Goal: Information Seeking & Learning: Learn about a topic

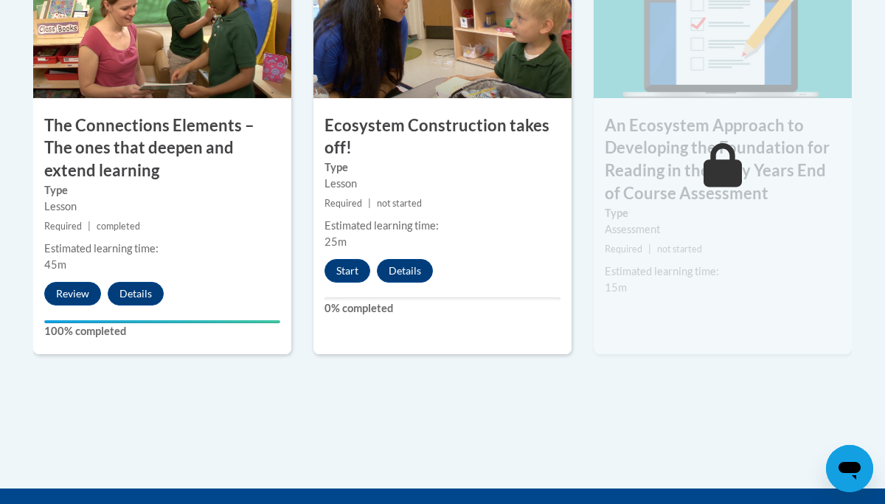
scroll to position [1441, 0]
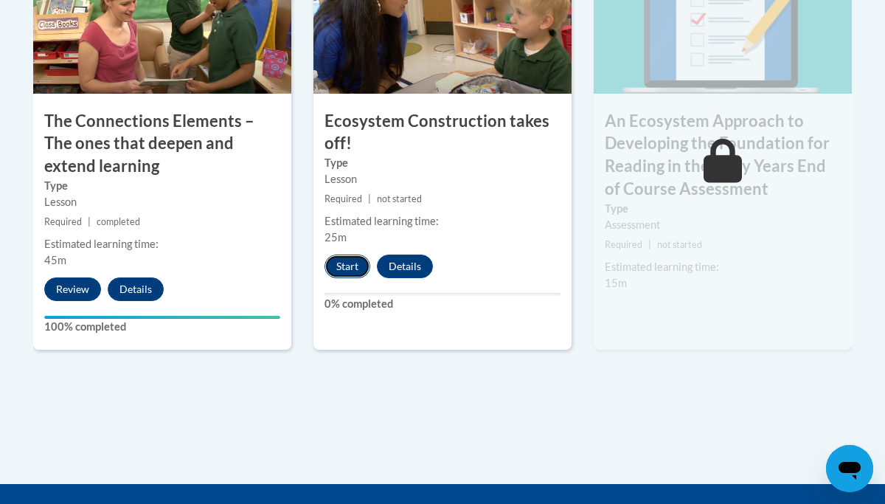
click at [350, 272] on button "Start" at bounding box center [348, 267] width 46 height 24
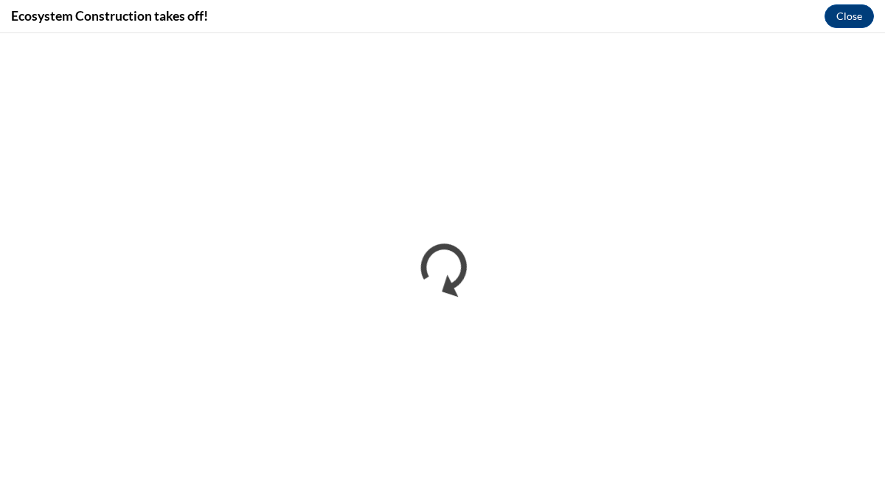
scroll to position [0, 0]
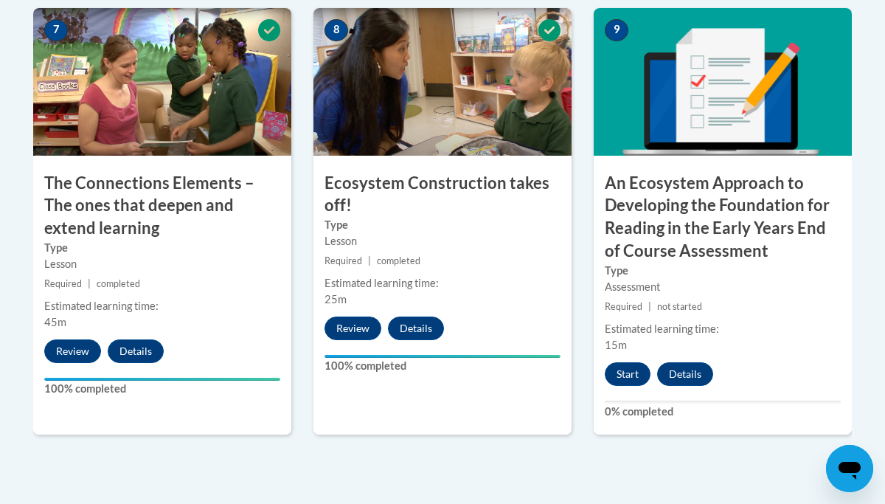
scroll to position [1381, 0]
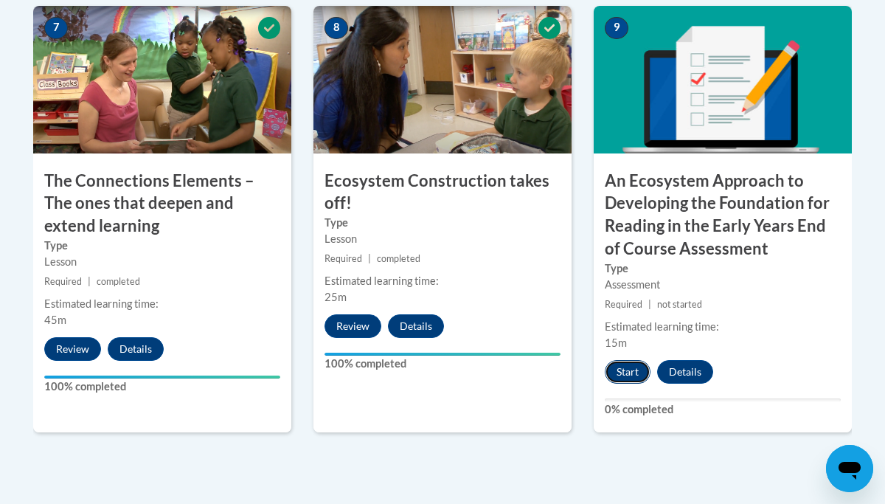
click at [623, 367] on button "Start" at bounding box center [628, 372] width 46 height 24
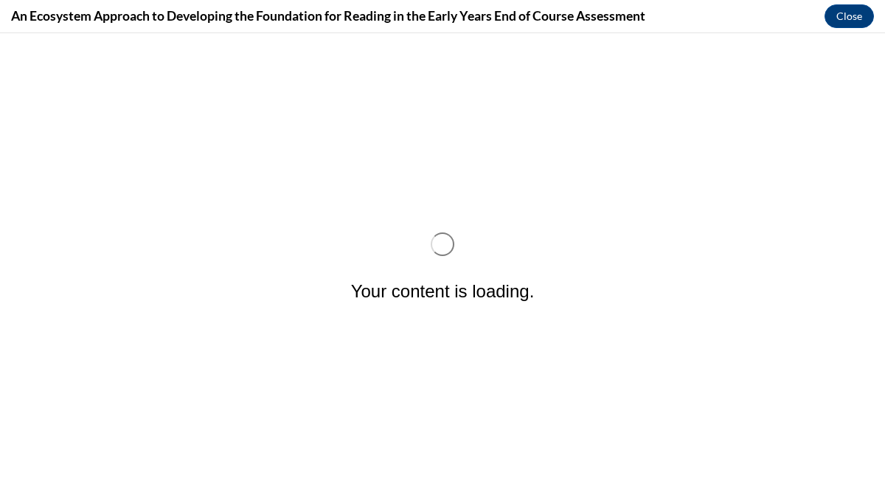
scroll to position [0, 0]
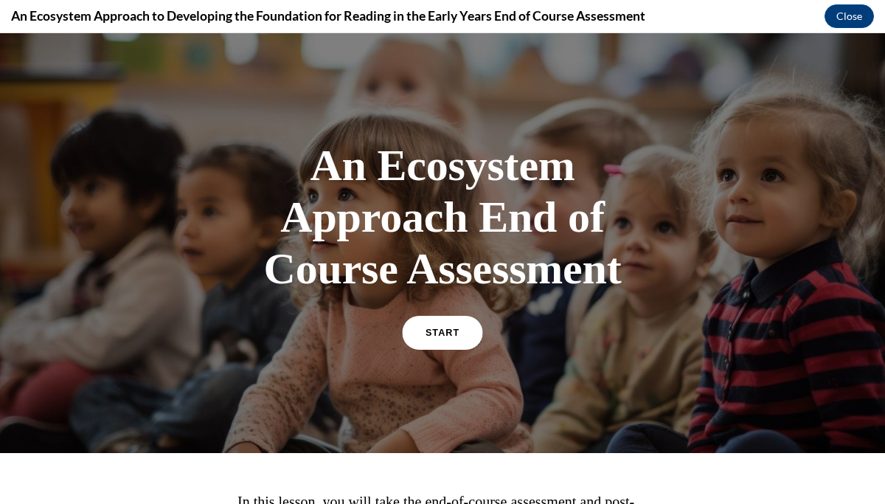
click at [464, 338] on link "START" at bounding box center [442, 333] width 80 height 34
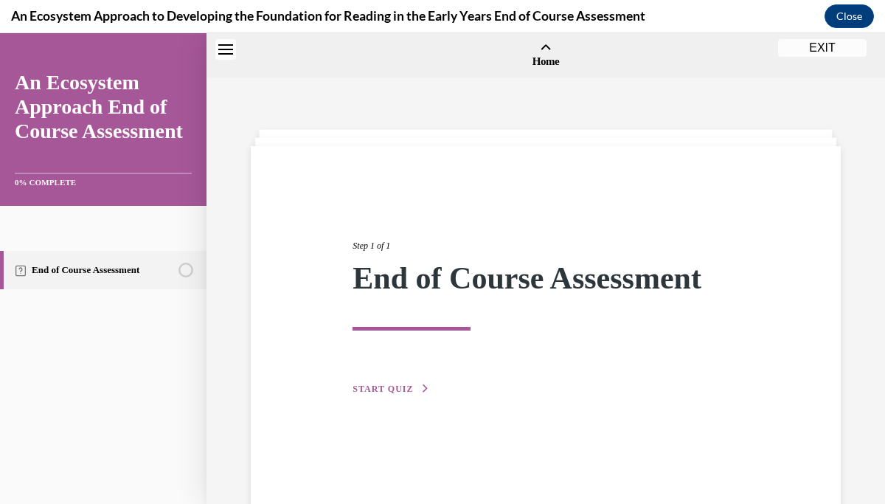
scroll to position [46, 0]
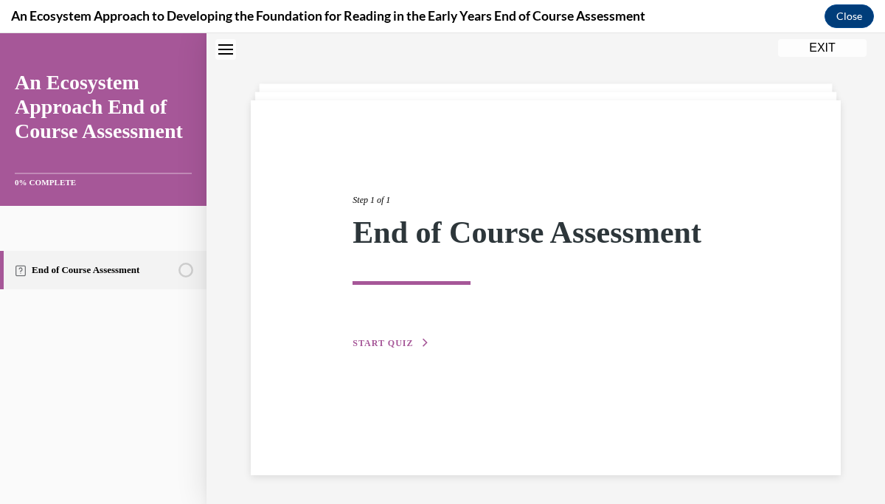
click at [390, 343] on span "START QUIZ" at bounding box center [383, 343] width 60 height 10
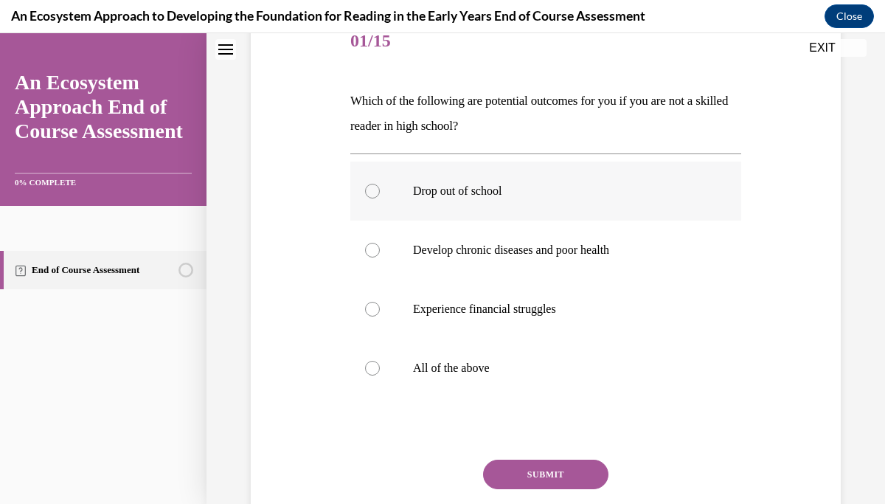
scroll to position [190, 0]
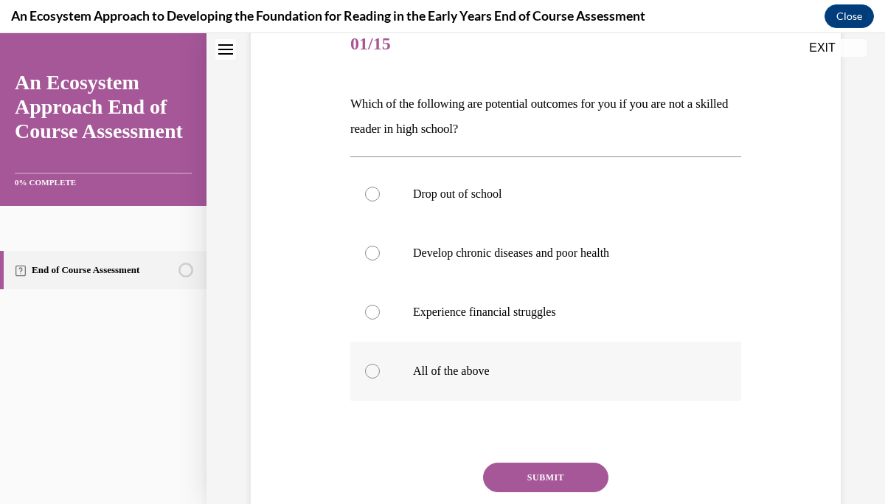
click at [370, 369] on div at bounding box center [372, 371] width 15 height 15
click at [370, 369] on input "All of the above" at bounding box center [372, 371] width 15 height 15
radio input "true"
click at [515, 468] on button "SUBMIT" at bounding box center [545, 478] width 125 height 30
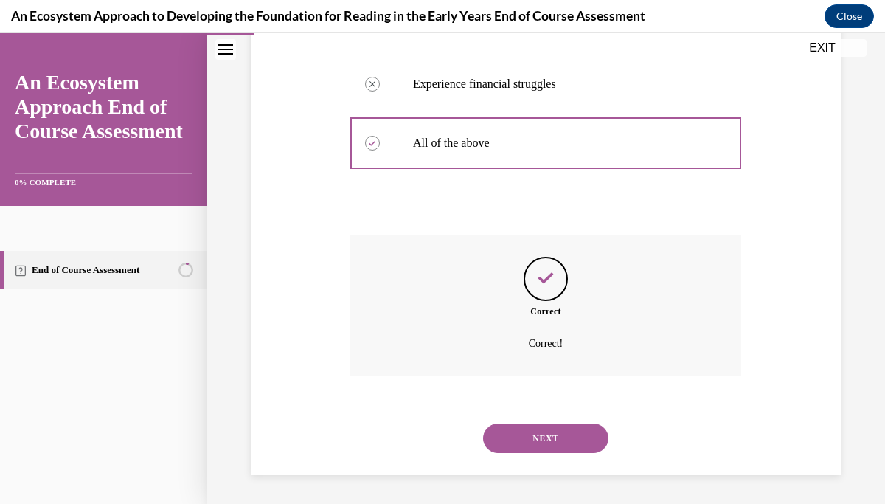
scroll to position [418, 0]
click at [547, 436] on button "NEXT" at bounding box center [545, 438] width 125 height 30
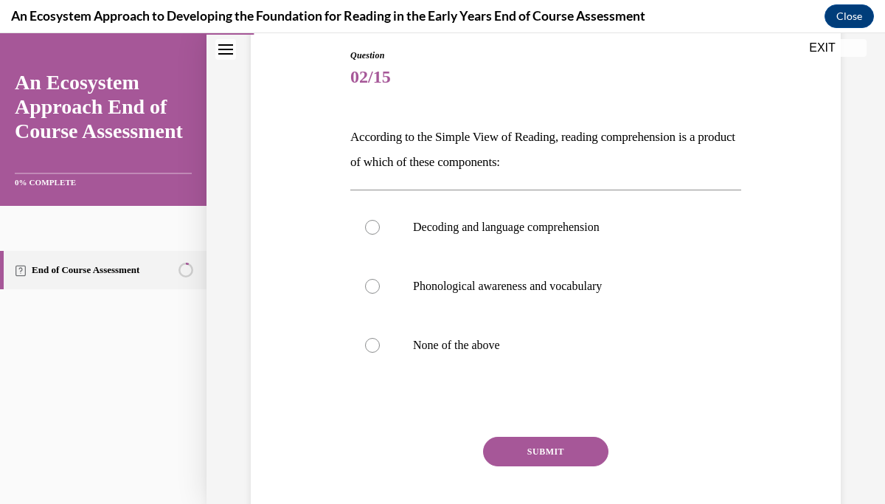
scroll to position [164, 0]
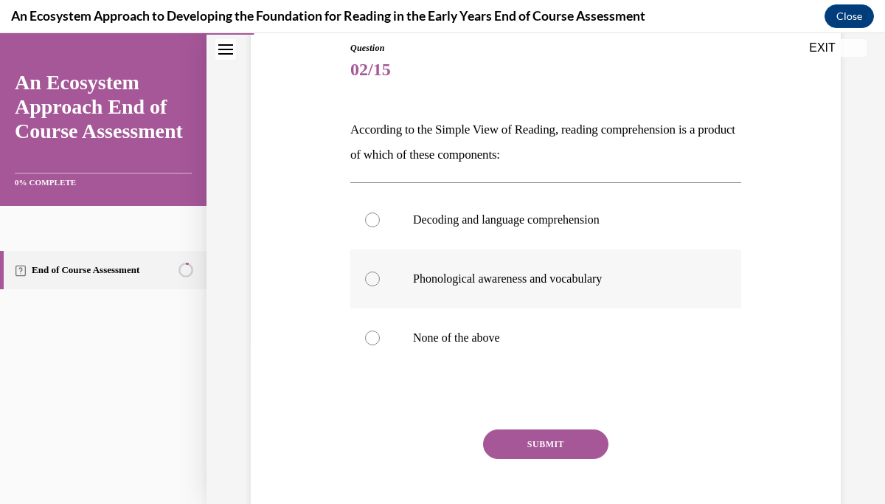
click at [374, 280] on div at bounding box center [372, 278] width 15 height 15
click at [374, 280] on input "Phonological awareness and vocabulary" at bounding box center [372, 278] width 15 height 15
radio input "true"
click at [548, 442] on button "SUBMIT" at bounding box center [545, 444] width 125 height 30
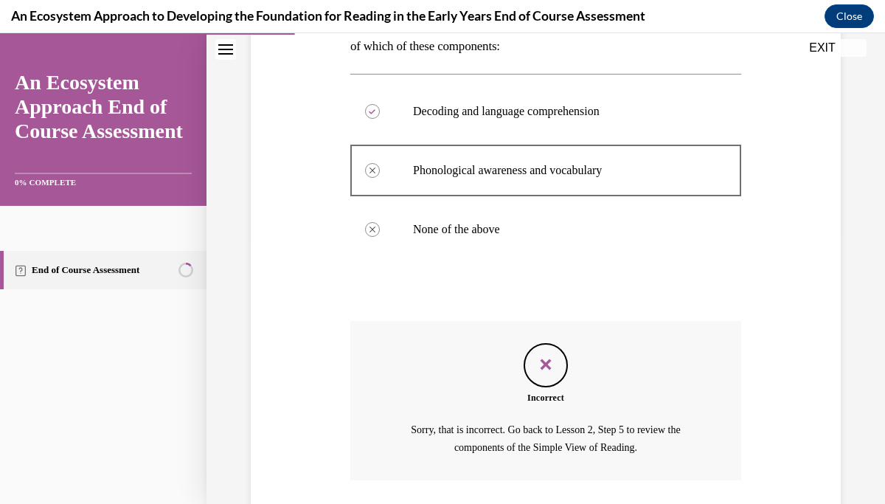
scroll to position [376, 0]
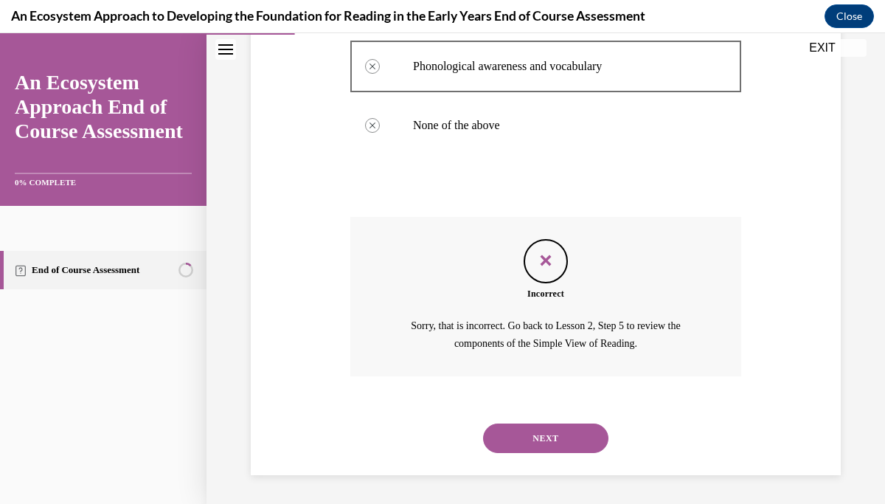
click at [547, 445] on button "NEXT" at bounding box center [545, 438] width 125 height 30
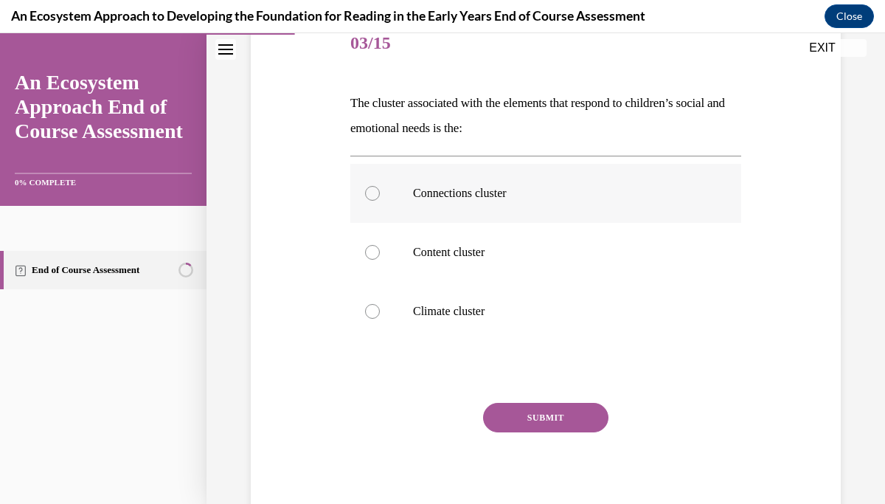
scroll to position [191, 0]
click at [371, 188] on div at bounding box center [372, 192] width 15 height 15
click at [371, 188] on input "Connections cluster" at bounding box center [372, 192] width 15 height 15
radio input "true"
click at [549, 421] on button "SUBMIT" at bounding box center [545, 417] width 125 height 30
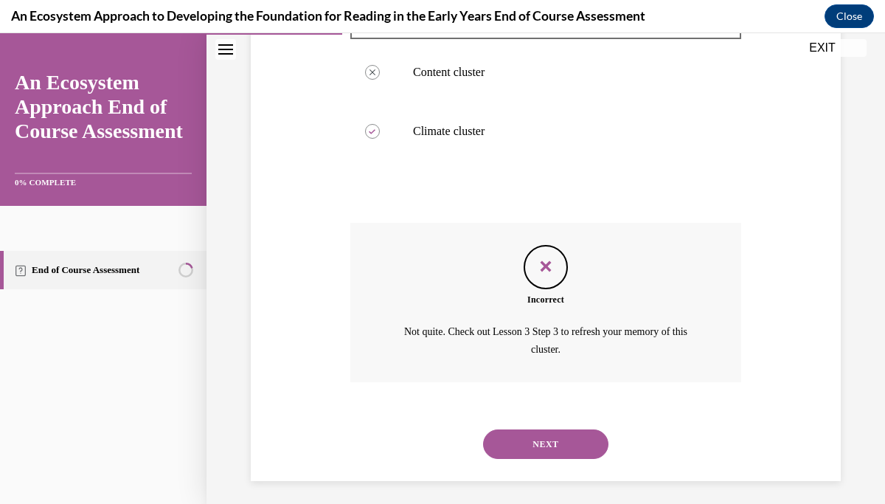
scroll to position [376, 0]
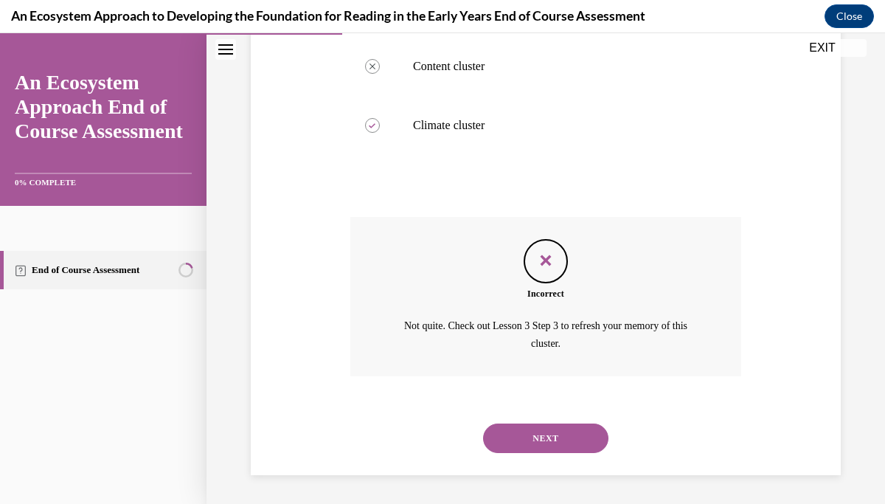
click at [560, 435] on button "NEXT" at bounding box center [545, 438] width 125 height 30
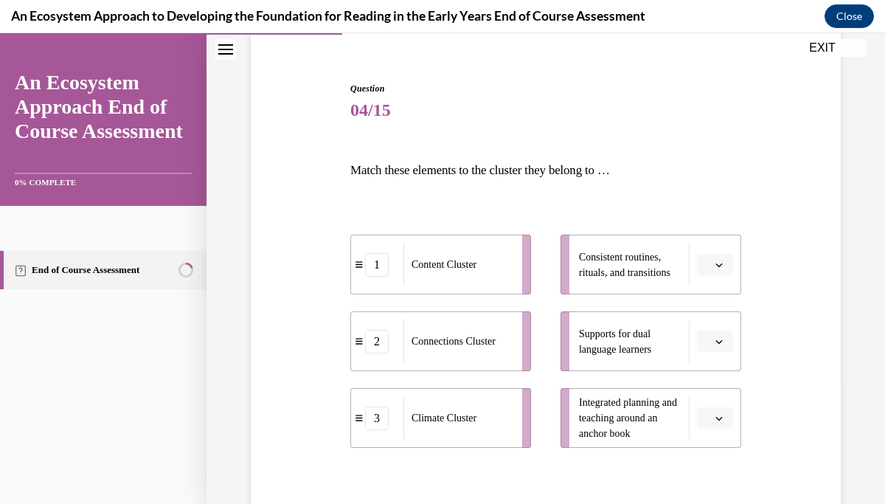
scroll to position [125, 0]
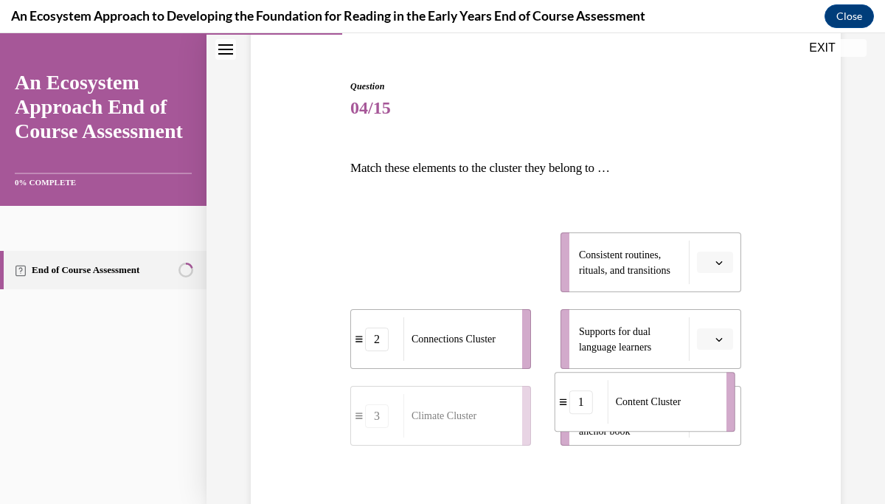
drag, startPoint x: 477, startPoint y: 260, endPoint x: 759, endPoint y: 457, distance: 344.0
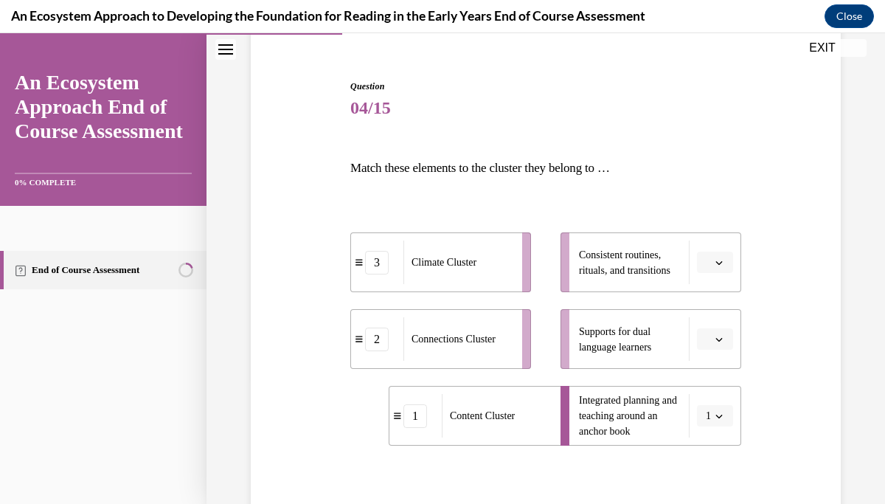
click at [719, 336] on icon "button" at bounding box center [719, 339] width 7 height 7
click at [714, 465] on div "3" at bounding box center [713, 461] width 37 height 30
click at [719, 265] on icon "button" at bounding box center [719, 262] width 7 height 7
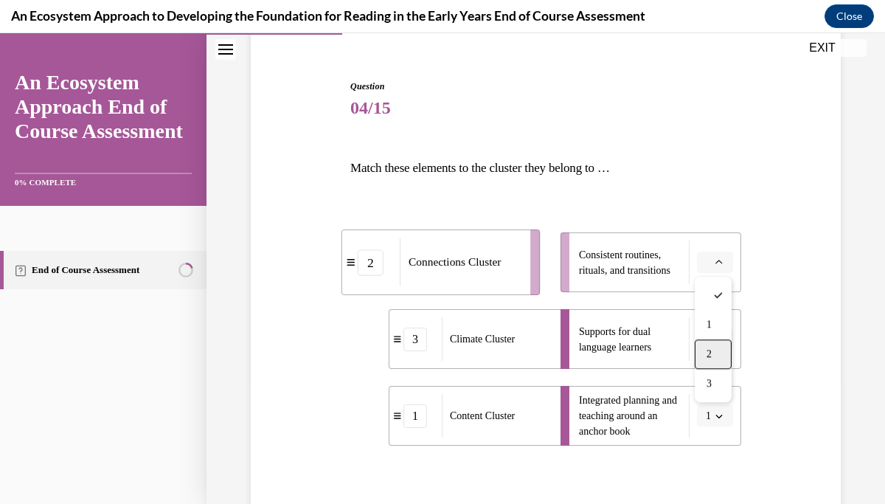
click at [720, 357] on div "2" at bounding box center [713, 354] width 37 height 30
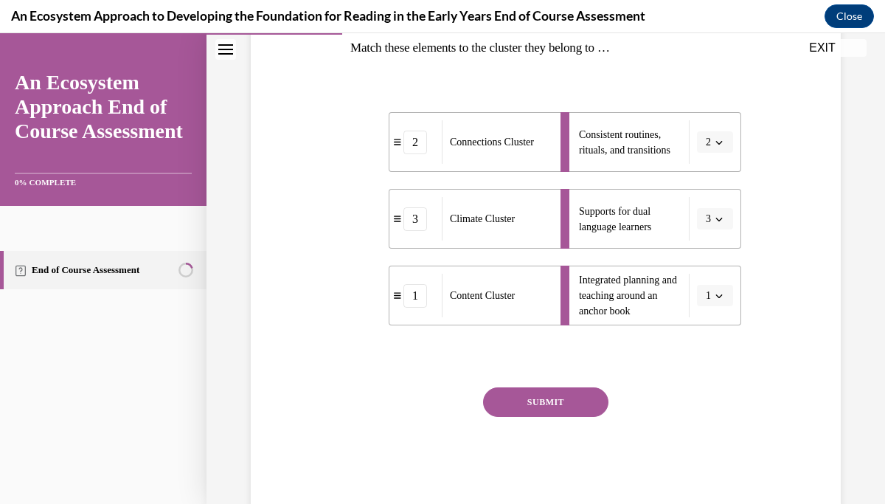
scroll to position [251, 0]
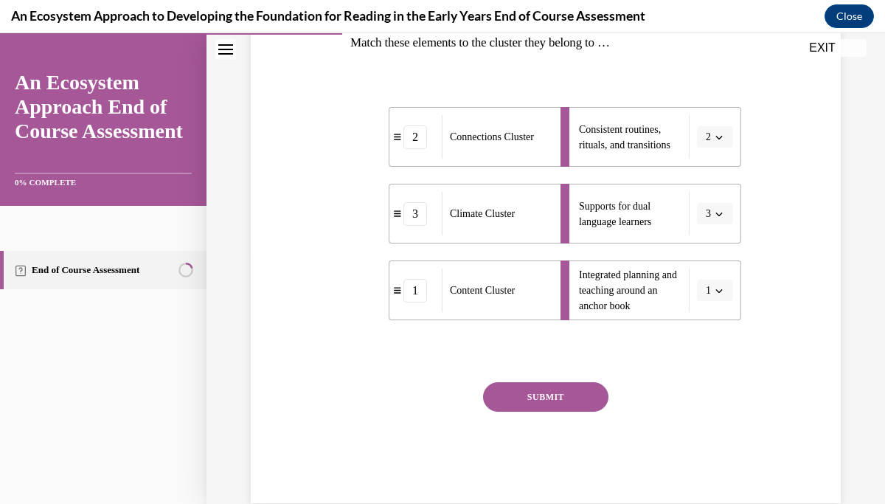
click at [551, 398] on button "SUBMIT" at bounding box center [545, 397] width 125 height 30
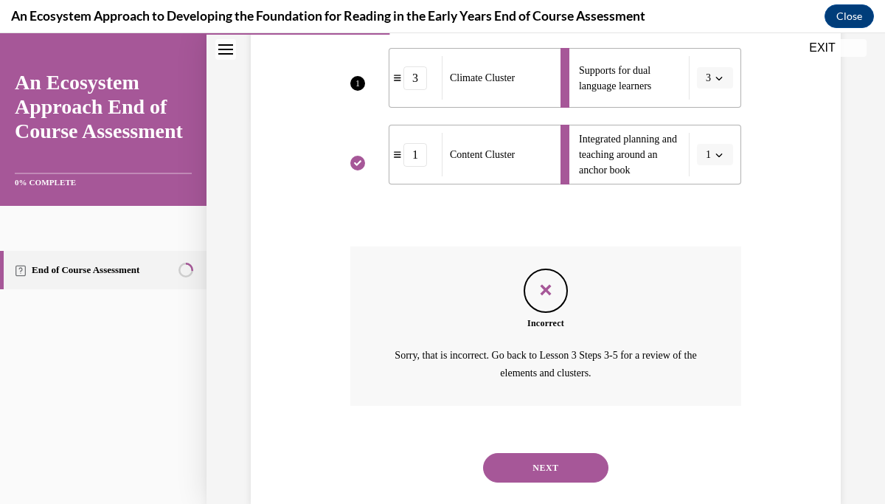
scroll to position [416, 0]
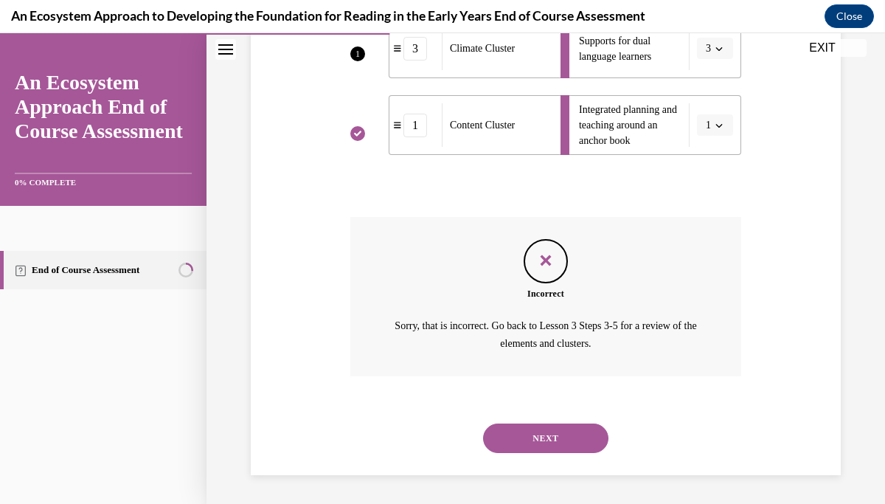
click at [543, 433] on button "NEXT" at bounding box center [545, 438] width 125 height 30
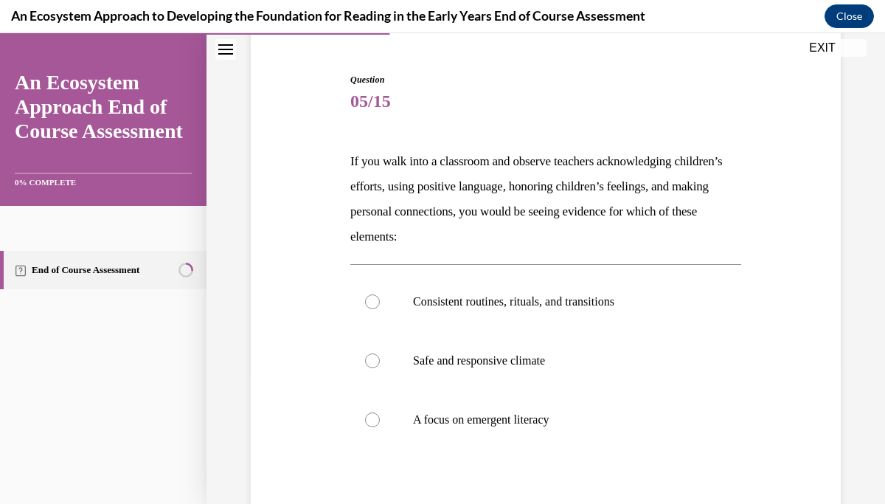
scroll to position [150, 0]
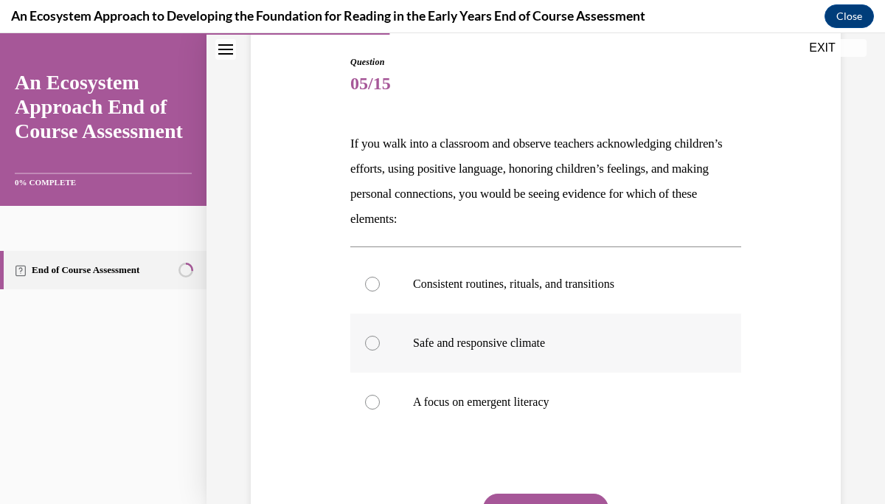
click at [367, 343] on div at bounding box center [372, 343] width 15 height 15
click at [367, 343] on input "Safe and responsive climate" at bounding box center [372, 343] width 15 height 15
radio input "true"
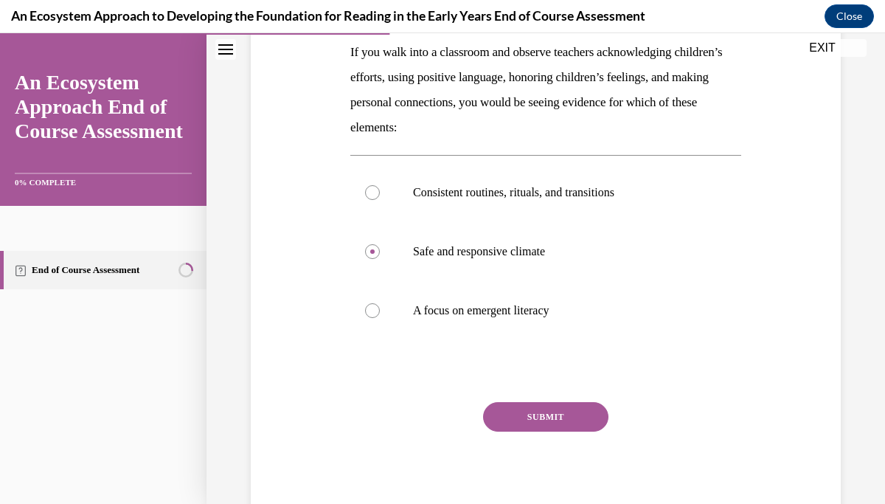
click at [567, 415] on button "SUBMIT" at bounding box center [545, 417] width 125 height 30
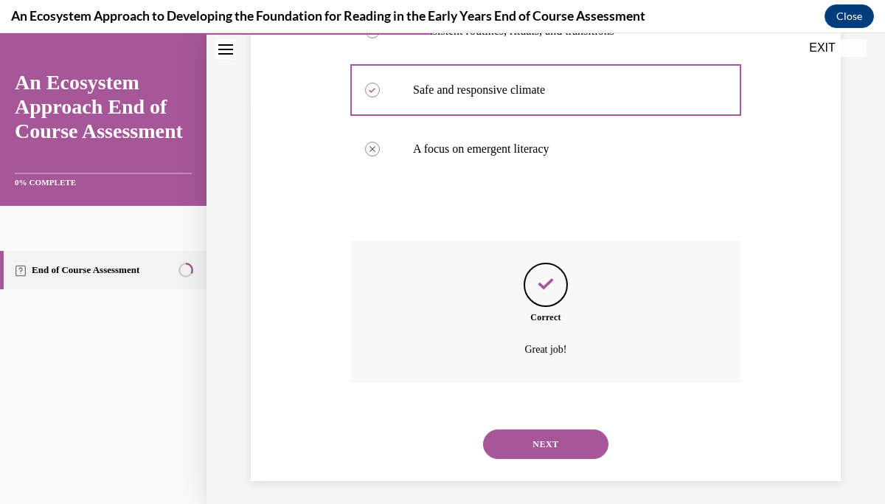
scroll to position [409, 0]
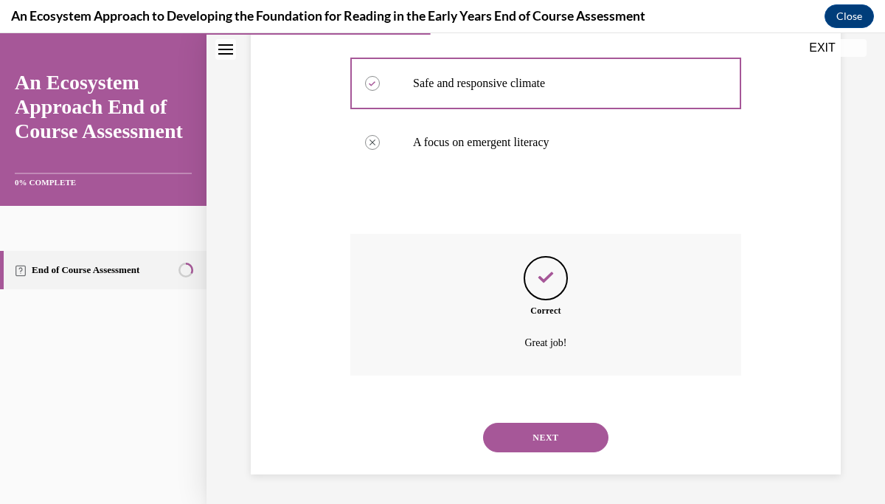
click at [560, 437] on button "NEXT" at bounding box center [545, 438] width 125 height 30
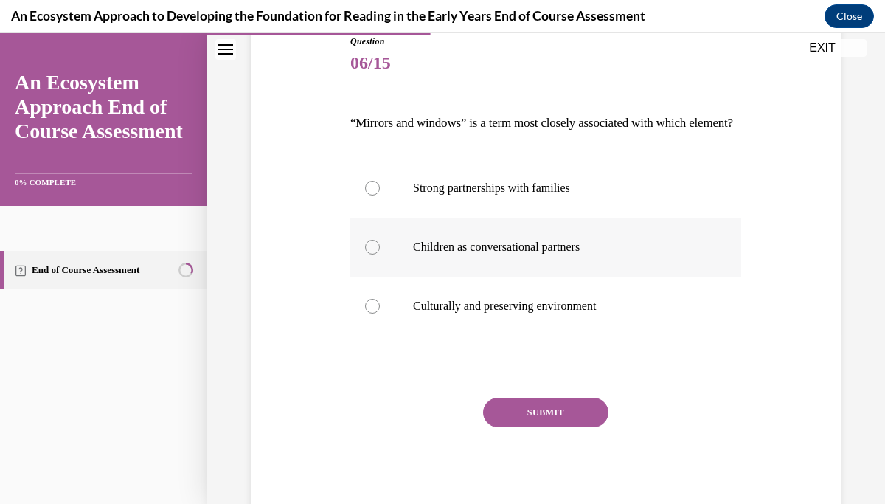
scroll to position [173, 0]
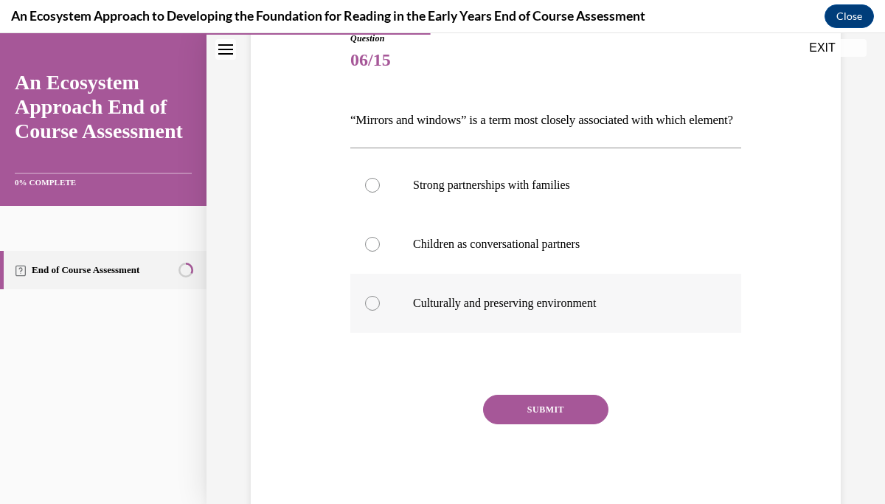
click at [369, 311] on div at bounding box center [372, 303] width 15 height 15
click at [369, 311] on input "Culturally and preserving environment" at bounding box center [372, 303] width 15 height 15
radio input "true"
click at [562, 424] on button "SUBMIT" at bounding box center [545, 410] width 125 height 30
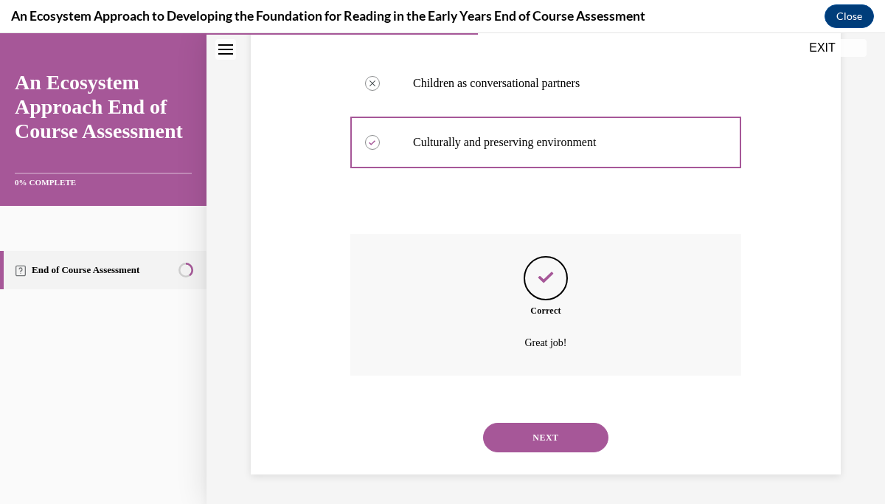
scroll to position [359, 0]
click at [562, 436] on button "NEXT" at bounding box center [545, 438] width 125 height 30
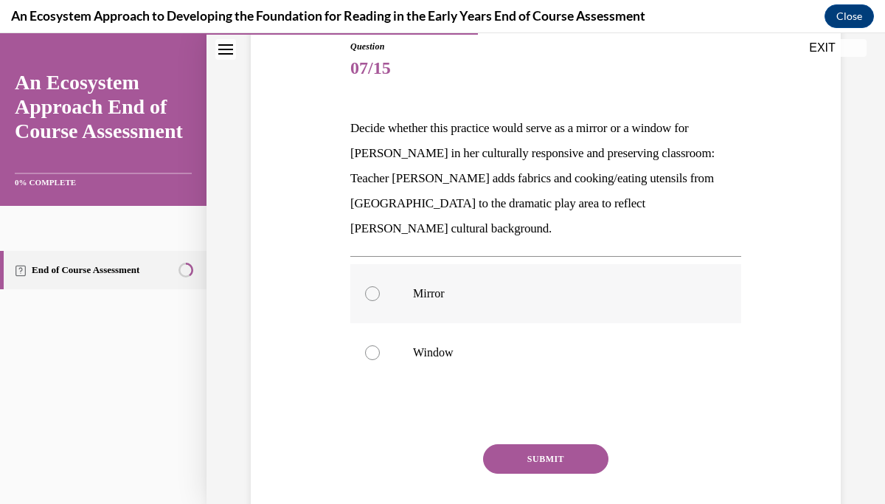
scroll to position [231, 0]
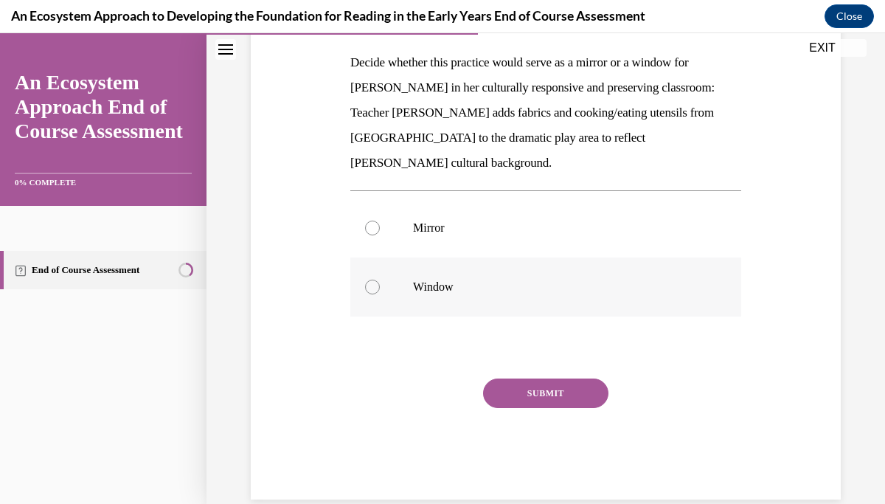
click at [370, 280] on div at bounding box center [372, 287] width 15 height 15
click at [370, 280] on input "Window" at bounding box center [372, 287] width 15 height 15
radio input "true"
click at [547, 378] on button "SUBMIT" at bounding box center [545, 393] width 125 height 30
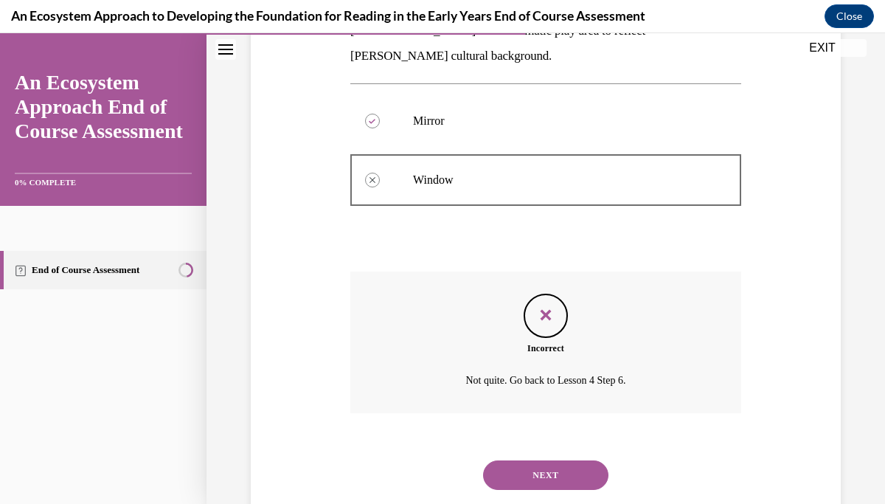
scroll to position [350, 0]
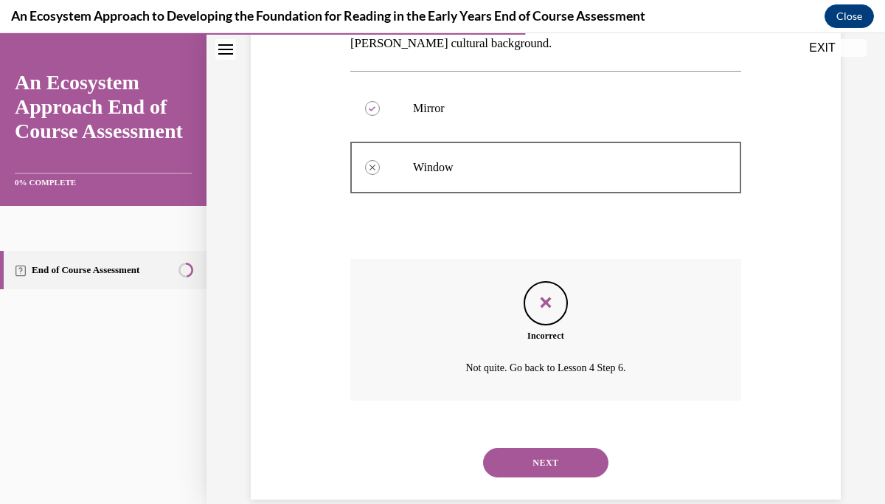
click at [544, 448] on button "NEXT" at bounding box center [545, 463] width 125 height 30
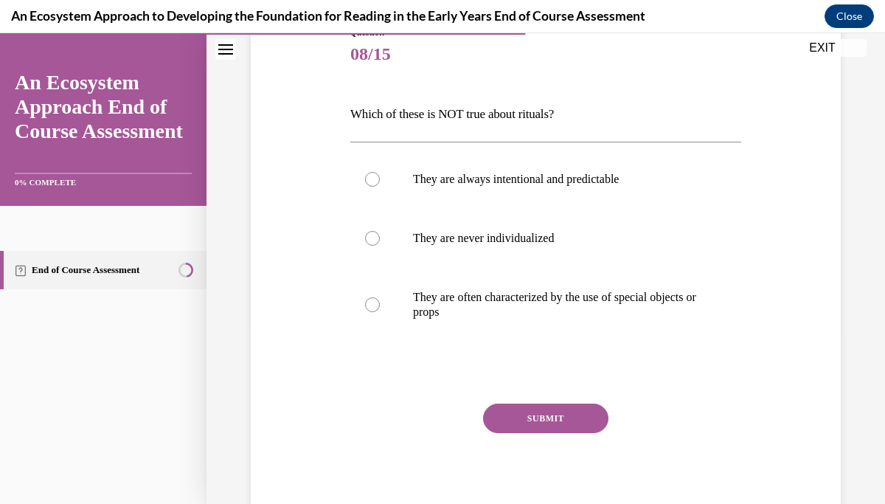
scroll to position [187, 0]
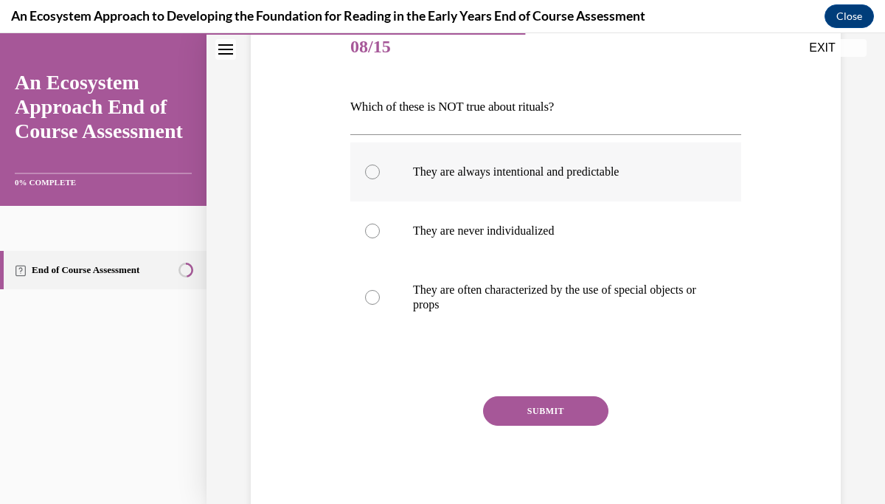
click at [377, 171] on div at bounding box center [372, 172] width 15 height 15
click at [377, 171] on input "They are always intentional and predictable" at bounding box center [372, 172] width 15 height 15
radio input "true"
click at [543, 409] on button "SUBMIT" at bounding box center [545, 411] width 125 height 30
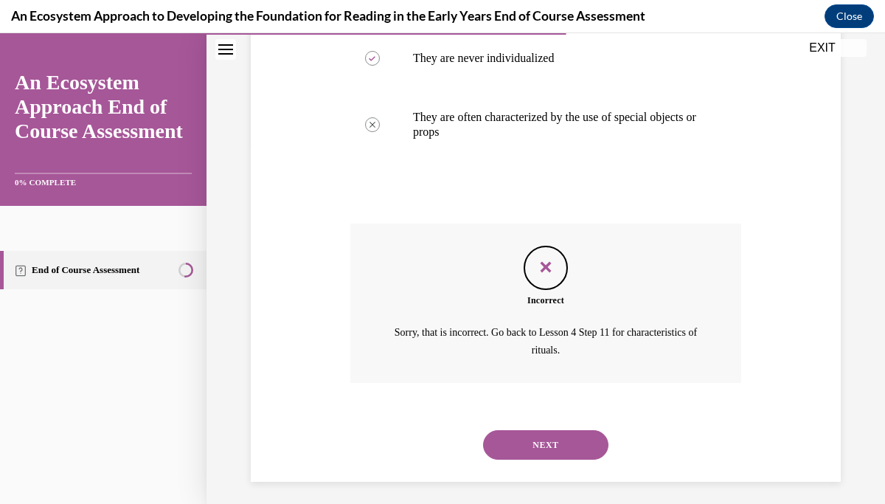
scroll to position [366, 0]
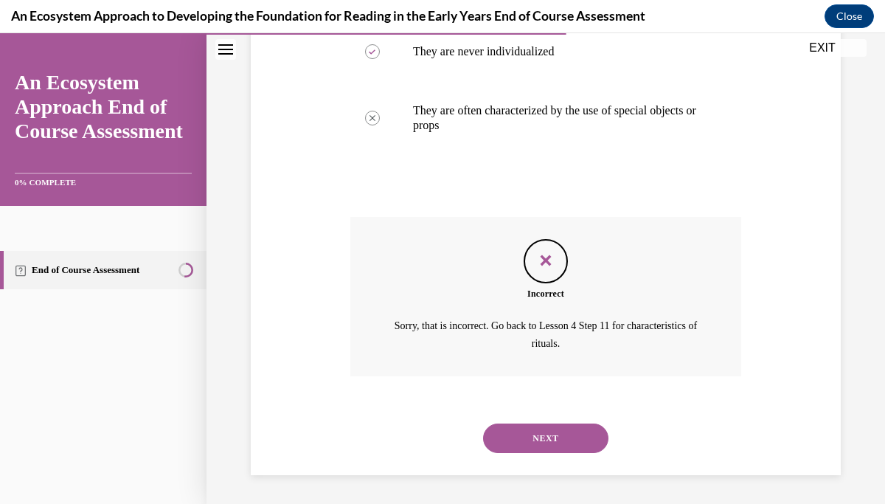
click at [544, 433] on button "NEXT" at bounding box center [545, 438] width 125 height 30
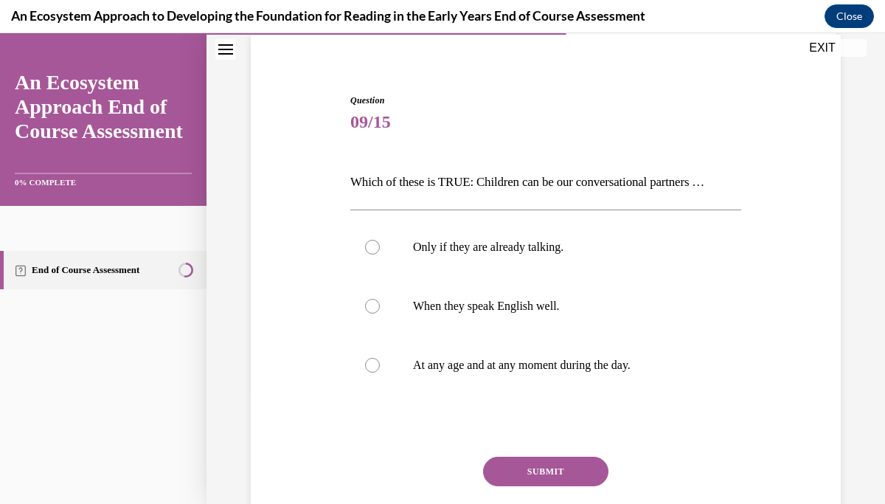
scroll to position [115, 0]
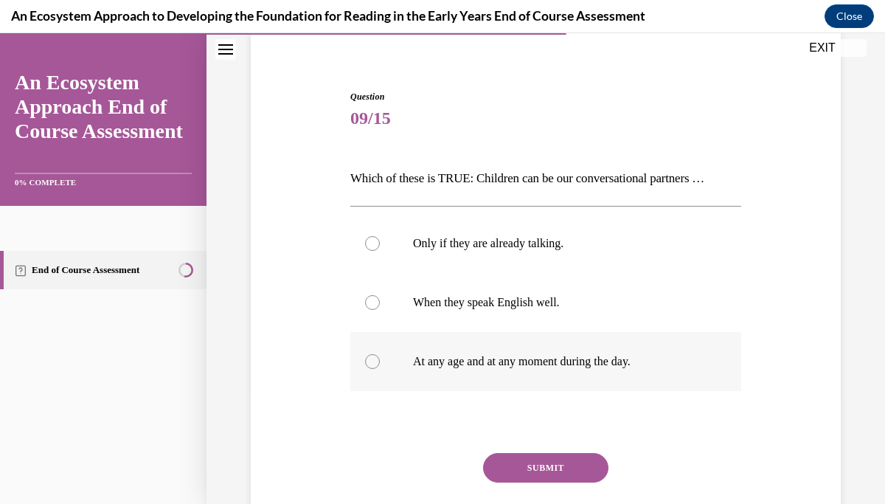
click at [375, 363] on div at bounding box center [372, 361] width 15 height 15
click at [375, 363] on input "At any age and at any moment during the day." at bounding box center [372, 361] width 15 height 15
radio input "true"
click at [575, 460] on button "SUBMIT" at bounding box center [545, 468] width 125 height 30
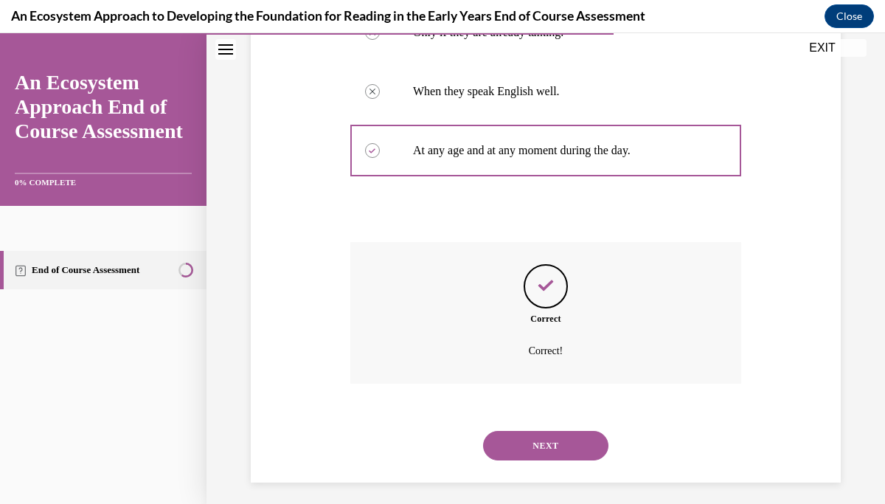
scroll to position [334, 0]
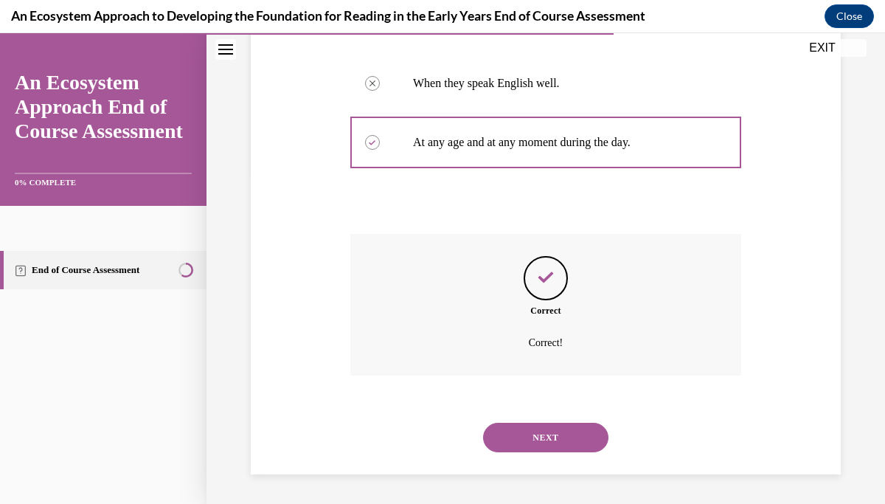
click at [558, 429] on button "NEXT" at bounding box center [545, 438] width 125 height 30
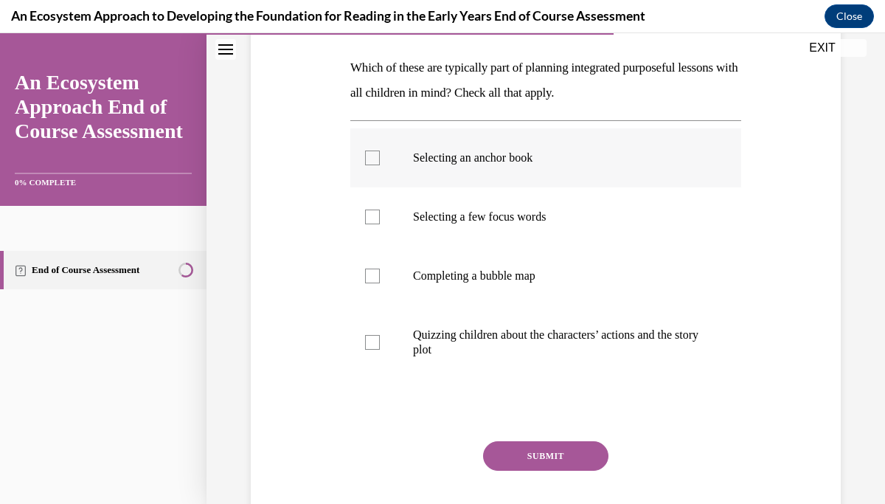
scroll to position [228, 0]
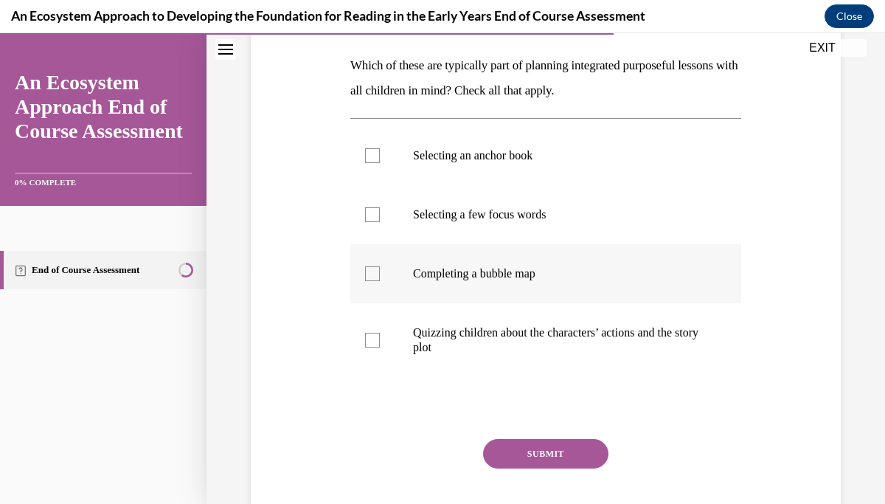
click at [374, 278] on div at bounding box center [372, 273] width 15 height 15
click at [374, 278] on input "Completing a bubble map" at bounding box center [372, 273] width 15 height 15
checkbox input "true"
click at [373, 155] on div at bounding box center [372, 155] width 15 height 15
click at [373, 155] on input "Selecting an anchor book" at bounding box center [372, 155] width 15 height 15
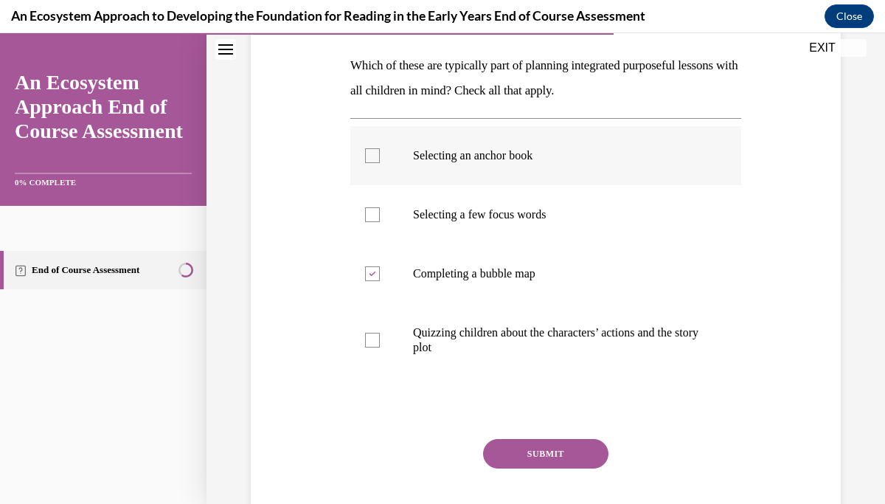
checkbox input "true"
click at [534, 459] on button "SUBMIT" at bounding box center [545, 454] width 125 height 30
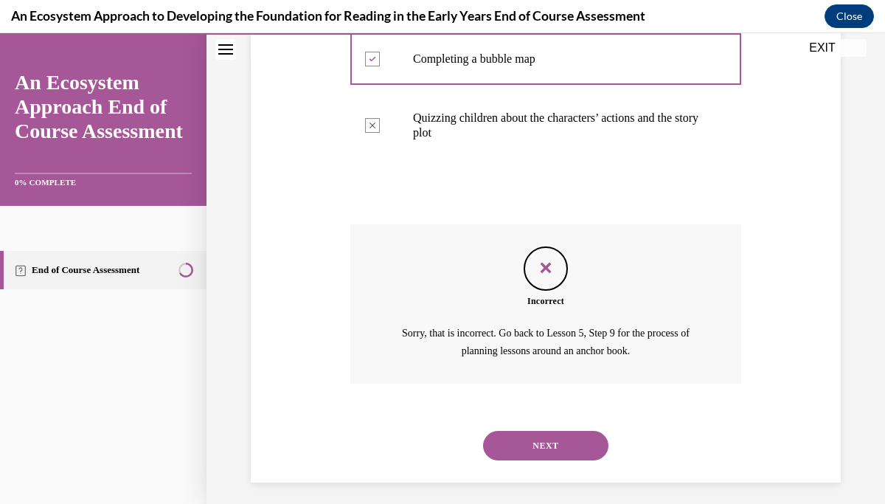
scroll to position [450, 0]
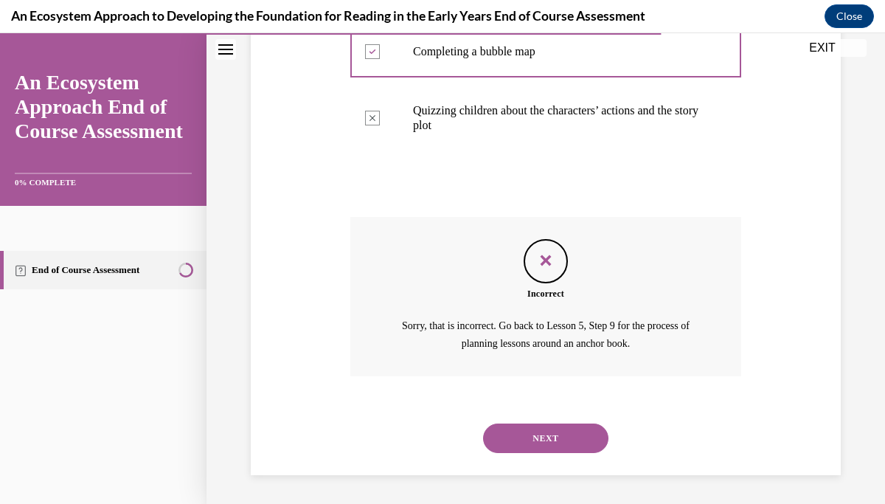
click at [539, 435] on button "NEXT" at bounding box center [545, 438] width 125 height 30
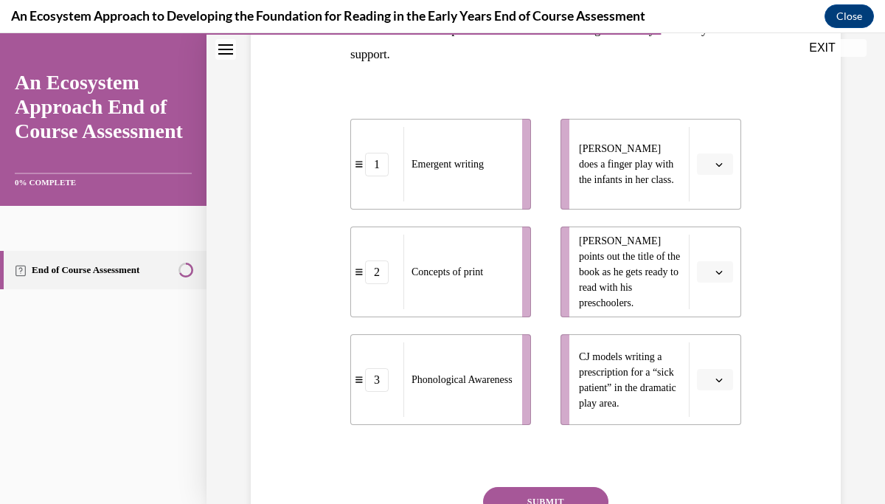
scroll to position [266, 0]
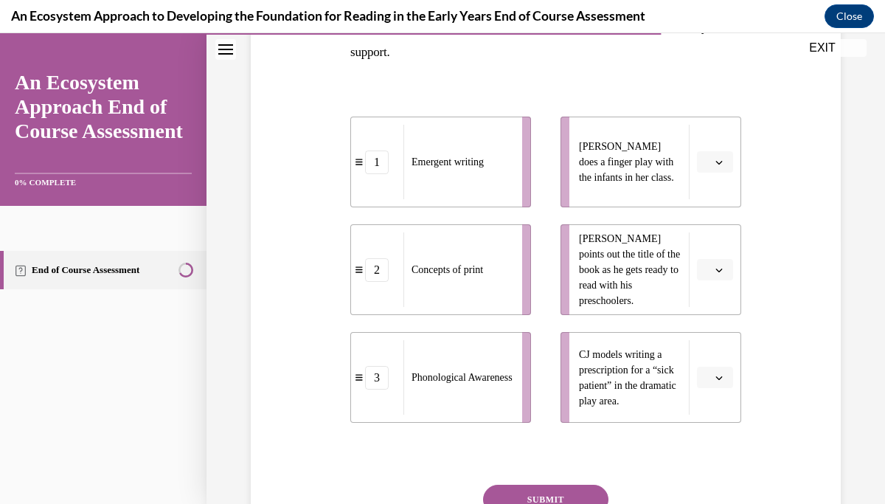
click at [714, 162] on span "button" at bounding box center [719, 162] width 10 height 10
click at [710, 283] on span "3" at bounding box center [709, 283] width 5 height 12
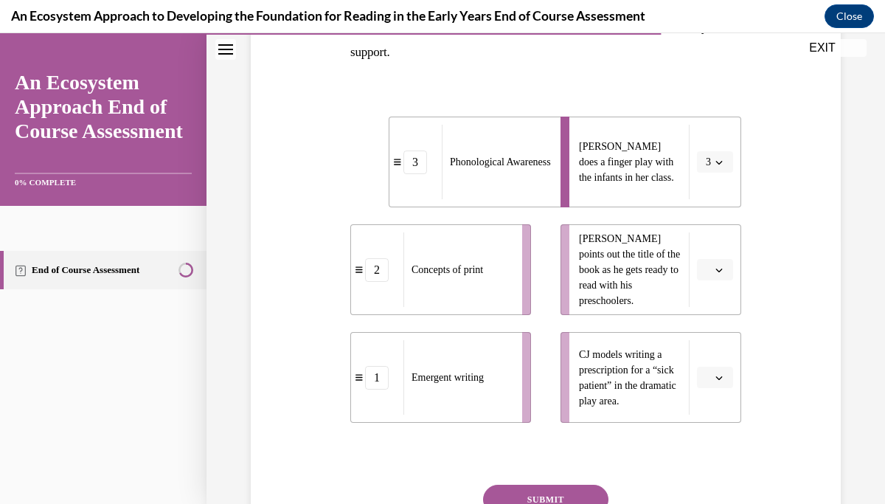
click at [717, 268] on icon "button" at bounding box center [719, 269] width 7 height 7
click at [710, 367] on span "2" at bounding box center [709, 362] width 5 height 12
click at [714, 375] on span "button" at bounding box center [719, 378] width 10 height 10
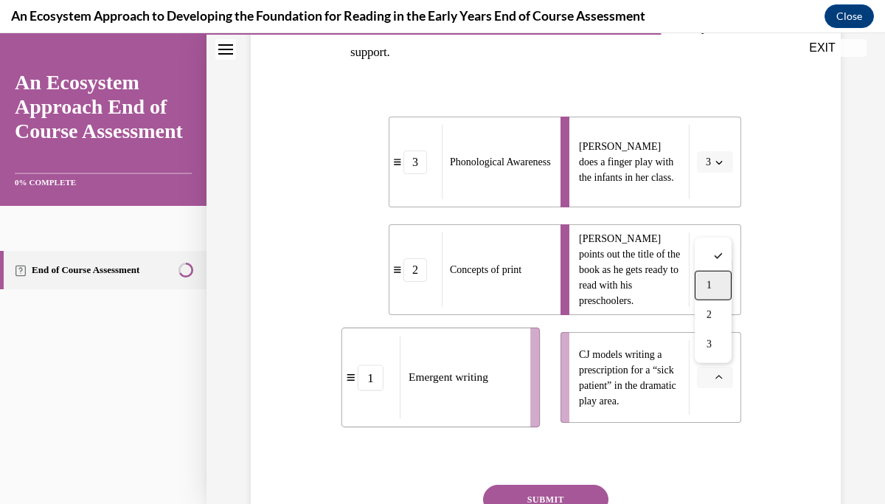
click at [711, 278] on div "1" at bounding box center [713, 286] width 37 height 30
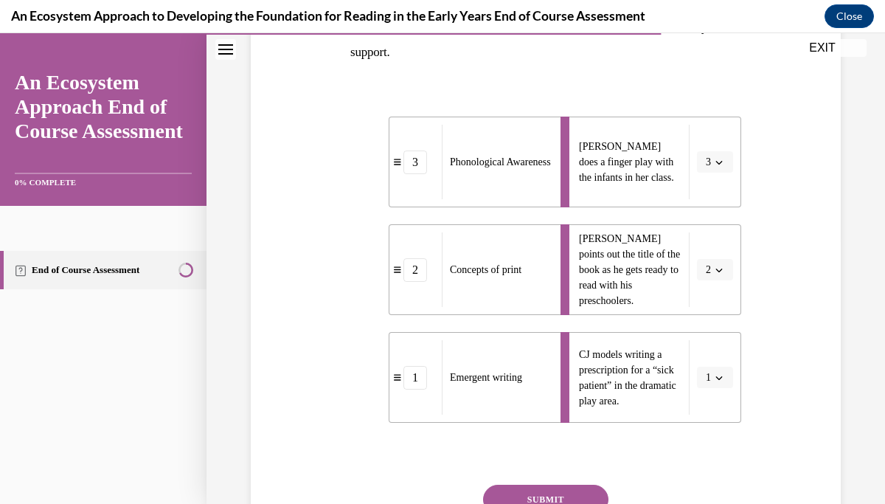
click at [592, 488] on button "SUBMIT" at bounding box center [545, 500] width 125 height 30
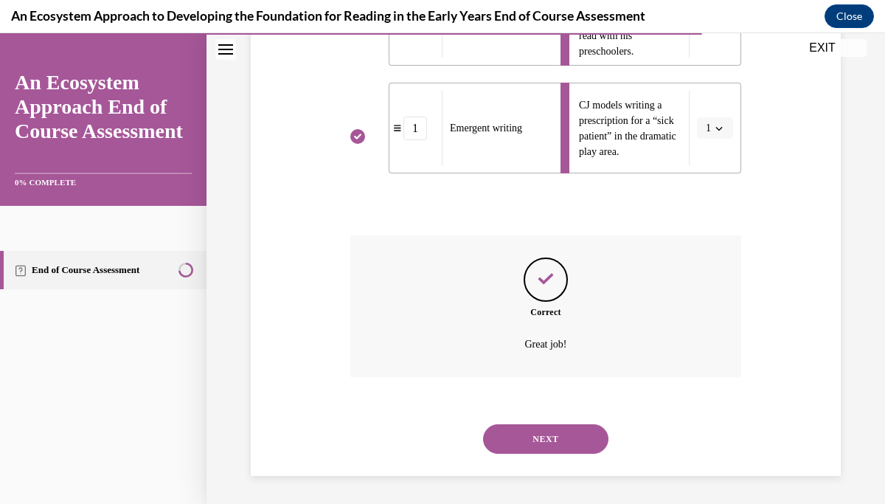
scroll to position [517, 0]
click at [572, 432] on button "NEXT" at bounding box center [545, 438] width 125 height 30
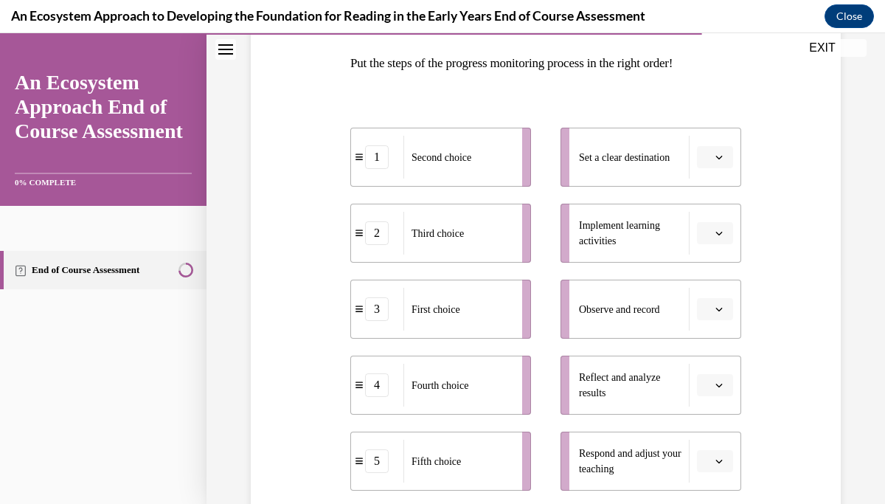
scroll to position [227, 0]
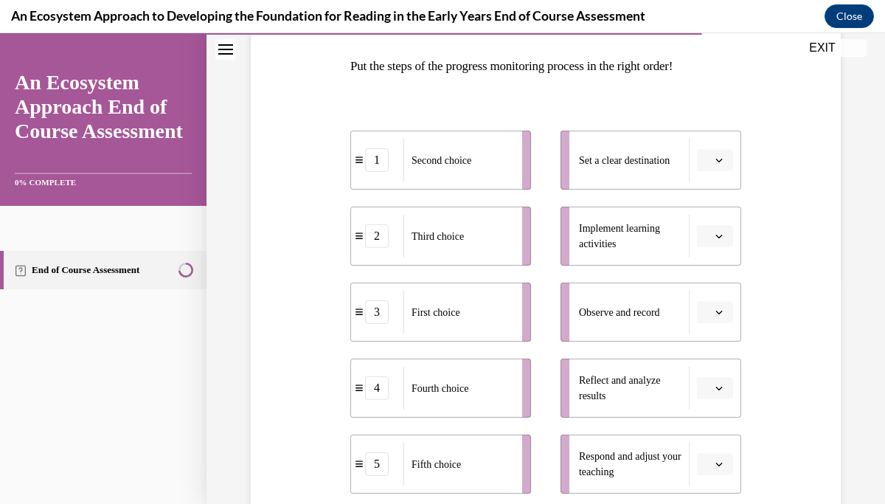
click at [714, 156] on span "button" at bounding box center [719, 160] width 10 height 10
click at [714, 218] on div "1" at bounding box center [713, 223] width 37 height 30
click at [716, 312] on icon "button" at bounding box center [719, 311] width 7 height 7
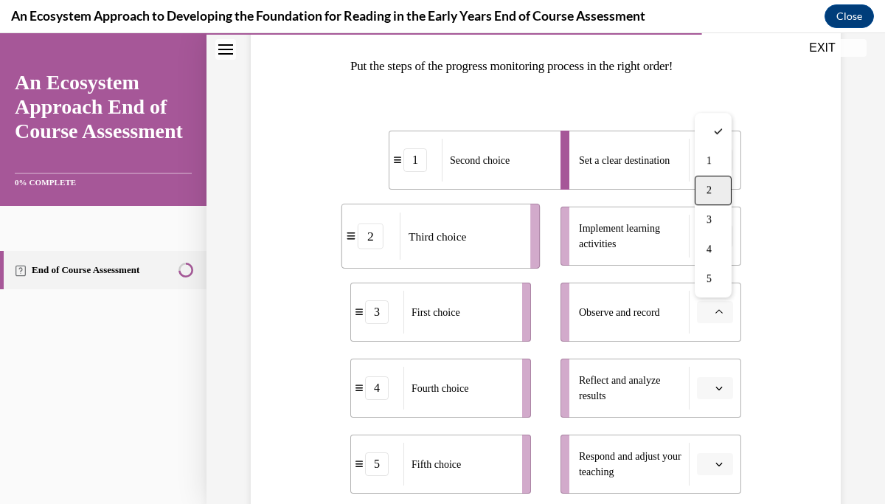
click at [709, 193] on span "2" at bounding box center [709, 190] width 5 height 12
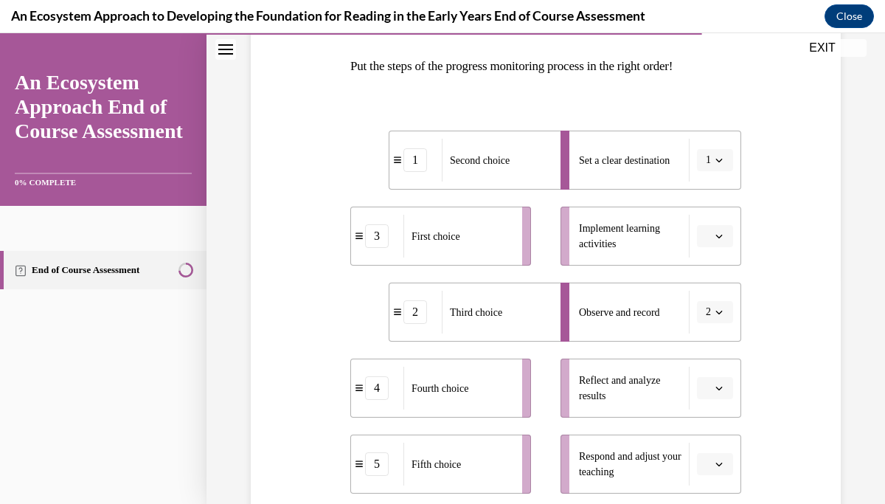
click at [714, 227] on button "button" at bounding box center [715, 236] width 36 height 22
click at [717, 354] on div "3" at bounding box center [713, 358] width 37 height 30
click at [721, 387] on icon "button" at bounding box center [719, 387] width 7 height 7
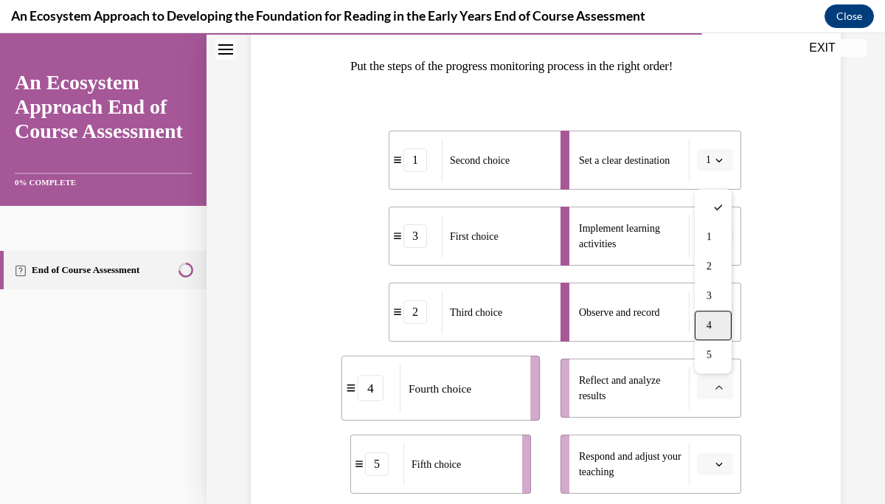
click at [710, 319] on span "4" at bounding box center [709, 325] width 5 height 12
click at [709, 460] on span "Please select an option" at bounding box center [708, 464] width 5 height 15
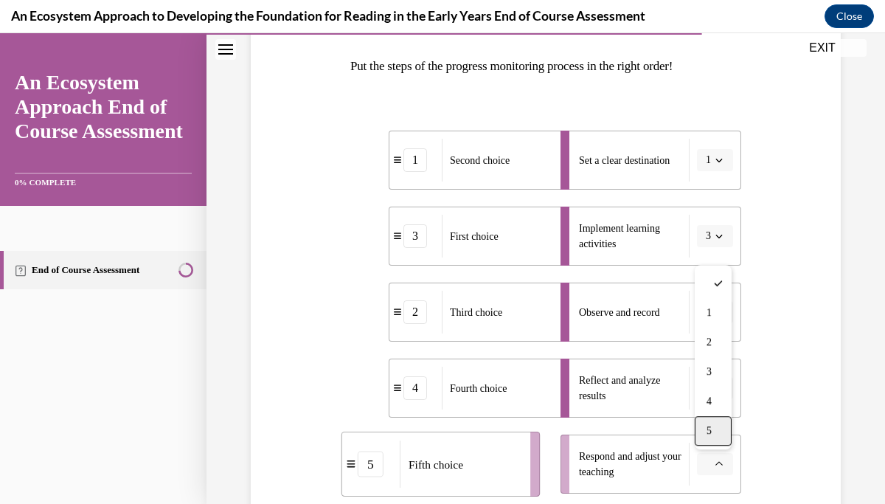
click at [708, 430] on span "5" at bounding box center [709, 431] width 5 height 12
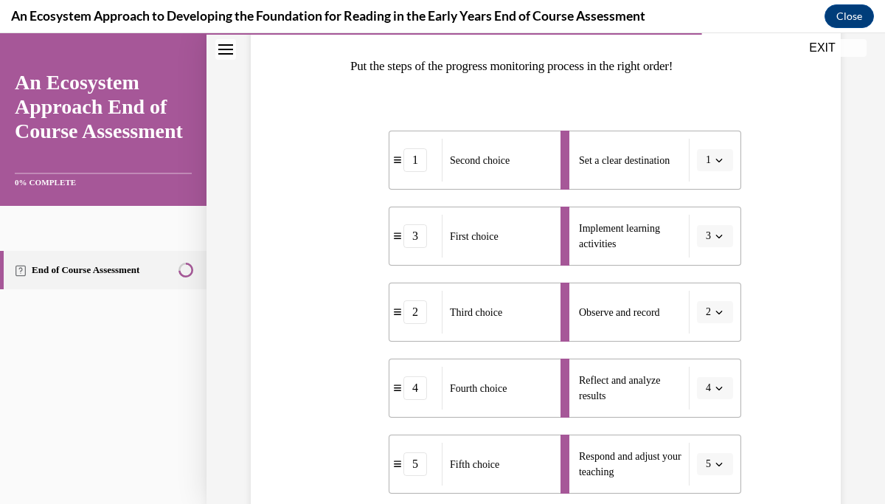
scroll to position [354, 0]
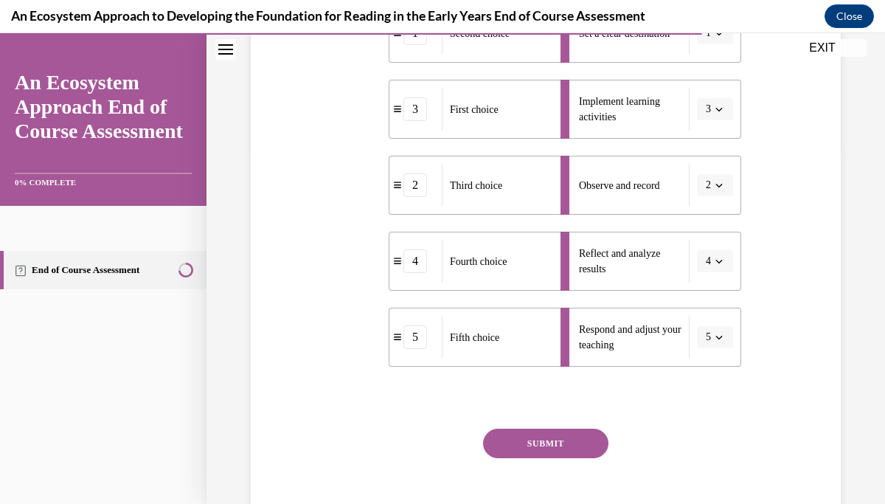
click at [548, 448] on button "SUBMIT" at bounding box center [545, 444] width 125 height 30
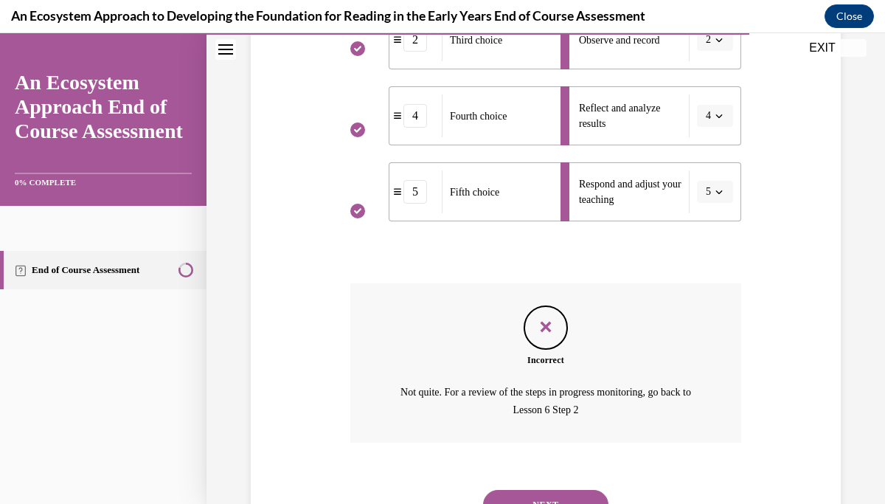
scroll to position [566, 0]
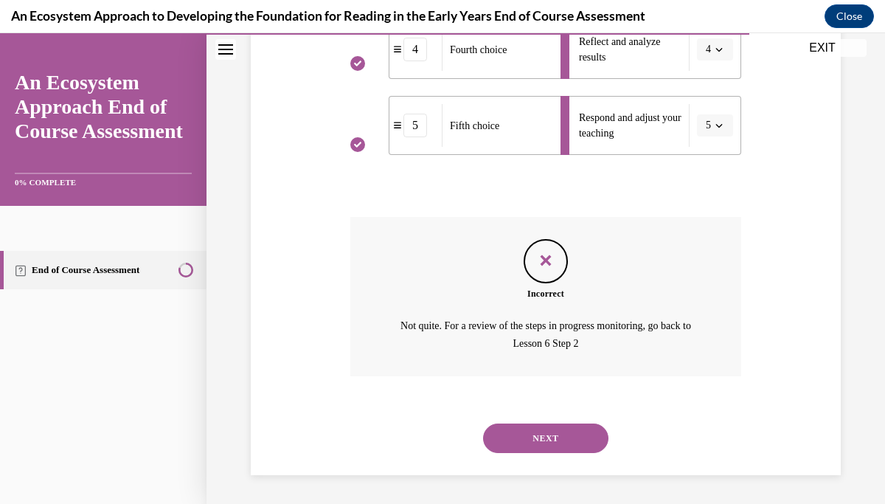
click at [565, 434] on button "NEXT" at bounding box center [545, 438] width 125 height 30
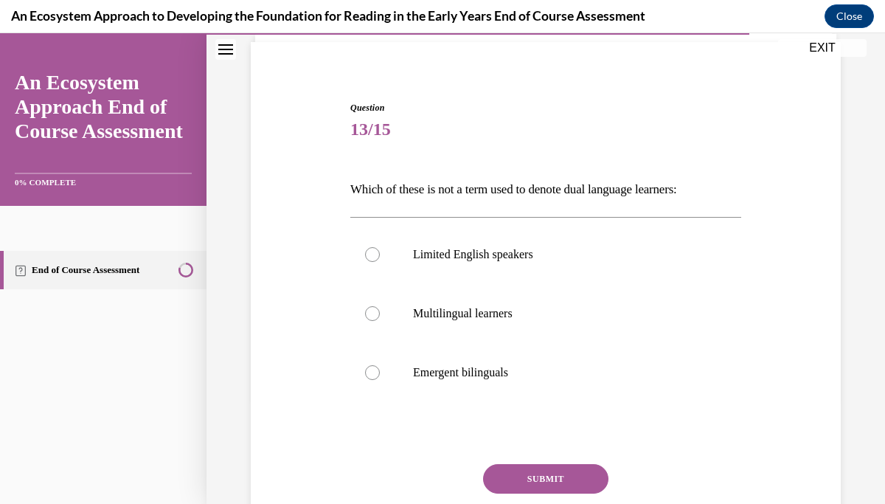
scroll to position [108, 0]
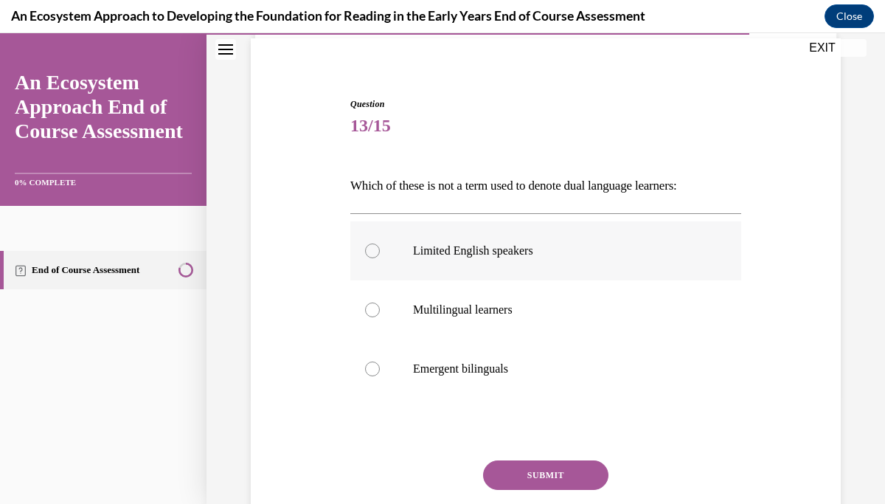
click at [374, 255] on div at bounding box center [372, 250] width 15 height 15
click at [374, 255] on input "Limited English speakers" at bounding box center [372, 250] width 15 height 15
radio input "true"
click at [537, 472] on button "SUBMIT" at bounding box center [545, 475] width 125 height 30
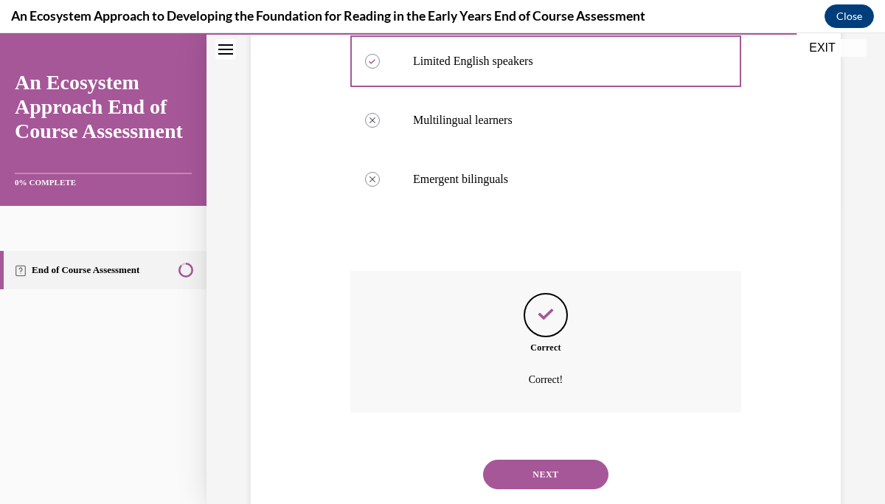
scroll to position [334, 0]
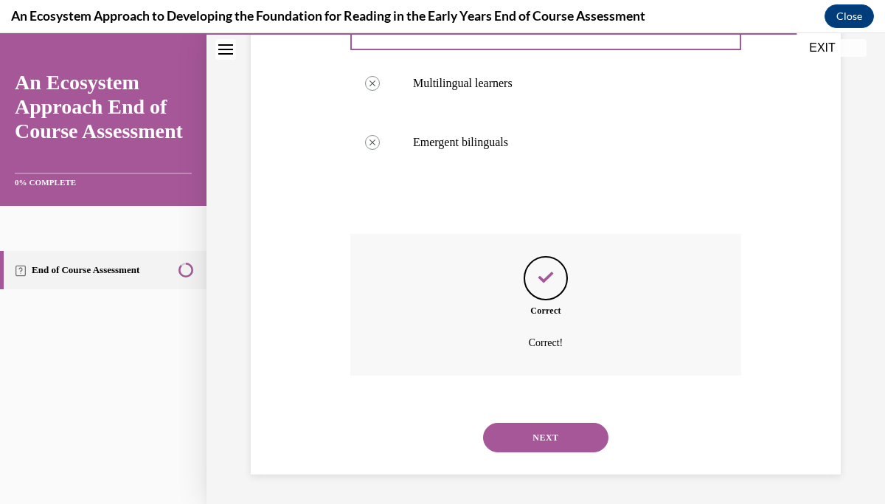
click at [543, 452] on div "NEXT" at bounding box center [545, 437] width 391 height 59
click at [545, 423] on button "NEXT" at bounding box center [545, 438] width 125 height 30
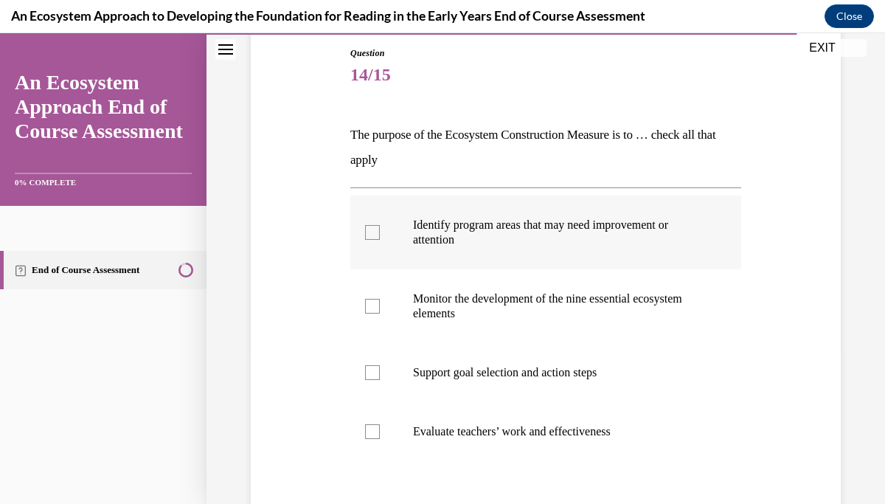
scroll to position [163, 0]
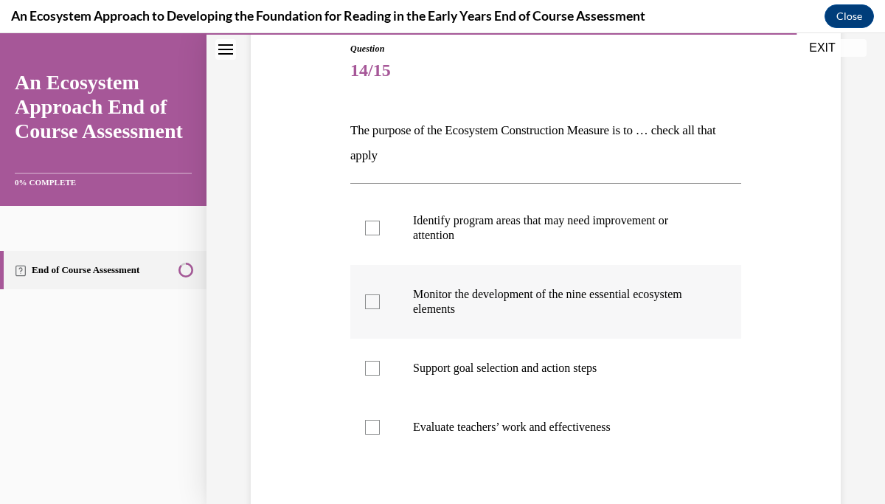
click at [366, 293] on label "Monitor the development of the nine essential ecosystem elements" at bounding box center [545, 302] width 391 height 74
click at [366, 294] on input "Monitor the development of the nine essential ecosystem elements" at bounding box center [372, 301] width 15 height 15
checkbox input "true"
click at [373, 368] on div at bounding box center [372, 368] width 15 height 15
click at [373, 368] on input "Support goal selection and action steps" at bounding box center [372, 368] width 15 height 15
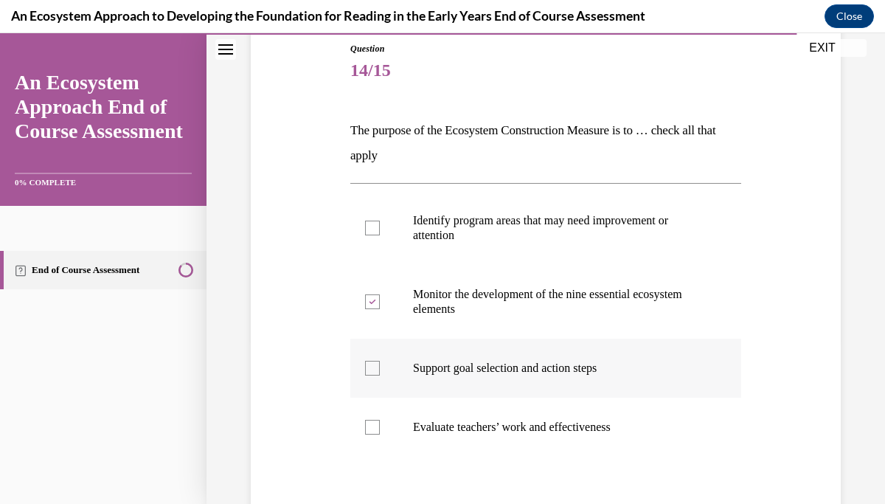
checkbox input "true"
click at [375, 429] on div at bounding box center [372, 427] width 15 height 15
click at [375, 429] on input "Evaluate teachers’ work and effectiveness" at bounding box center [372, 427] width 15 height 15
checkbox input "true"
click at [373, 225] on div at bounding box center [372, 228] width 15 height 15
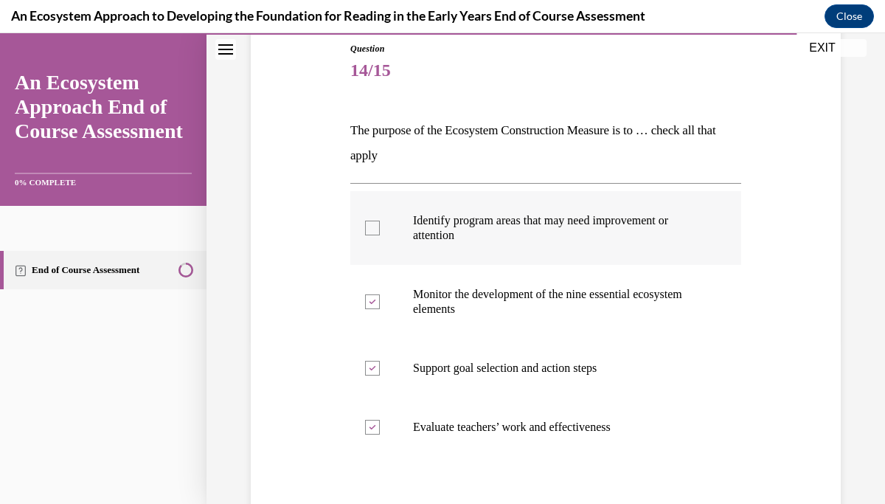
click at [373, 225] on input "Identify program areas that may need improvement or attention" at bounding box center [372, 228] width 15 height 15
checkbox input "true"
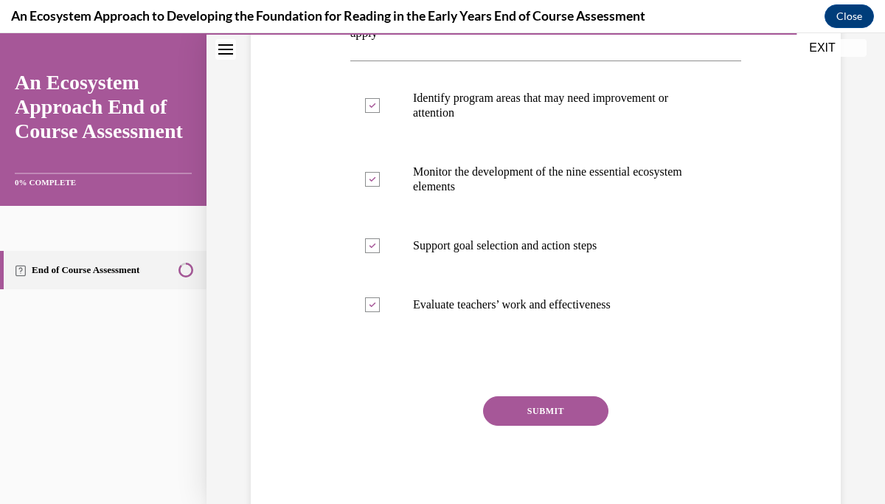
click at [536, 408] on button "SUBMIT" at bounding box center [545, 411] width 125 height 30
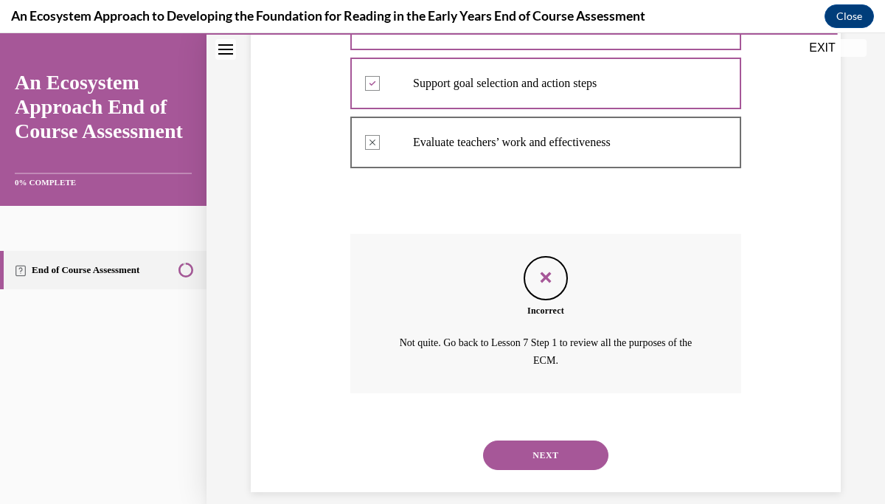
scroll to position [449, 0]
click at [538, 450] on button "NEXT" at bounding box center [545, 455] width 125 height 30
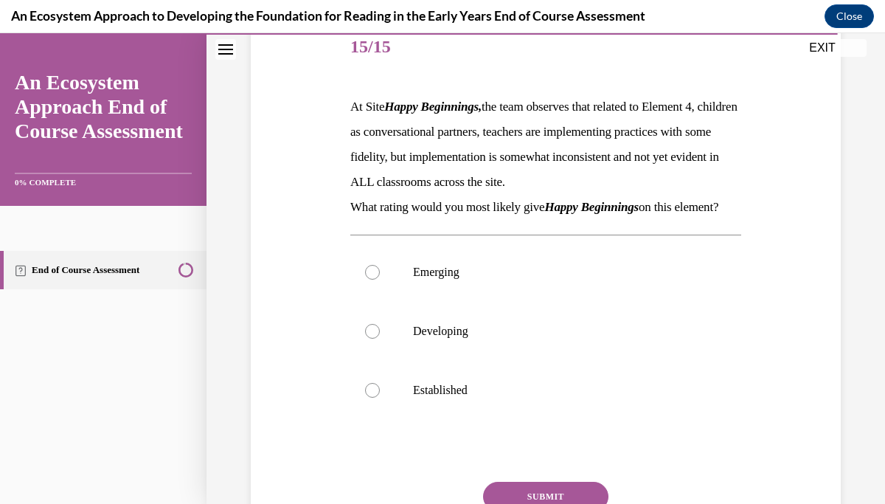
scroll to position [188, 0]
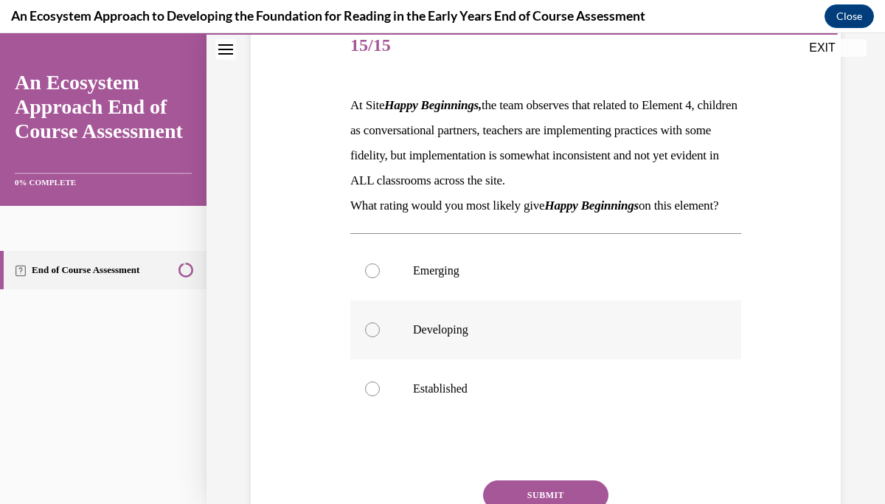
click at [371, 337] on div at bounding box center [372, 329] width 15 height 15
click at [371, 337] on input "Developing" at bounding box center [372, 329] width 15 height 15
radio input "true"
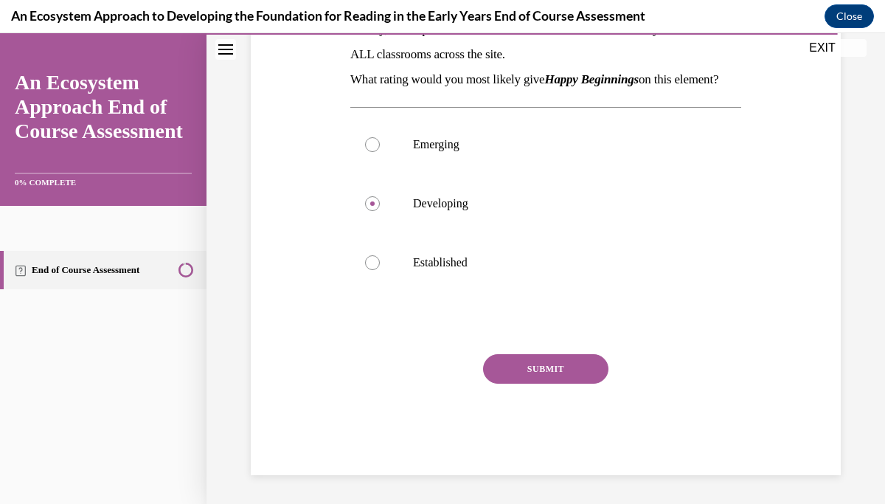
click at [545, 384] on button "SUBMIT" at bounding box center [545, 369] width 125 height 30
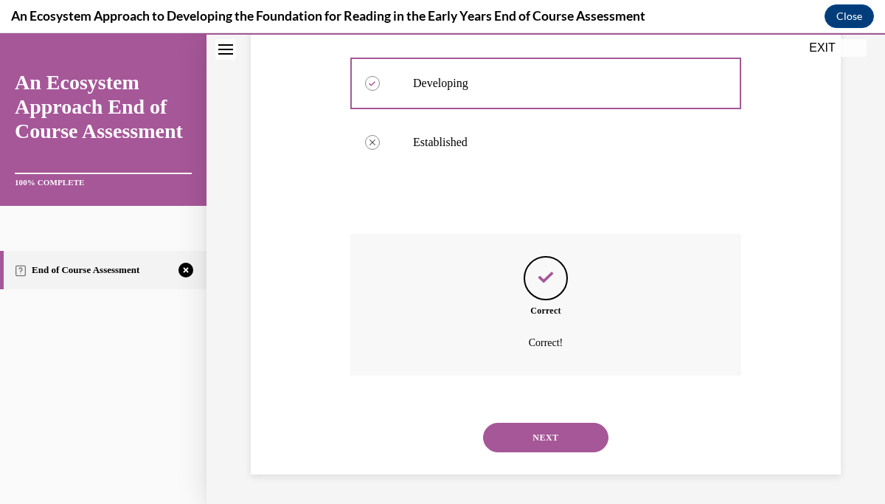
scroll to position [460, 0]
click at [537, 432] on button "NEXT" at bounding box center [545, 438] width 125 height 30
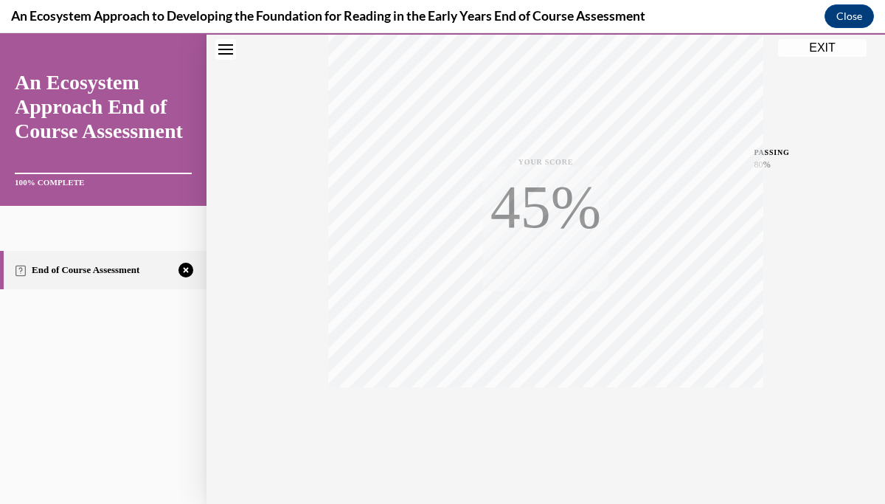
scroll to position [285, 0]
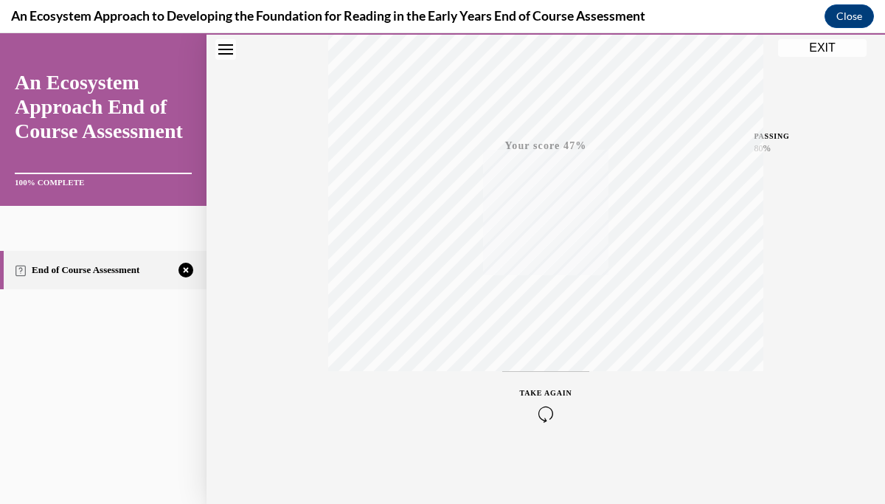
click at [541, 415] on icon "button" at bounding box center [546, 414] width 52 height 16
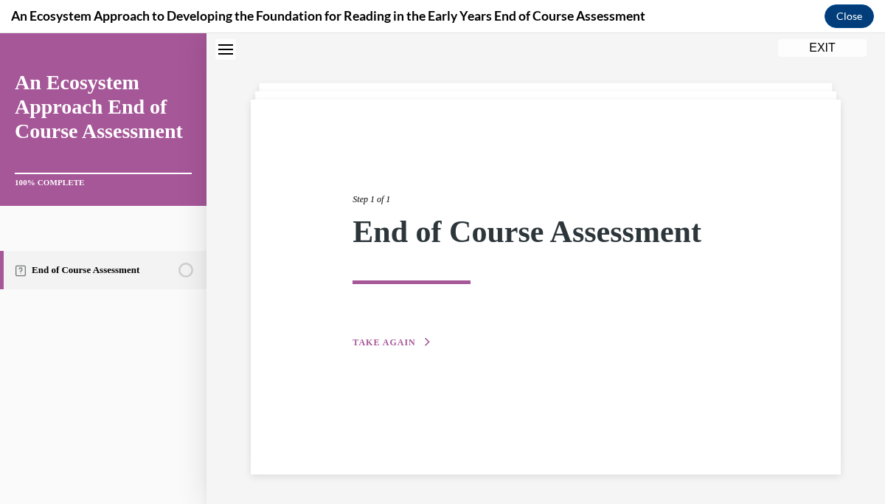
scroll to position [46, 0]
click at [396, 339] on span "TAKE AGAIN" at bounding box center [384, 342] width 63 height 10
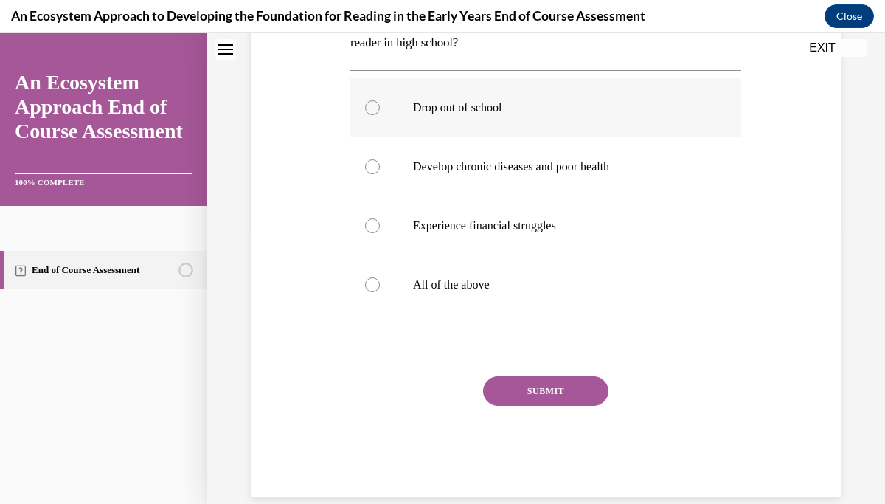
scroll to position [299, 0]
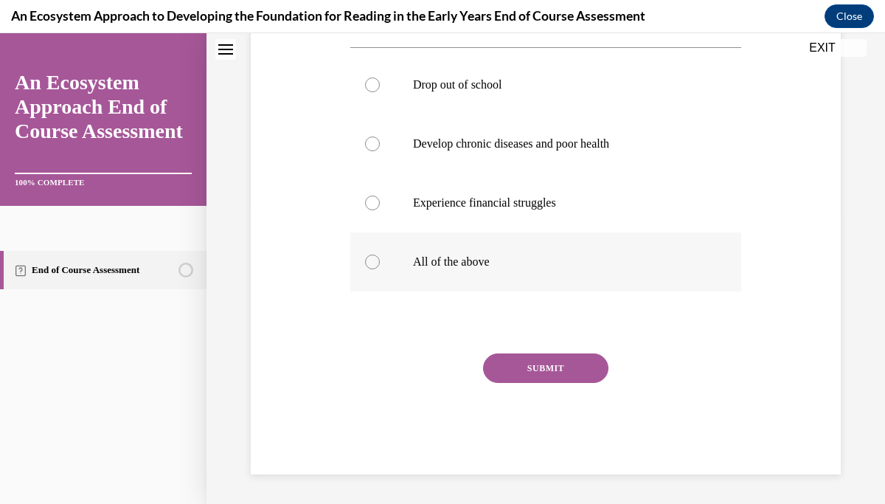
click at [372, 257] on div at bounding box center [372, 262] width 15 height 15
click at [372, 257] on input "All of the above" at bounding box center [372, 262] width 15 height 15
radio input "true"
click at [535, 362] on button "SUBMIT" at bounding box center [545, 368] width 125 height 30
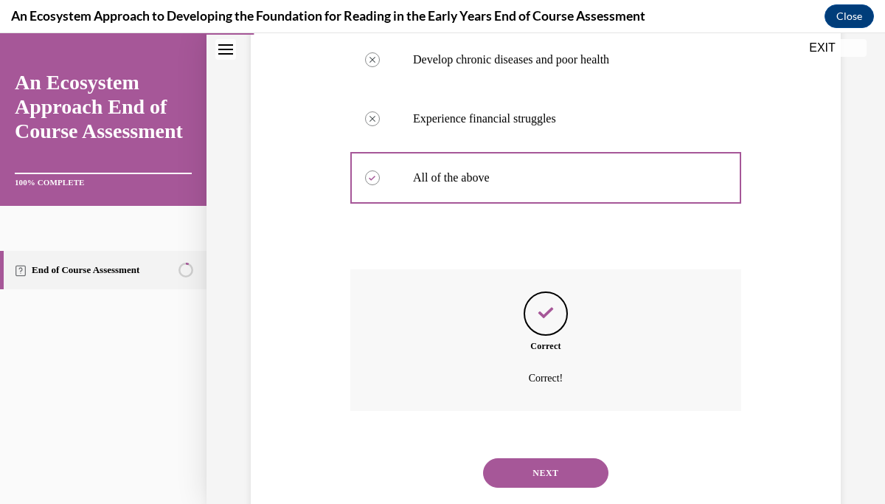
scroll to position [418, 0]
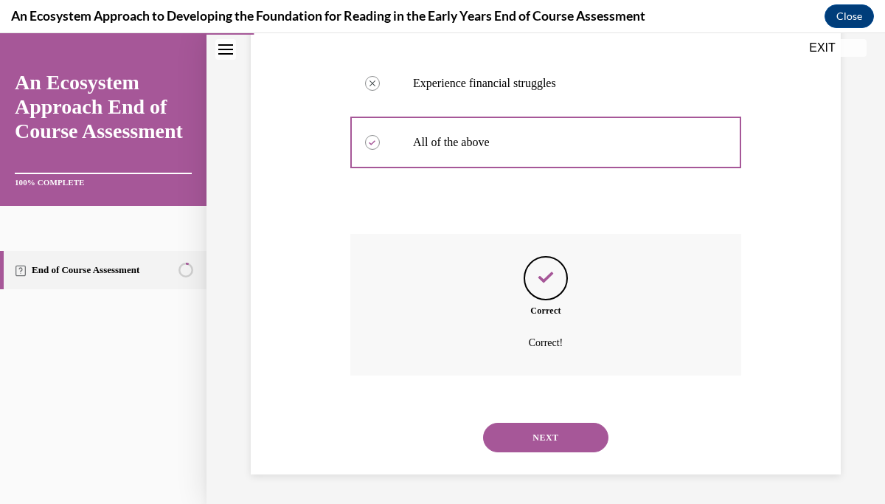
click at [546, 441] on button "NEXT" at bounding box center [545, 438] width 125 height 30
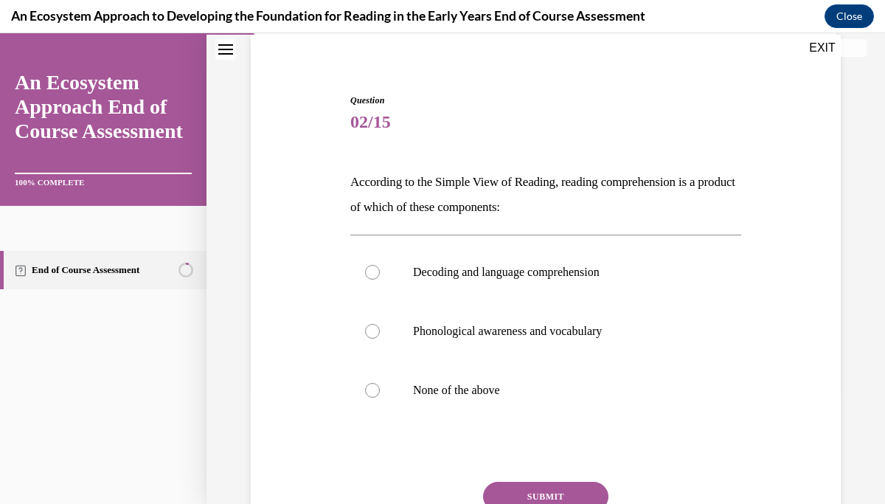
scroll to position [136, 0]
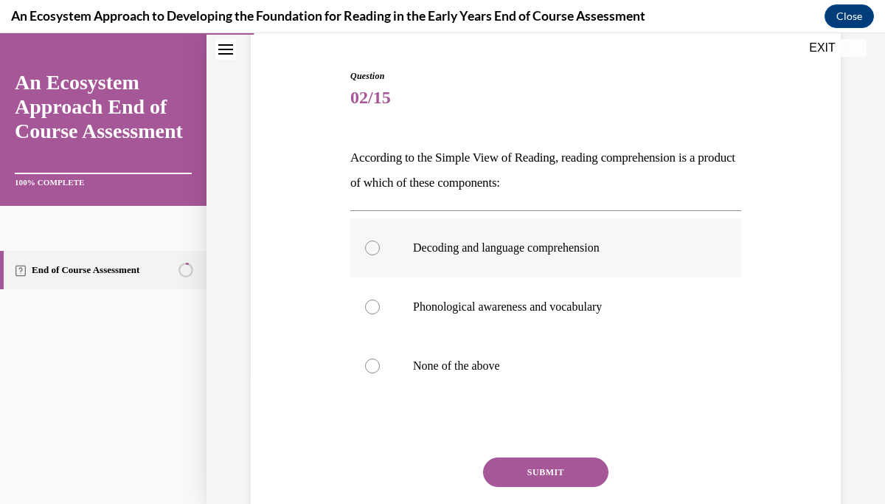
click at [378, 245] on div at bounding box center [372, 247] width 15 height 15
click at [378, 245] on input "Decoding and language comprehension" at bounding box center [372, 247] width 15 height 15
radio input "true"
click at [548, 466] on button "SUBMIT" at bounding box center [545, 472] width 125 height 30
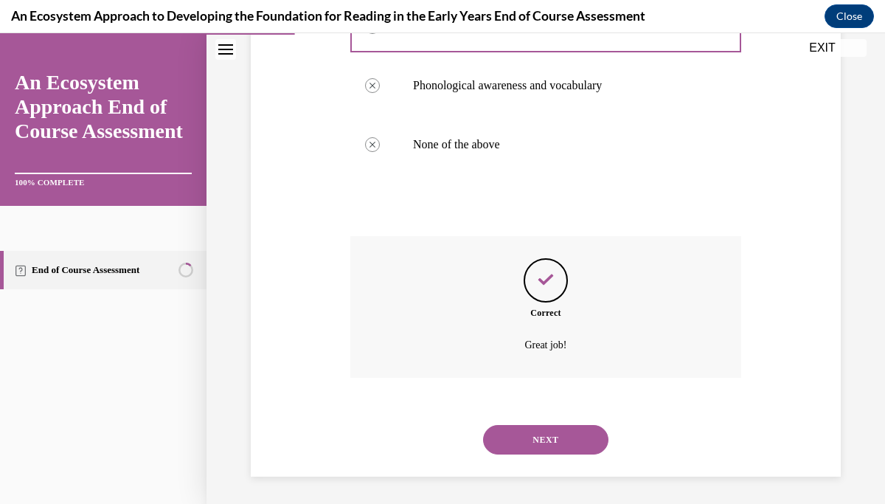
scroll to position [359, 0]
click at [545, 441] on button "NEXT" at bounding box center [545, 438] width 125 height 30
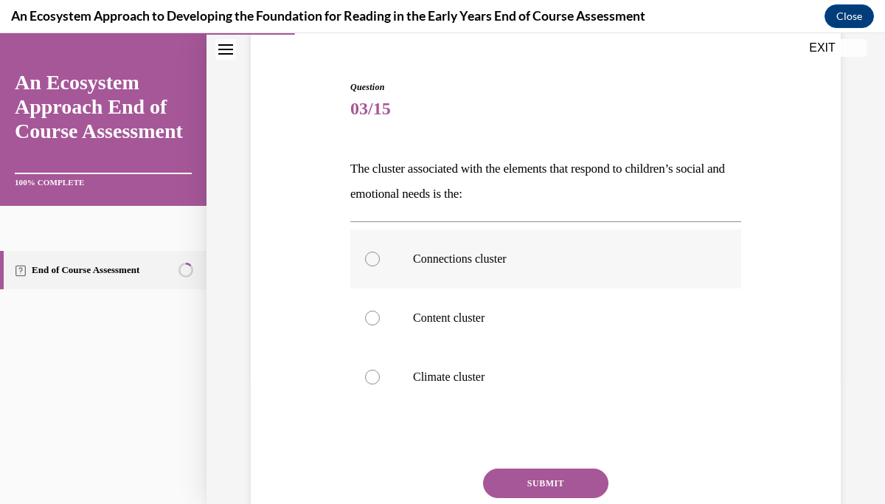
scroll to position [126, 0]
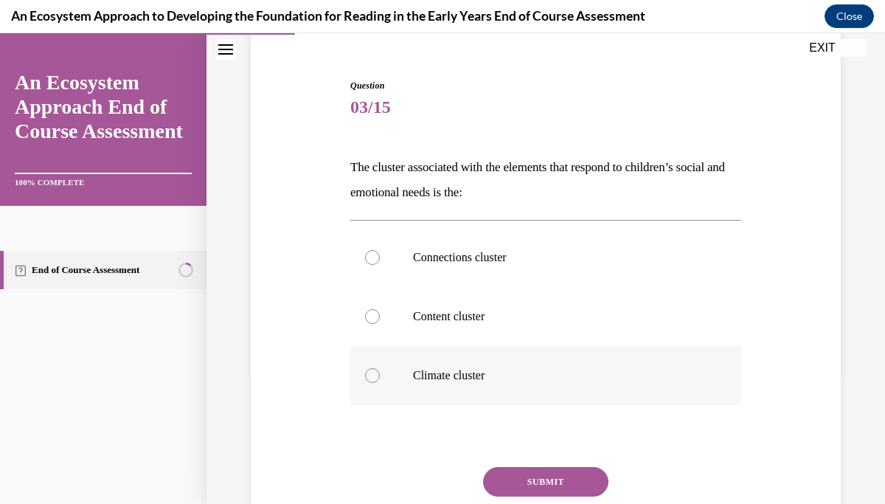
click at [369, 375] on div at bounding box center [372, 375] width 15 height 15
click at [369, 375] on input "Climate cluster" at bounding box center [372, 375] width 15 height 15
radio input "true"
click at [545, 477] on button "SUBMIT" at bounding box center [545, 482] width 125 height 30
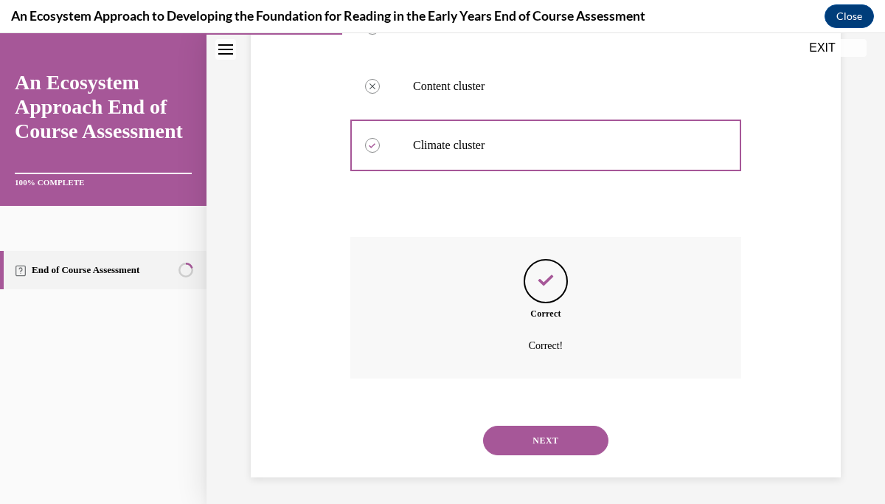
scroll to position [359, 0]
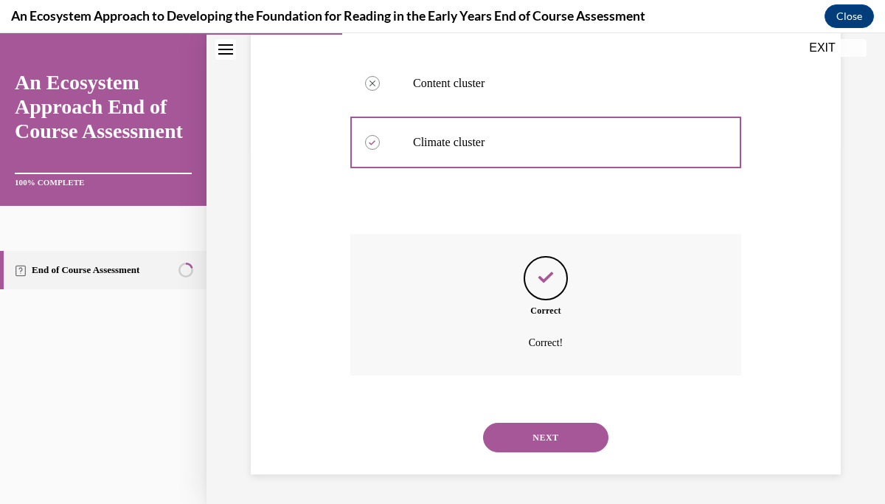
click at [543, 437] on button "NEXT" at bounding box center [545, 438] width 125 height 30
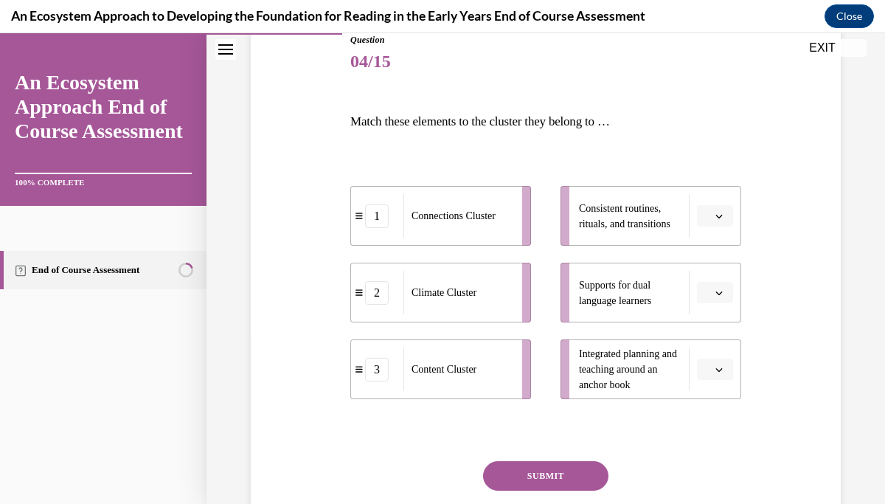
scroll to position [176, 0]
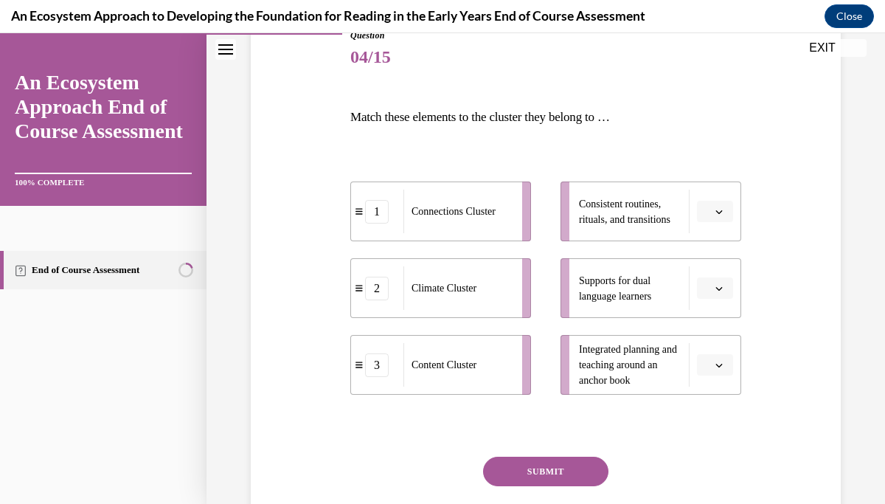
click at [715, 211] on span "button" at bounding box center [719, 212] width 10 height 10
click at [716, 328] on div "3" at bounding box center [713, 333] width 37 height 30
click at [716, 288] on icon "button" at bounding box center [719, 288] width 7 height 7
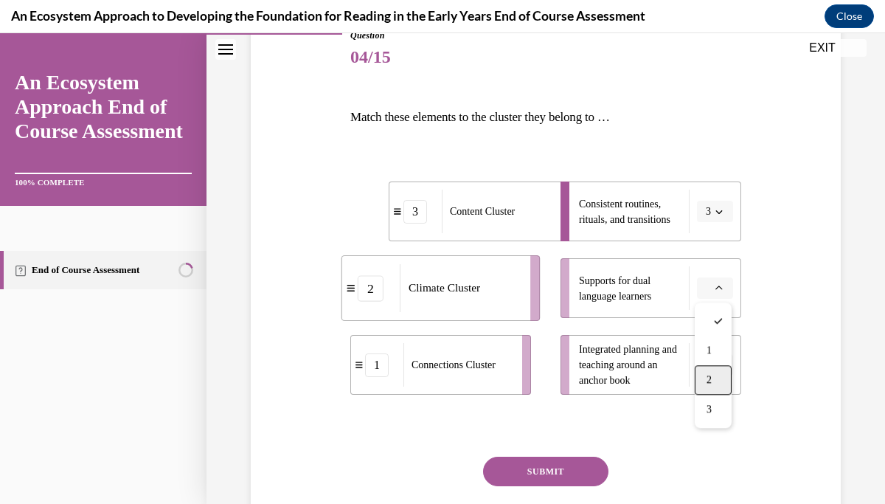
click at [714, 372] on div "2" at bounding box center [713, 380] width 37 height 30
click at [714, 367] on span "button" at bounding box center [719, 365] width 10 height 10
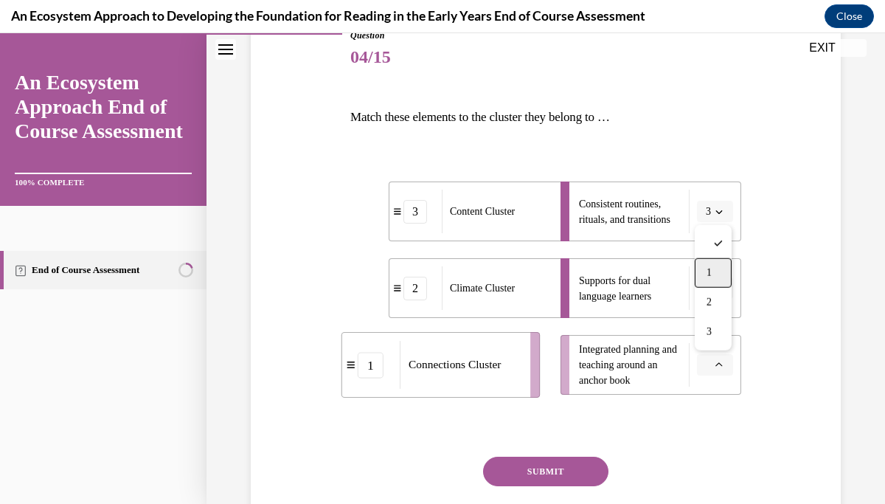
click at [705, 269] on div "1" at bounding box center [713, 273] width 37 height 30
click at [539, 471] on button "SUBMIT" at bounding box center [545, 472] width 125 height 30
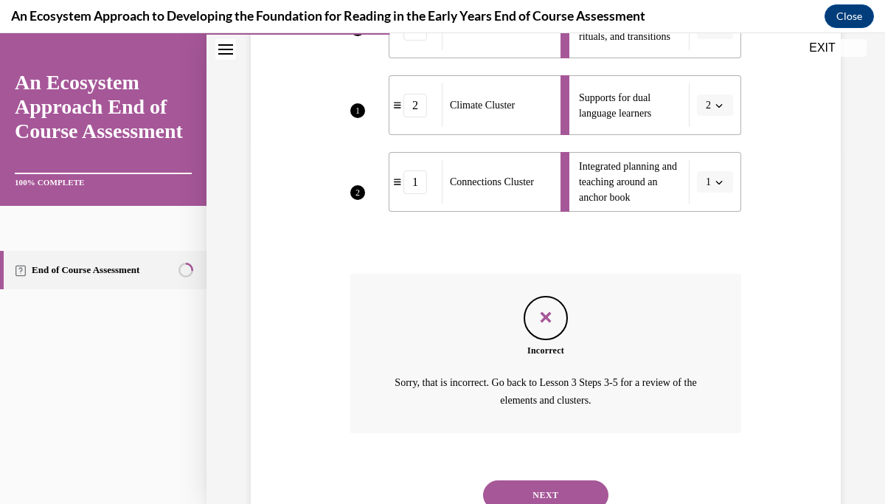
scroll to position [361, 0]
click at [545, 489] on button "NEXT" at bounding box center [545, 494] width 125 height 30
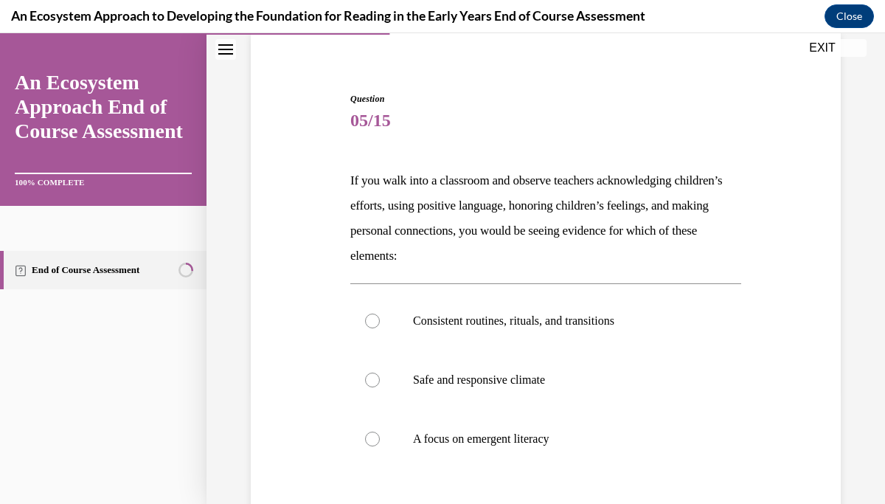
scroll to position [148, 0]
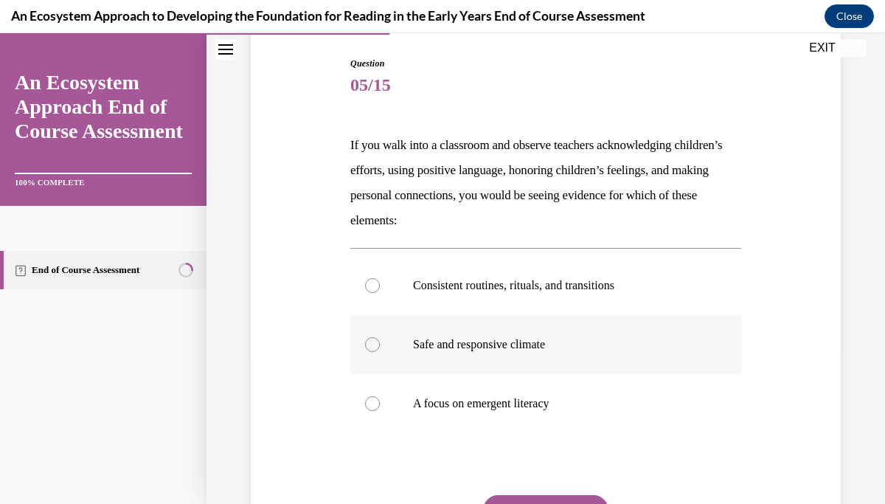
click at [371, 342] on div at bounding box center [372, 344] width 15 height 15
click at [371, 342] on input "Safe and responsive climate" at bounding box center [372, 344] width 15 height 15
radio input "true"
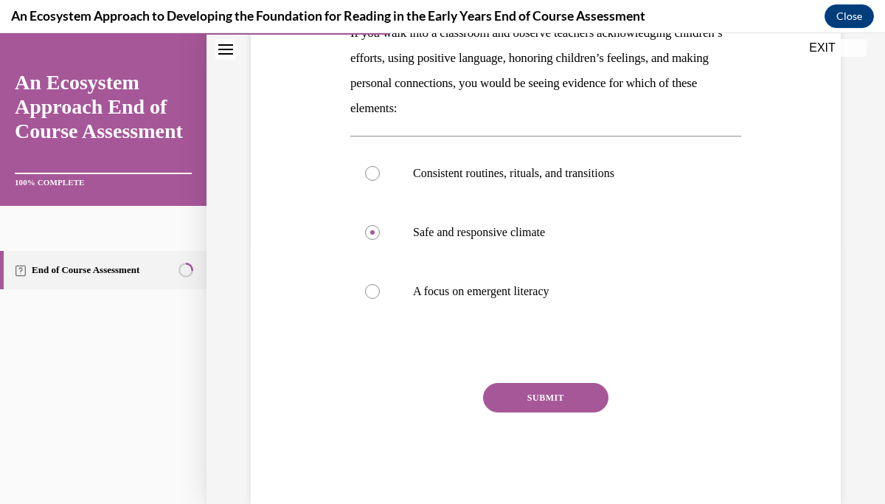
click at [541, 391] on button "SUBMIT" at bounding box center [545, 398] width 125 height 30
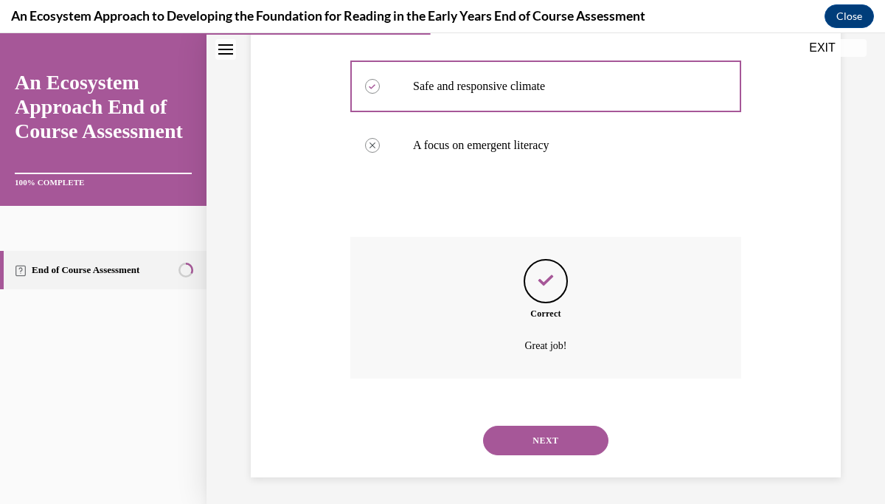
scroll to position [409, 0]
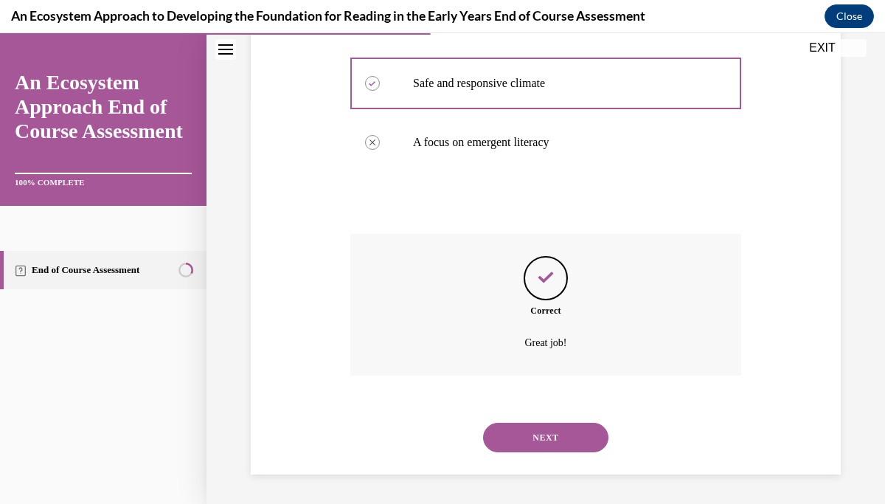
click at [546, 439] on button "NEXT" at bounding box center [545, 438] width 125 height 30
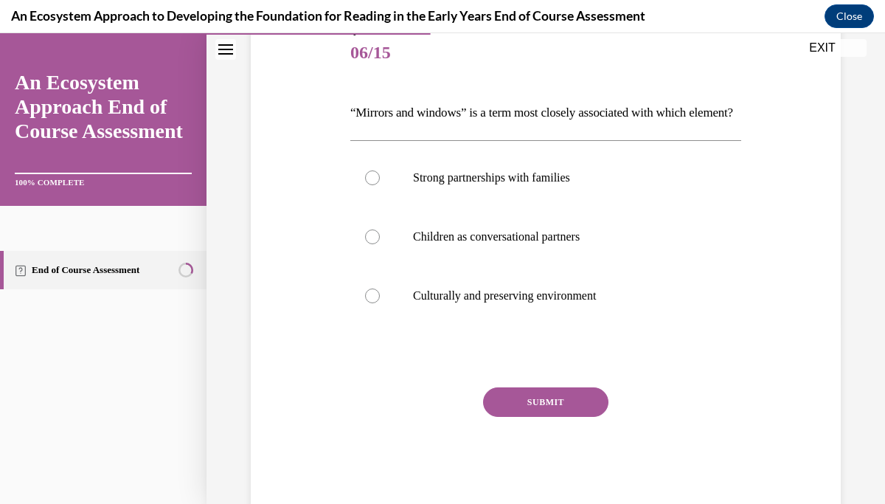
scroll to position [184, 0]
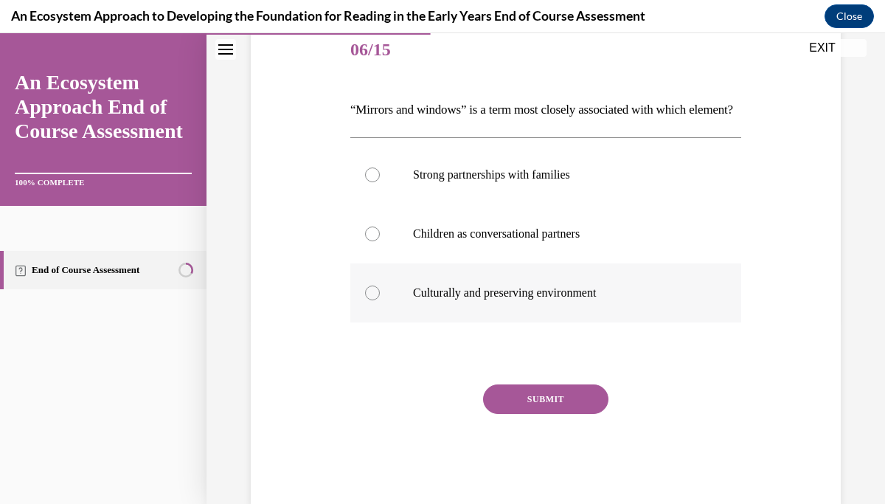
click at [374, 300] on div at bounding box center [372, 292] width 15 height 15
click at [374, 300] on input "Culturally and preserving environment" at bounding box center [372, 292] width 15 height 15
radio input "true"
click at [558, 414] on button "SUBMIT" at bounding box center [545, 399] width 125 height 30
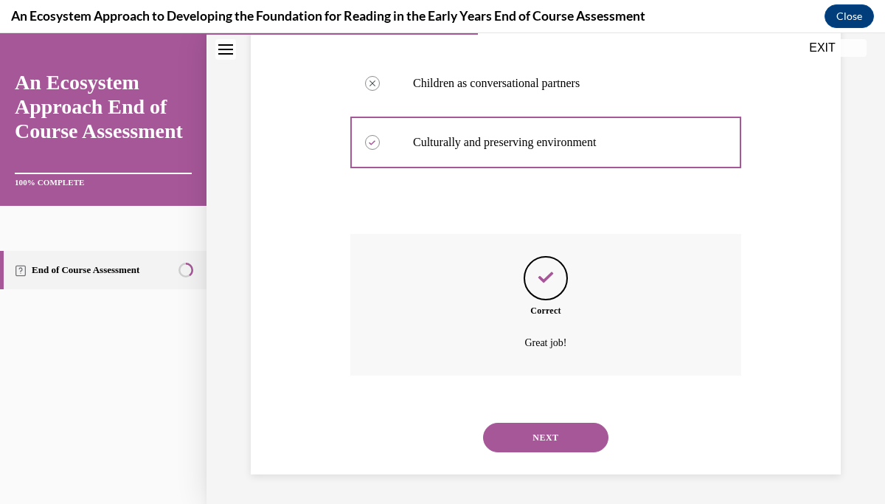
scroll to position [359, 0]
click at [557, 432] on button "NEXT" at bounding box center [545, 438] width 125 height 30
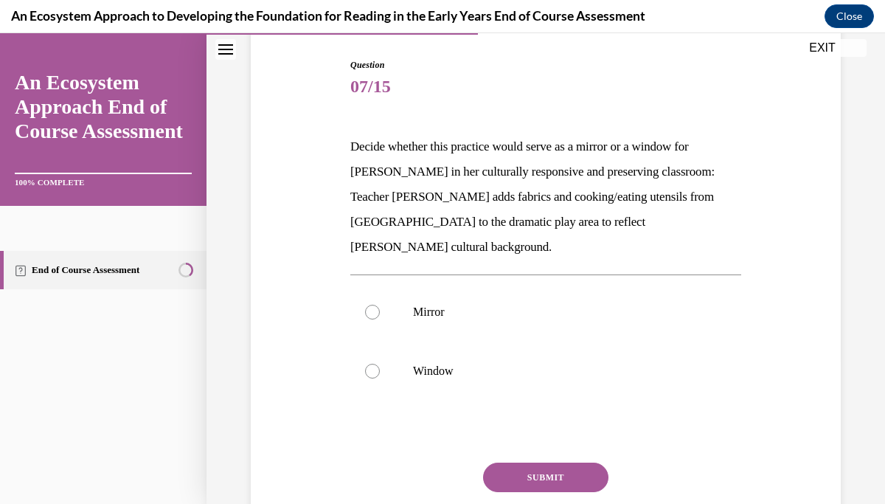
scroll to position [149, 0]
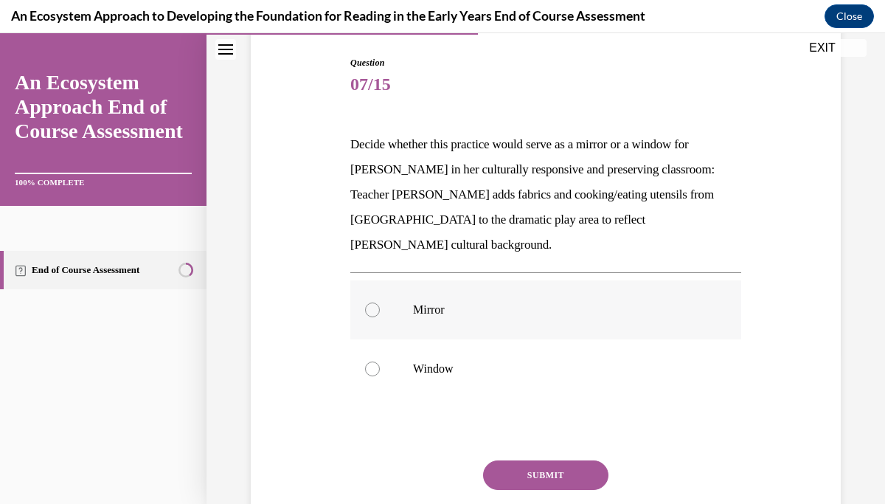
click at [368, 302] on div at bounding box center [372, 309] width 15 height 15
click at [368, 302] on input "Mirror" at bounding box center [372, 309] width 15 height 15
radio input "true"
click at [547, 460] on button "SUBMIT" at bounding box center [545, 475] width 125 height 30
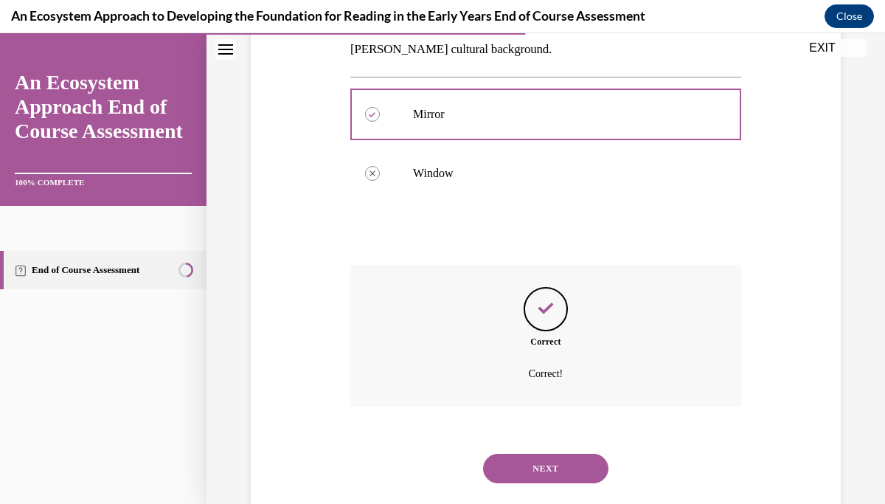
scroll to position [350, 0]
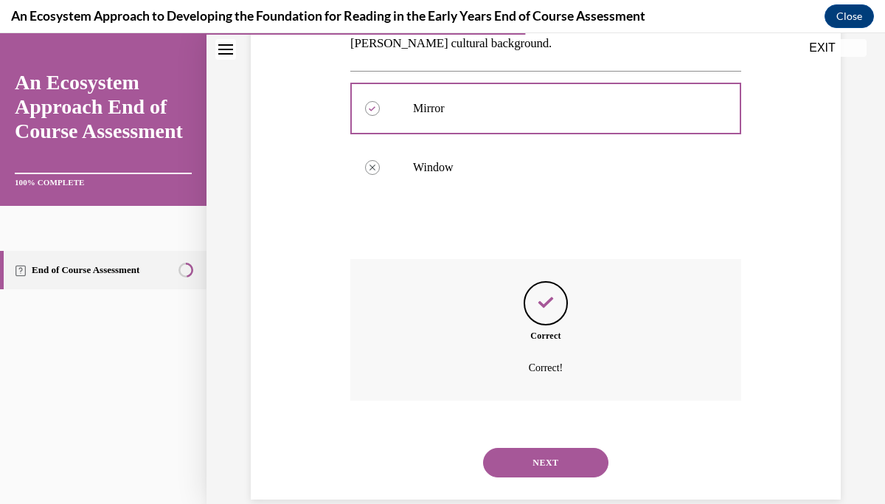
click at [552, 448] on button "NEXT" at bounding box center [545, 463] width 125 height 30
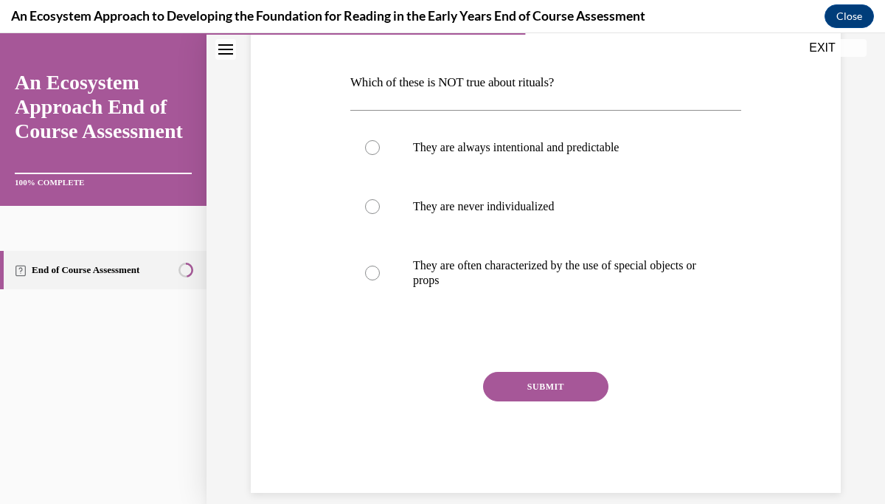
scroll to position [229, 0]
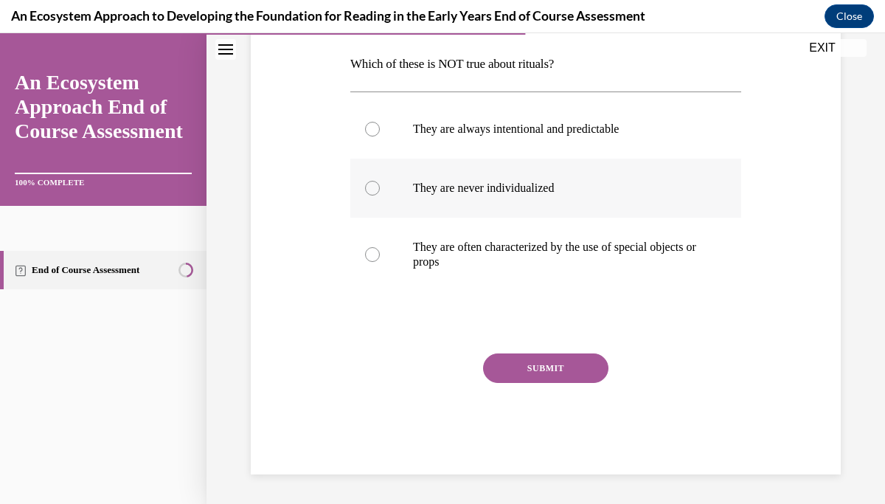
click at [373, 181] on div at bounding box center [372, 188] width 15 height 15
click at [373, 181] on input "They are never individualized" at bounding box center [372, 188] width 15 height 15
radio input "true"
click at [538, 375] on button "SUBMIT" at bounding box center [545, 368] width 125 height 30
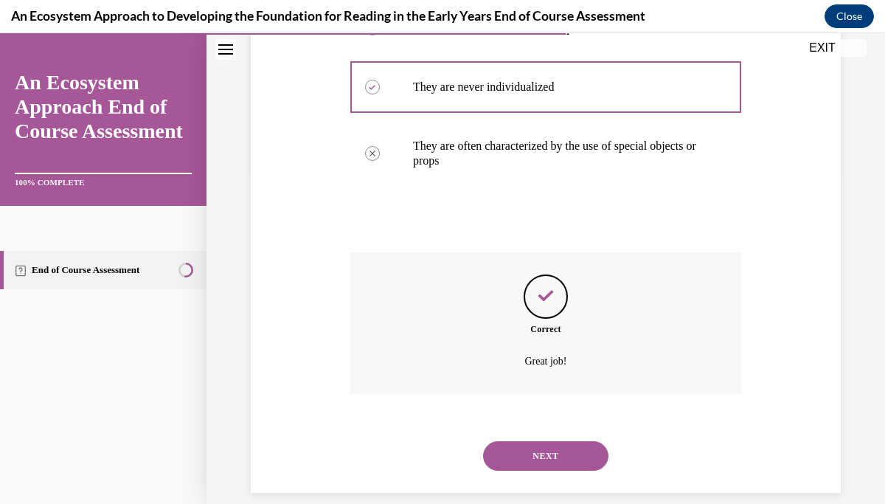
scroll to position [349, 0]
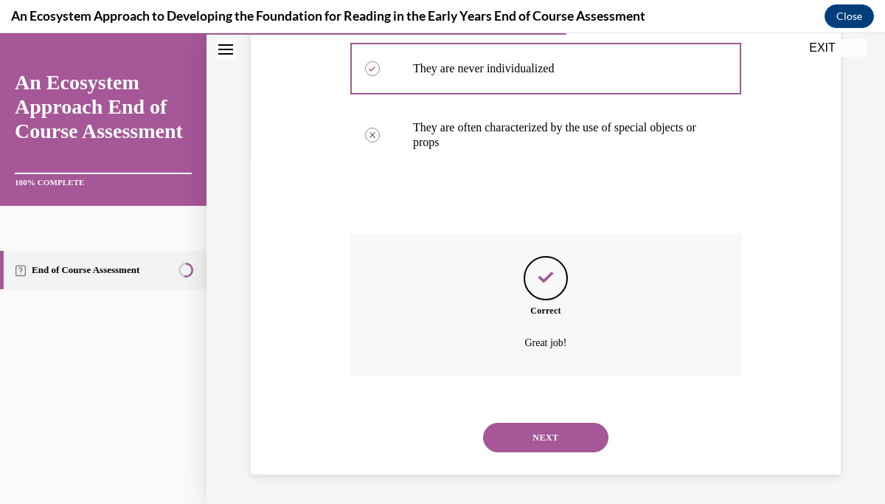
click at [546, 432] on button "NEXT" at bounding box center [545, 438] width 125 height 30
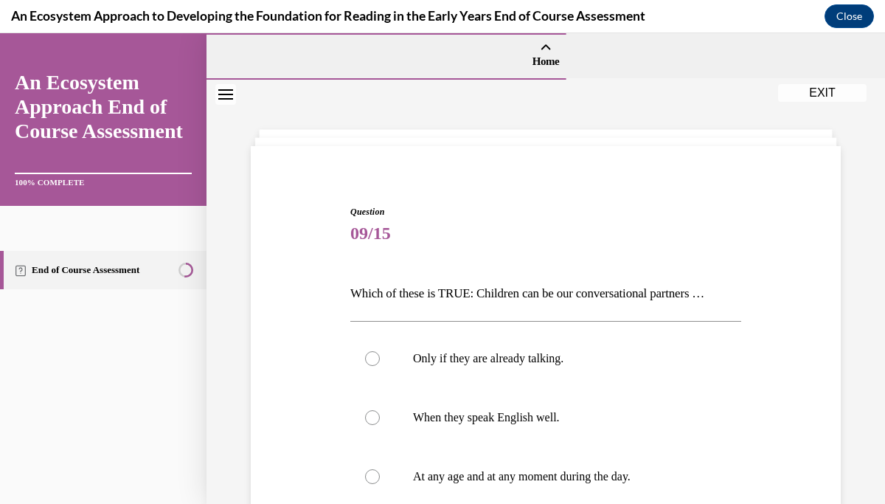
scroll to position [215, 0]
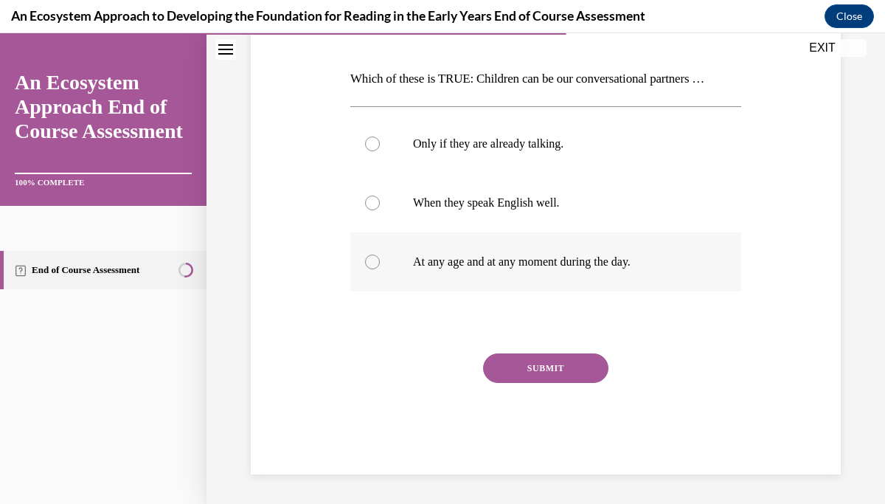
click at [370, 267] on div at bounding box center [372, 262] width 15 height 15
click at [370, 267] on input "At any age and at any moment during the day." at bounding box center [372, 262] width 15 height 15
radio input "true"
click at [547, 365] on button "SUBMIT" at bounding box center [545, 368] width 125 height 30
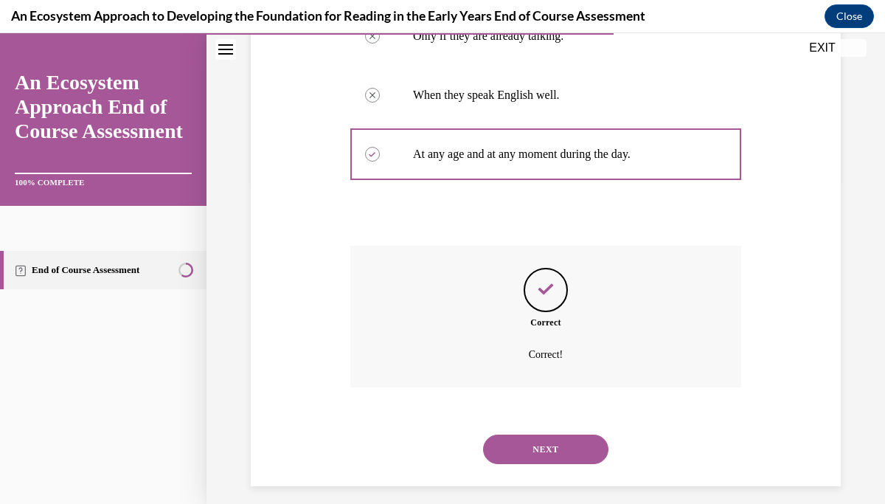
scroll to position [334, 0]
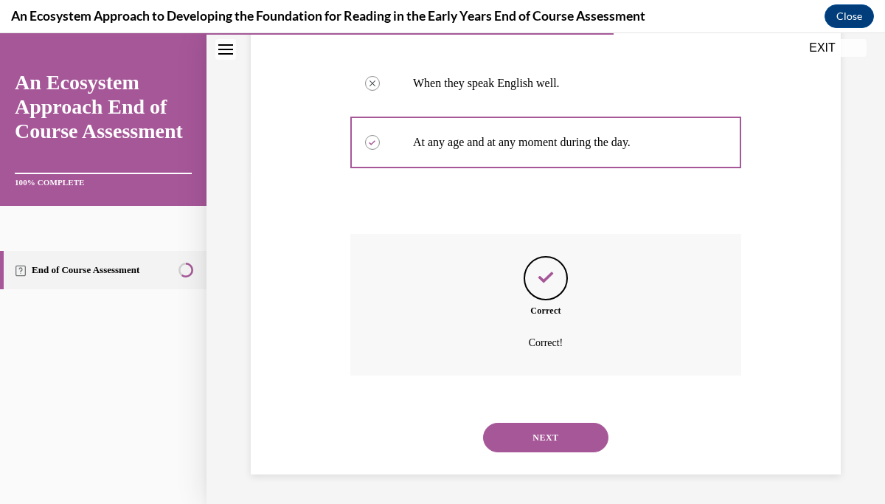
click at [549, 440] on button "NEXT" at bounding box center [545, 438] width 125 height 30
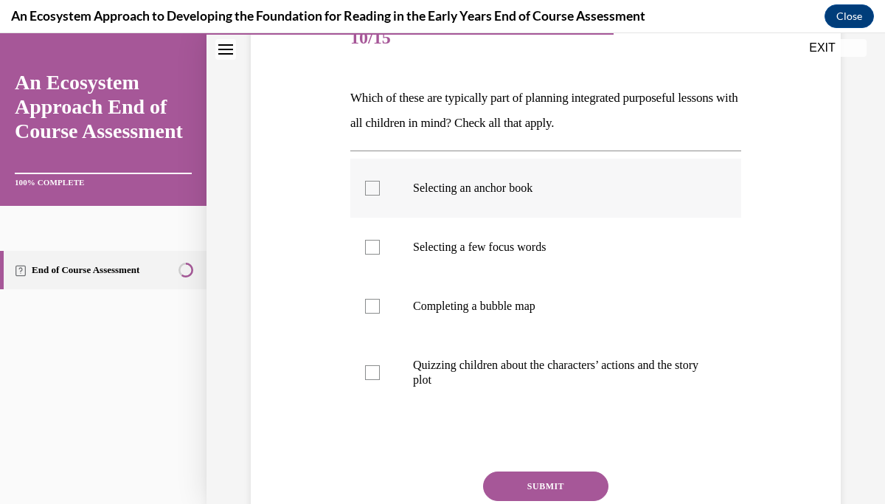
scroll to position [198, 0]
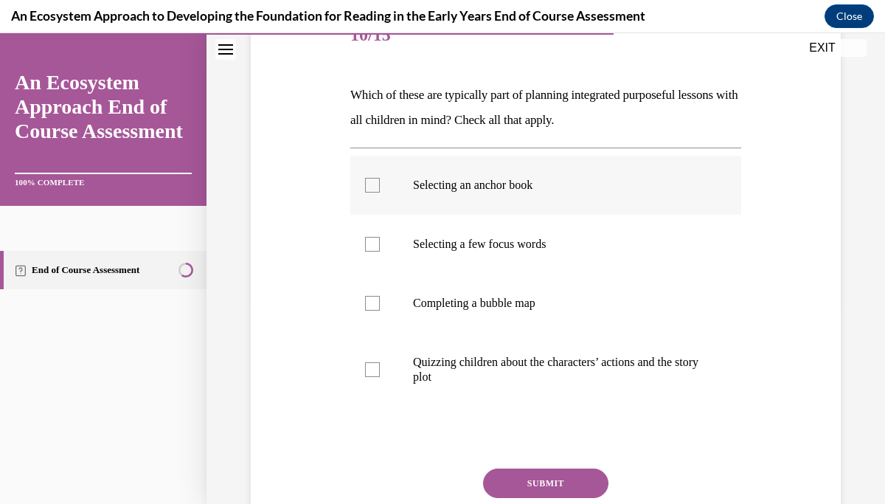
click at [370, 188] on div at bounding box center [372, 185] width 15 height 15
click at [370, 188] on input "Selecting an anchor book" at bounding box center [372, 185] width 15 height 15
checkbox input "true"
click at [370, 229] on label "Selecting a few focus words" at bounding box center [545, 244] width 391 height 59
click at [370, 237] on input "Selecting a few focus words" at bounding box center [372, 244] width 15 height 15
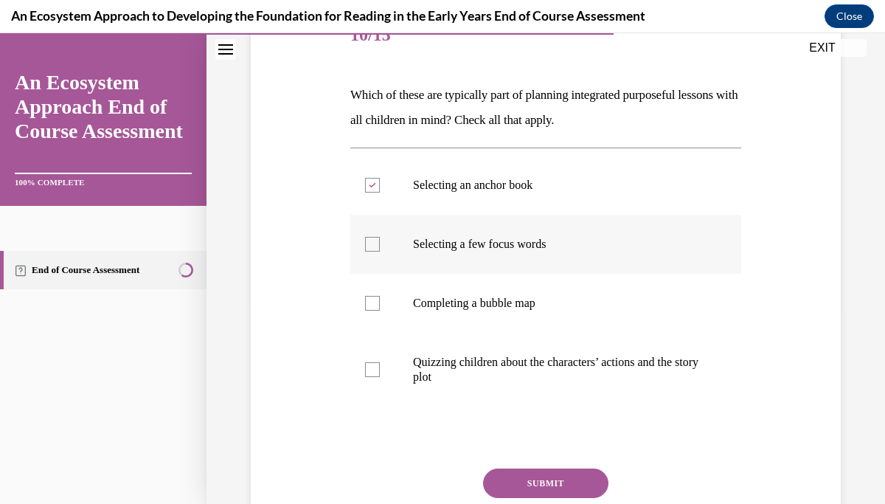
checkbox input "true"
click at [373, 300] on div at bounding box center [372, 303] width 15 height 15
click at [373, 300] on input "Completing a bubble map" at bounding box center [372, 303] width 15 height 15
checkbox input "true"
click at [548, 481] on button "SUBMIT" at bounding box center [545, 483] width 125 height 30
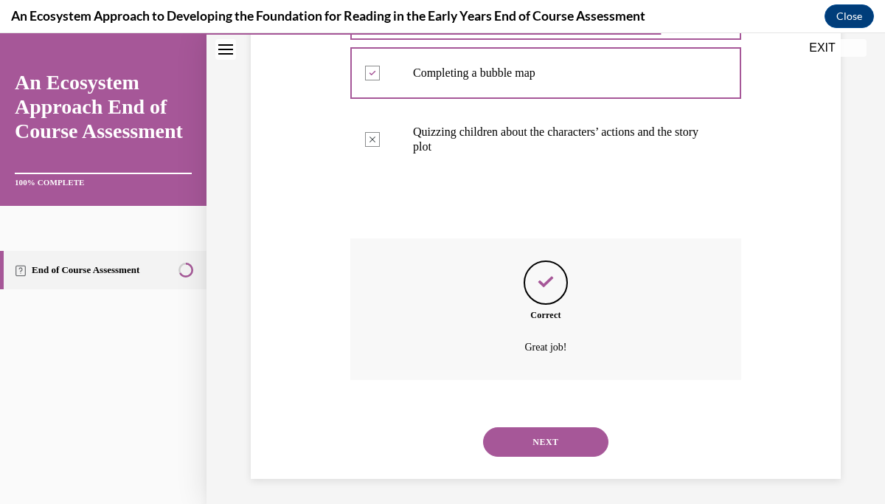
scroll to position [433, 0]
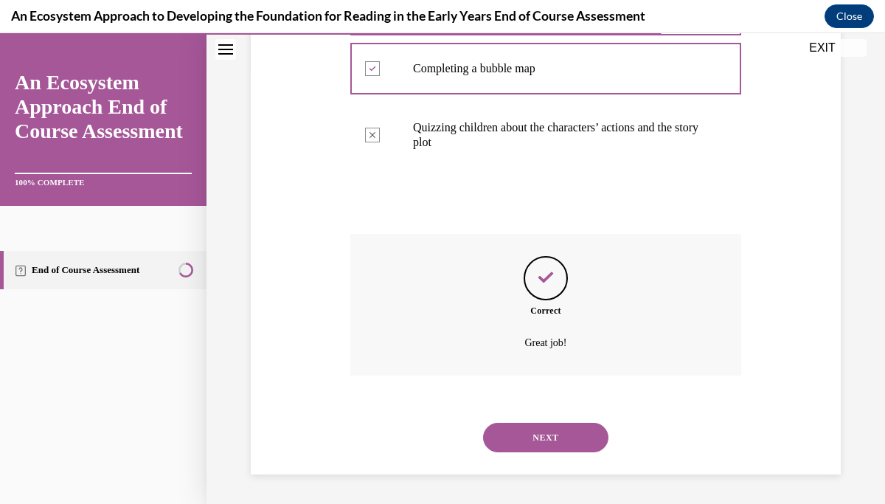
click at [553, 442] on button "NEXT" at bounding box center [545, 438] width 125 height 30
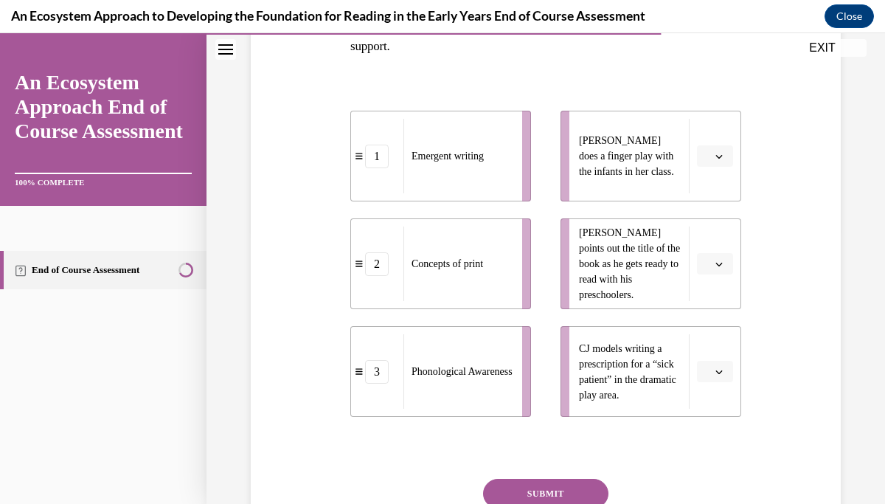
scroll to position [275, 0]
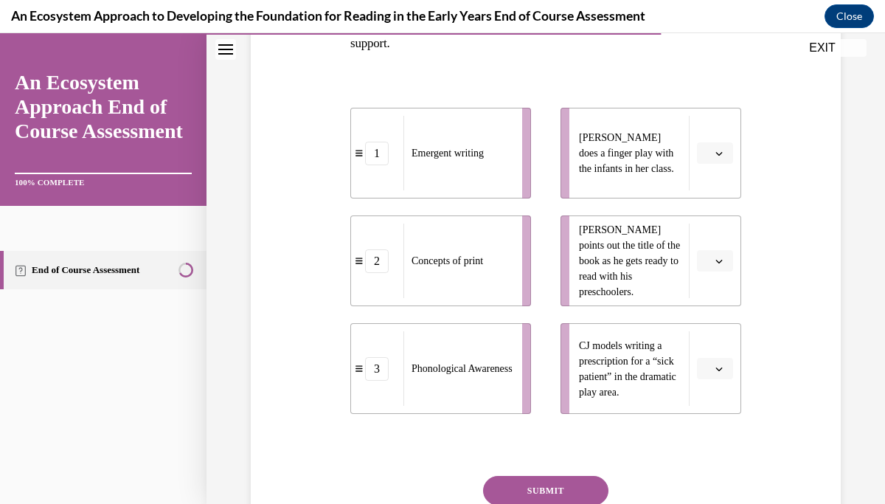
click at [718, 148] on span "button" at bounding box center [719, 153] width 10 height 10
click at [716, 273] on div "3" at bounding box center [713, 275] width 37 height 30
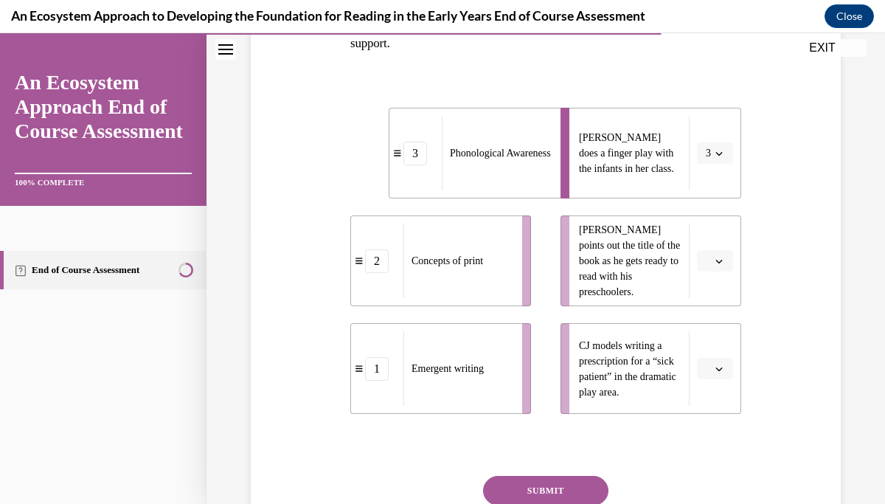
click at [714, 258] on span "button" at bounding box center [719, 261] width 10 height 10
click at [718, 358] on div "2" at bounding box center [713, 353] width 37 height 30
click at [718, 372] on span "button" at bounding box center [719, 369] width 10 height 10
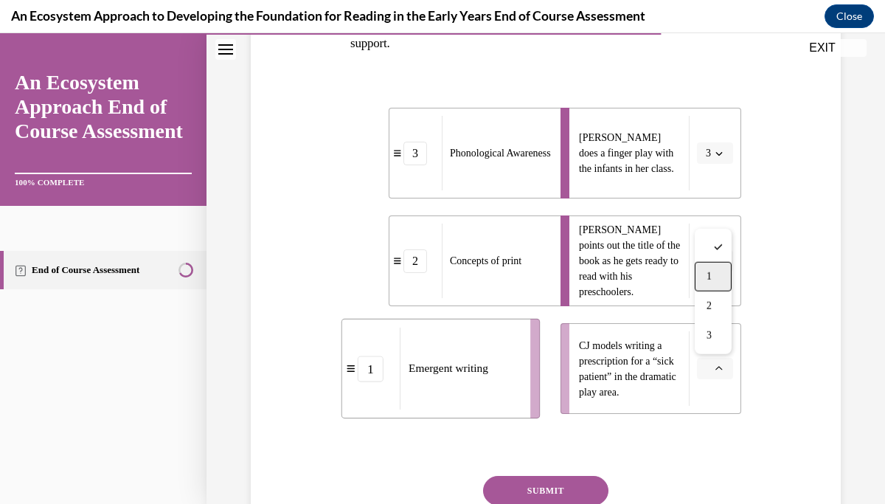
click at [714, 274] on div "1" at bounding box center [713, 277] width 37 height 30
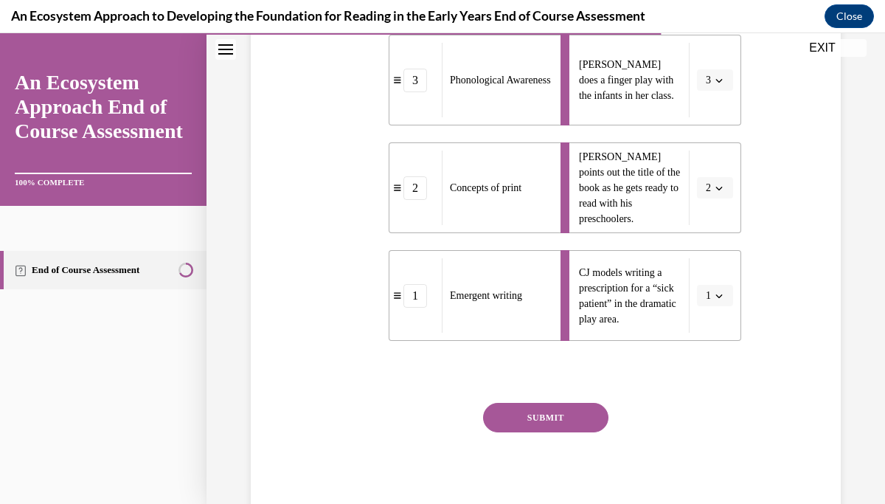
scroll to position [347, 0]
click at [566, 415] on button "SUBMIT" at bounding box center [545, 419] width 125 height 30
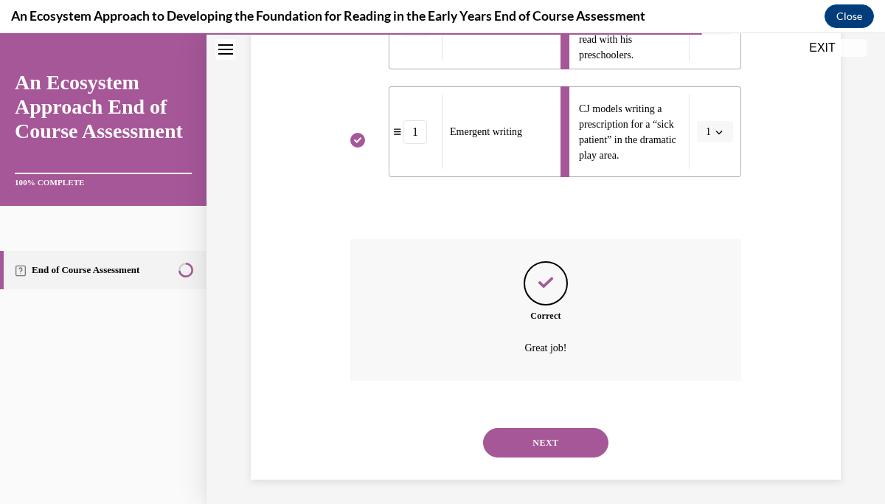
scroll to position [517, 0]
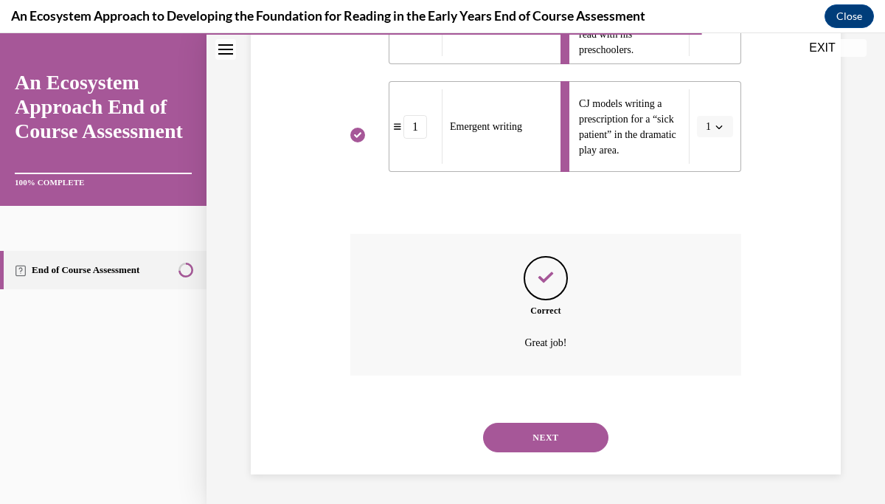
click at [558, 433] on button "NEXT" at bounding box center [545, 438] width 125 height 30
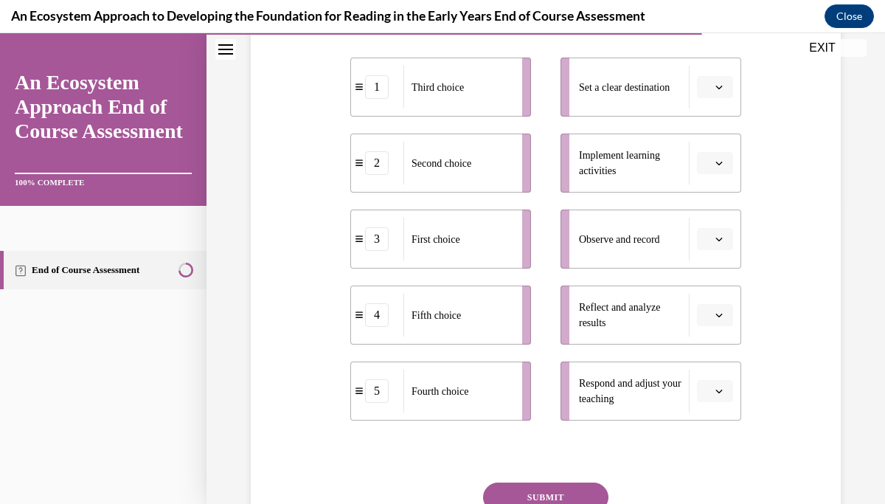
scroll to position [304, 0]
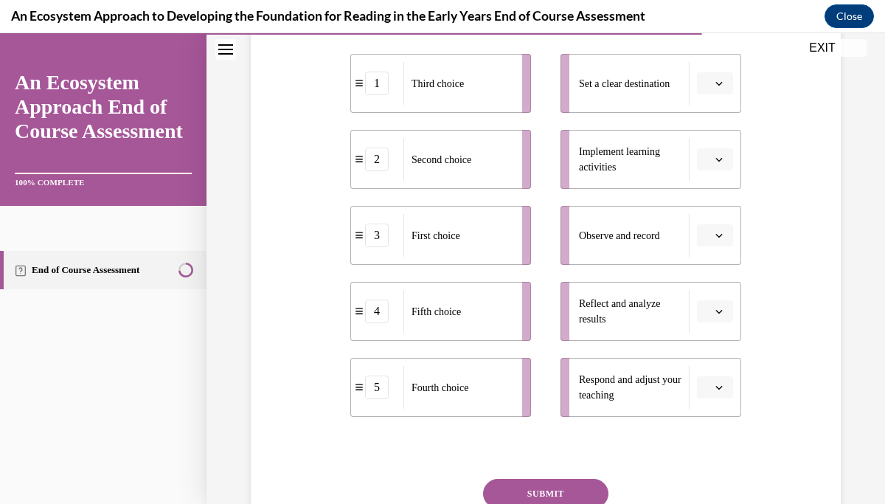
click at [716, 80] on icon "button" at bounding box center [719, 83] width 7 height 7
click at [716, 201] on div "3" at bounding box center [713, 205] width 37 height 30
click at [716, 151] on button "button" at bounding box center [715, 159] width 36 height 22
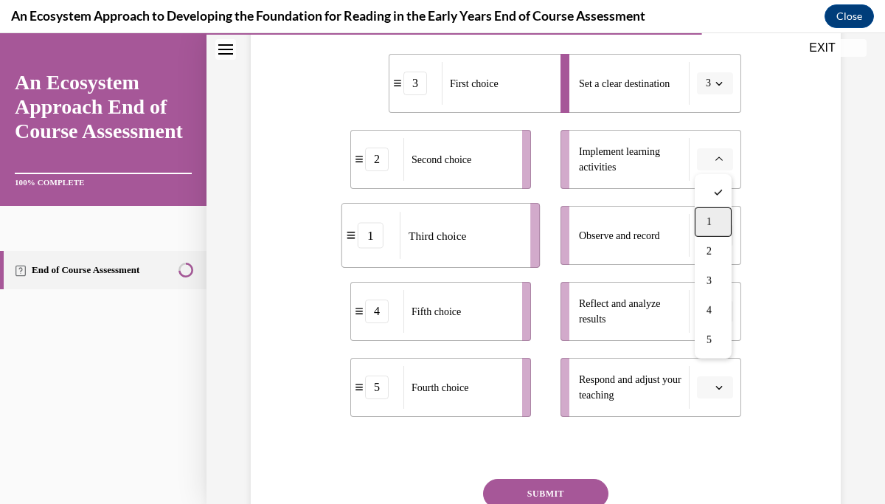
click at [716, 215] on div "1" at bounding box center [713, 222] width 37 height 30
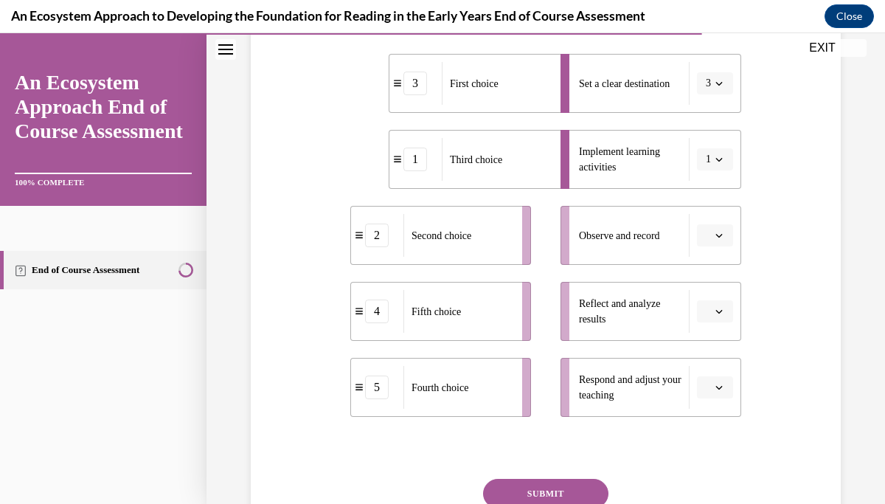
click at [715, 243] on button "button" at bounding box center [715, 235] width 36 height 22
click at [719, 313] on div "2" at bounding box center [713, 328] width 37 height 30
click at [719, 313] on icon "button" at bounding box center [719, 312] width 7 height 4
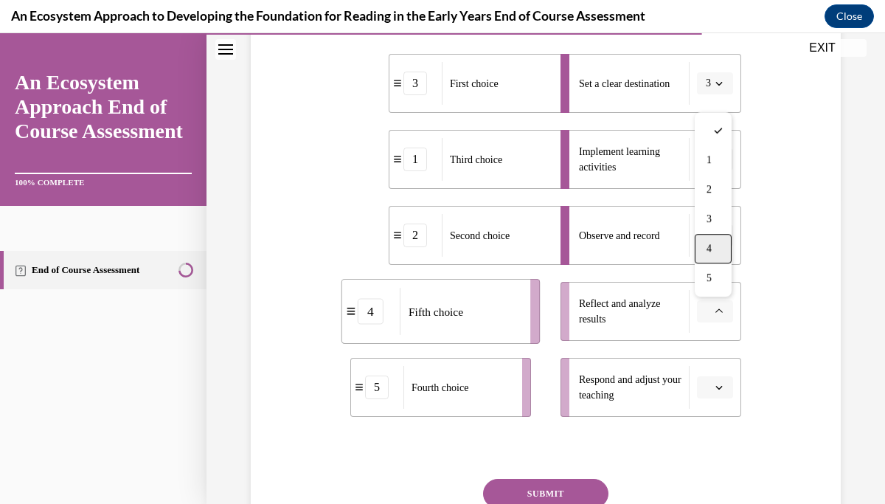
click at [712, 241] on div "4" at bounding box center [713, 249] width 37 height 30
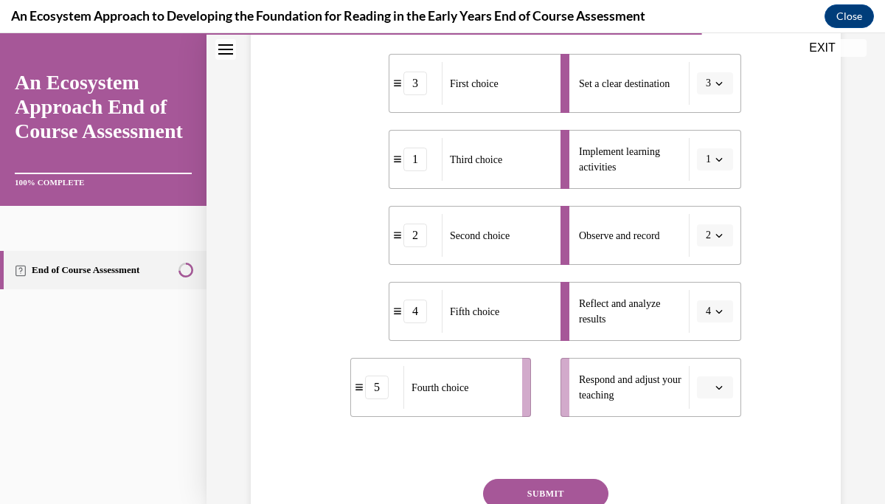
click at [722, 389] on icon "button" at bounding box center [719, 387] width 7 height 7
click at [718, 362] on div "5" at bounding box center [713, 354] width 37 height 30
click at [561, 487] on button "SUBMIT" at bounding box center [545, 494] width 125 height 30
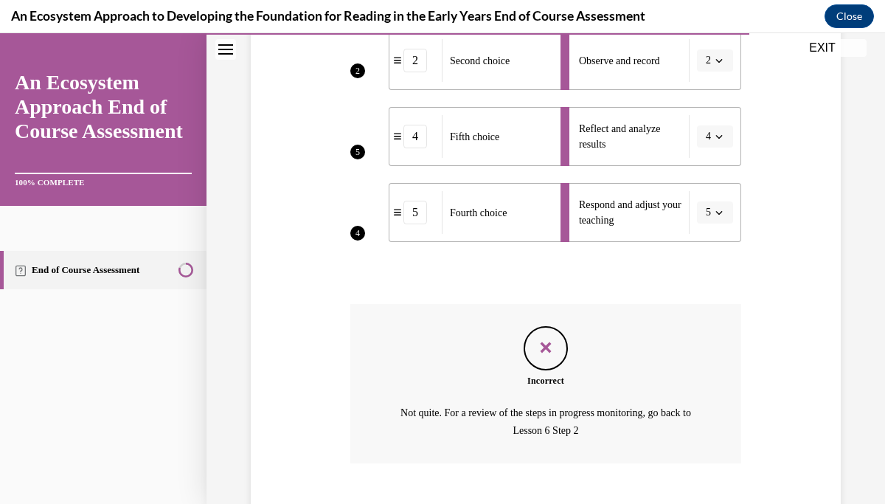
scroll to position [566, 0]
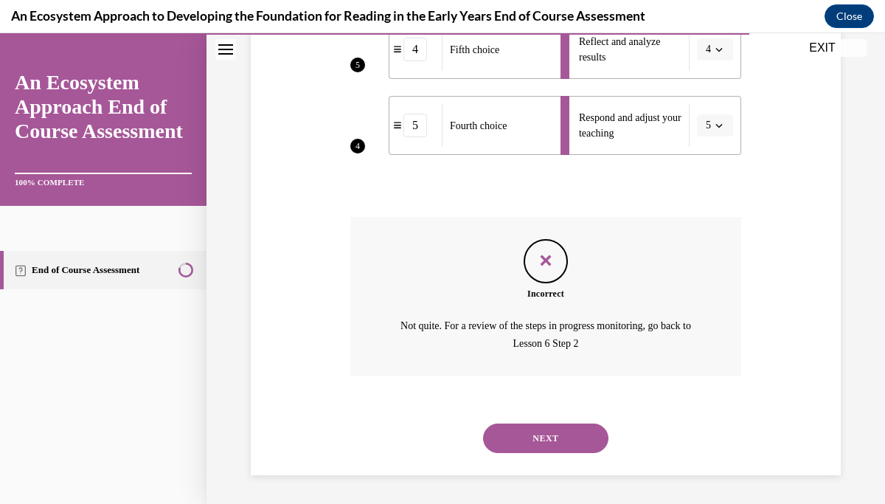
click at [562, 448] on button "NEXT" at bounding box center [545, 438] width 125 height 30
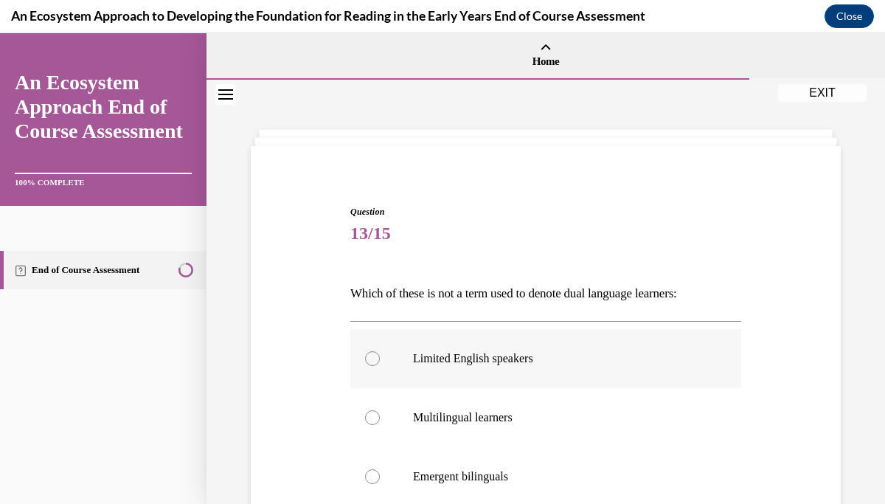
click at [371, 357] on div at bounding box center [372, 358] width 15 height 15
click at [371, 357] on input "Limited English speakers" at bounding box center [372, 358] width 15 height 15
radio input "true"
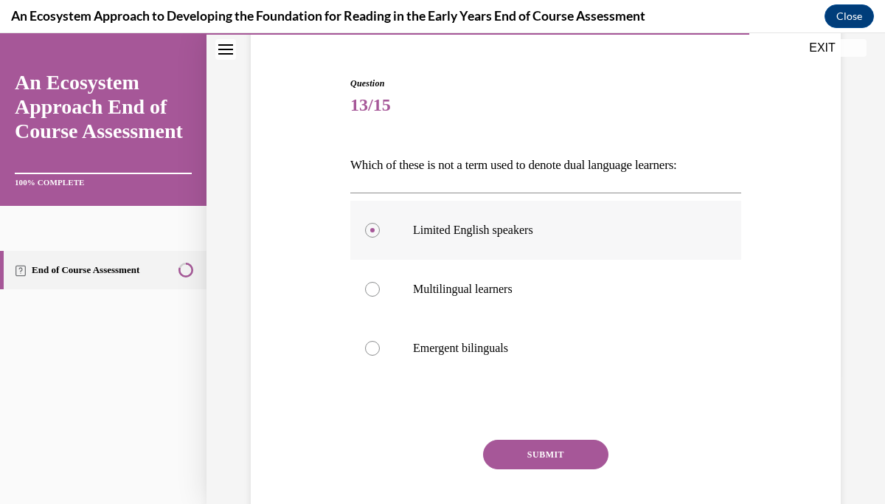
scroll to position [155, 0]
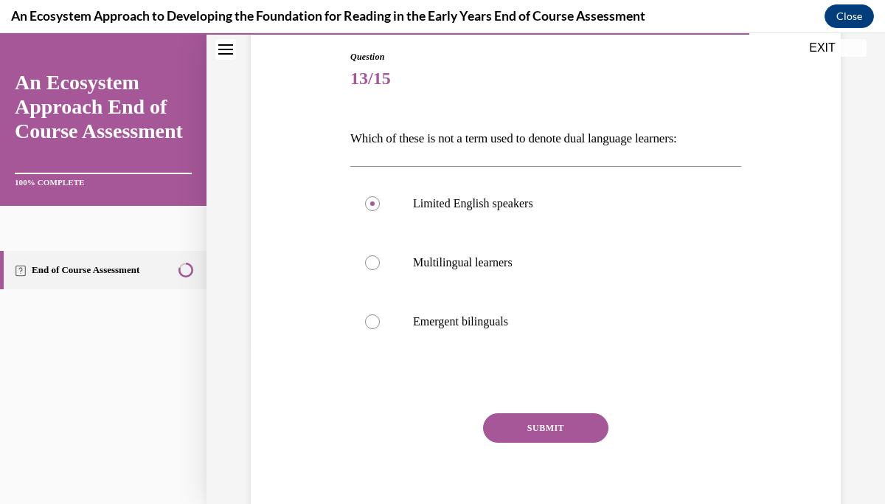
click at [523, 424] on button "SUBMIT" at bounding box center [545, 428] width 125 height 30
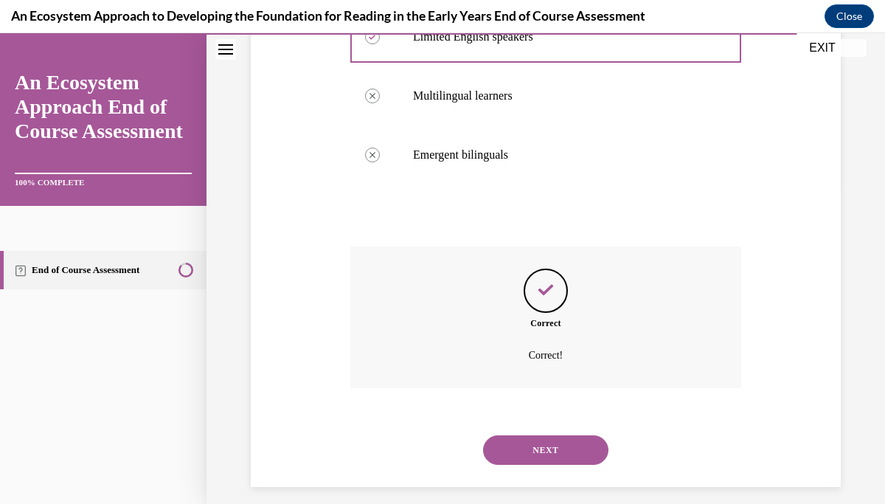
scroll to position [334, 0]
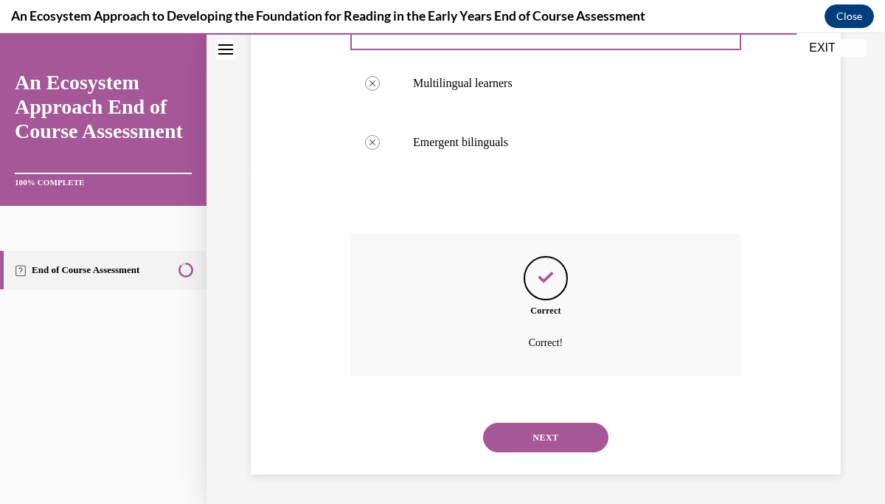
click at [527, 440] on button "NEXT" at bounding box center [545, 438] width 125 height 30
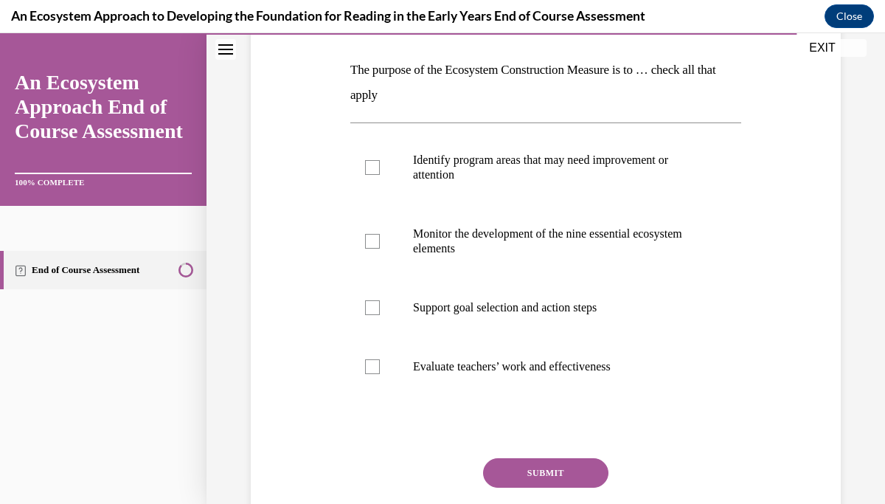
scroll to position [229, 0]
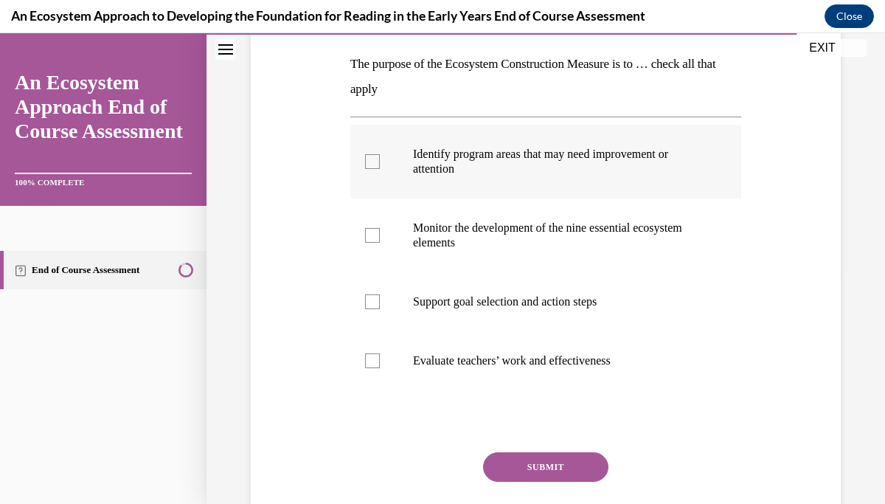
click at [365, 162] on div at bounding box center [372, 161] width 15 height 15
click at [365, 162] on input "Identify program areas that may need improvement or attention" at bounding box center [372, 161] width 15 height 15
checkbox input "true"
click at [374, 246] on label "Monitor the development of the nine essential ecosystem elements" at bounding box center [545, 235] width 391 height 74
click at [374, 243] on input "Monitor the development of the nine essential ecosystem elements" at bounding box center [372, 235] width 15 height 15
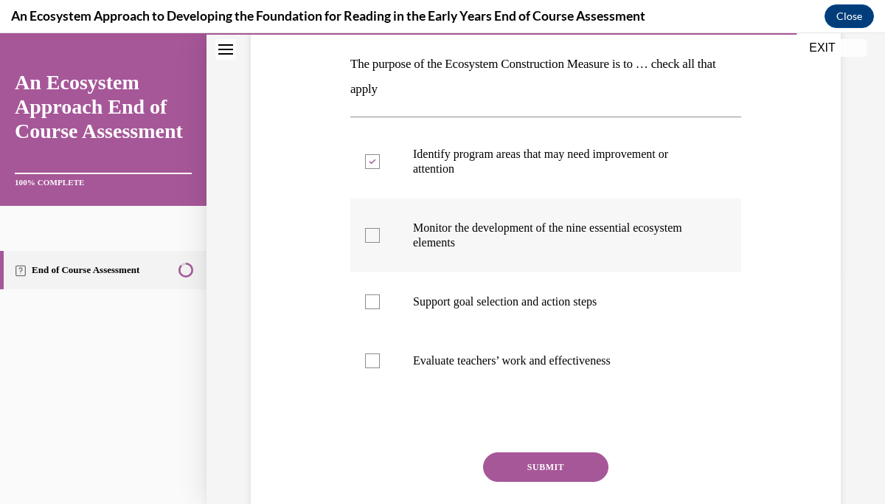
checkbox input "true"
click at [376, 299] on div at bounding box center [372, 301] width 15 height 15
click at [376, 299] on input "Support goal selection and action steps" at bounding box center [372, 301] width 15 height 15
checkbox input "true"
click at [538, 469] on button "SUBMIT" at bounding box center [545, 467] width 125 height 30
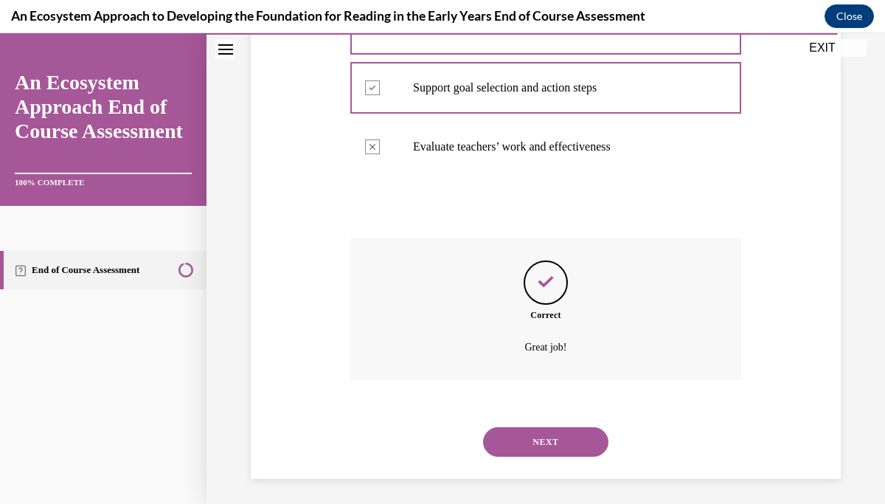
scroll to position [448, 0]
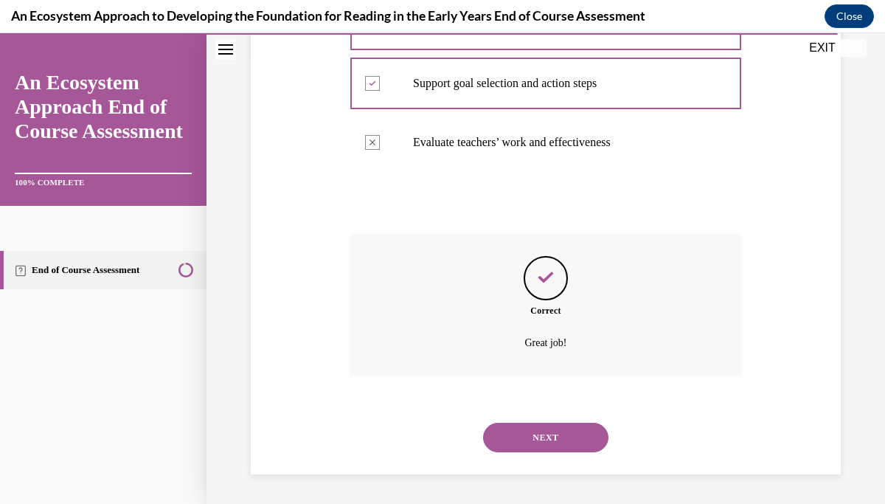
click at [539, 440] on button "NEXT" at bounding box center [545, 438] width 125 height 30
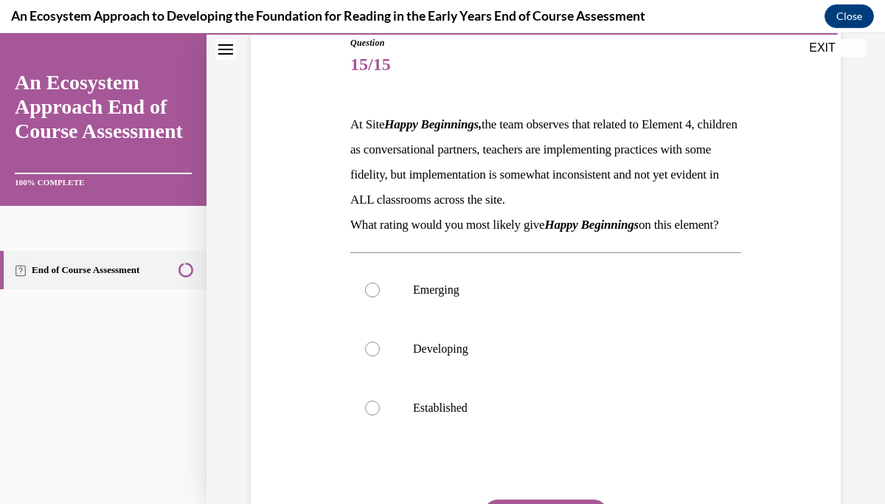
scroll to position [173, 0]
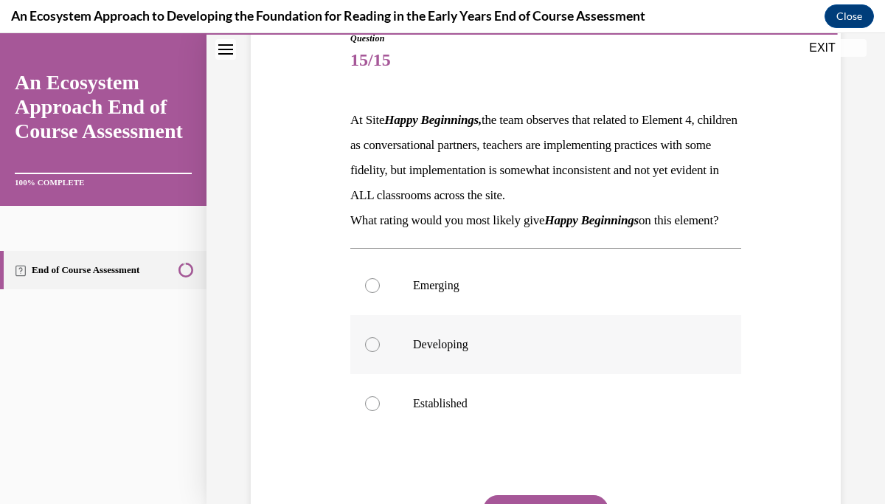
click at [364, 367] on label "Developing" at bounding box center [545, 344] width 391 height 59
click at [365, 352] on input "Developing" at bounding box center [372, 344] width 15 height 15
radio input "true"
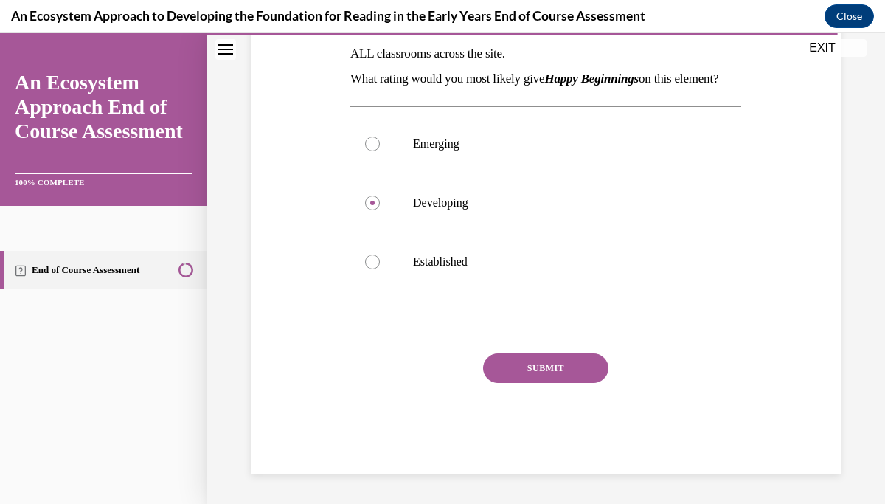
click at [564, 369] on button "SUBMIT" at bounding box center [545, 368] width 125 height 30
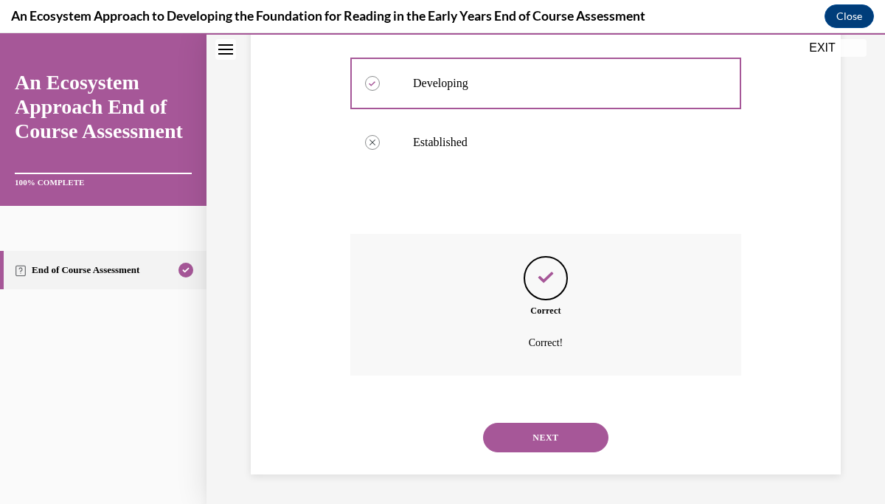
scroll to position [460, 0]
click at [550, 445] on button "NEXT" at bounding box center [545, 438] width 125 height 30
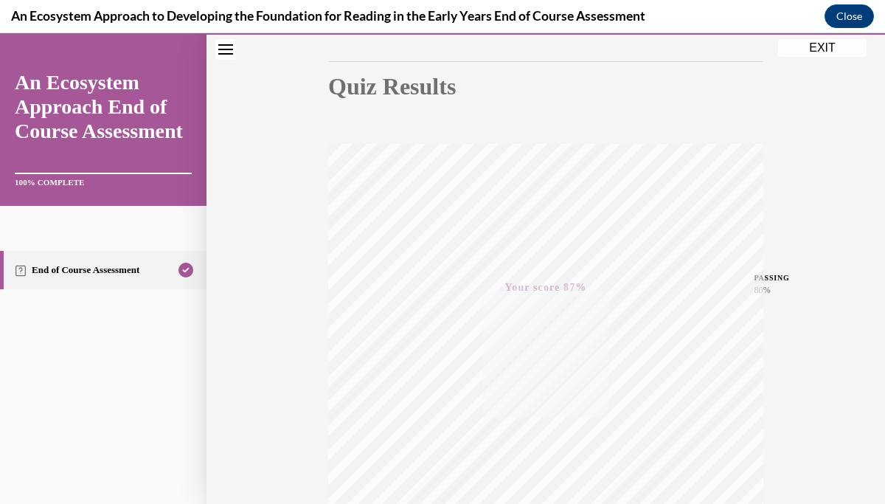
scroll to position [0, 0]
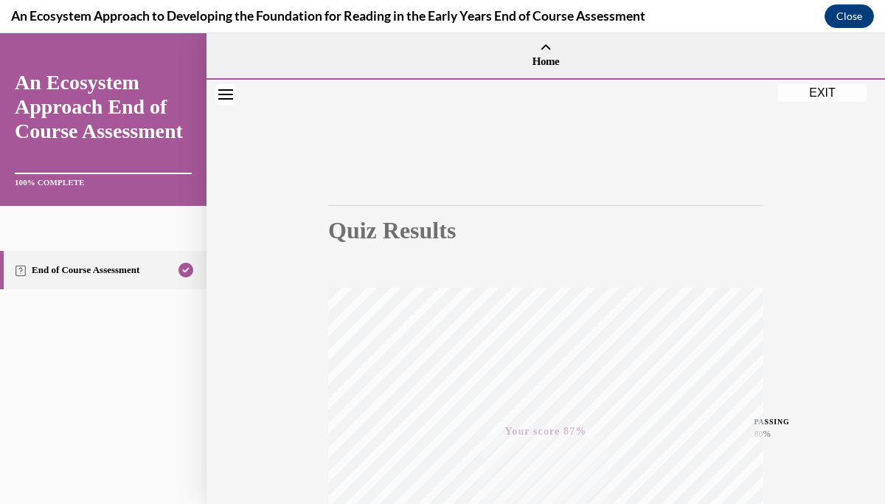
click at [821, 94] on button "EXIT" at bounding box center [822, 93] width 89 height 18
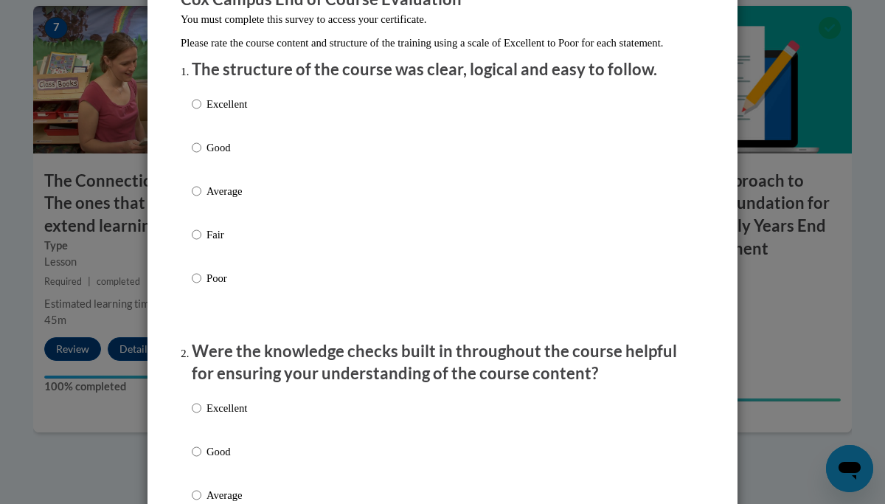
scroll to position [148, 0]
click at [198, 155] on input "Good" at bounding box center [197, 147] width 10 height 16
radio input "true"
click at [202, 465] on label "Good" at bounding box center [219, 463] width 55 height 40
click at [201, 459] on input "Good" at bounding box center [197, 451] width 10 height 16
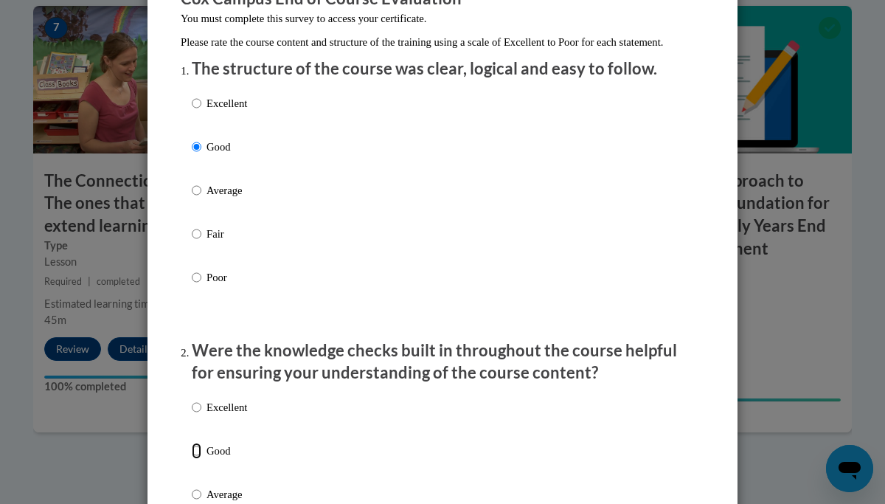
radio input "true"
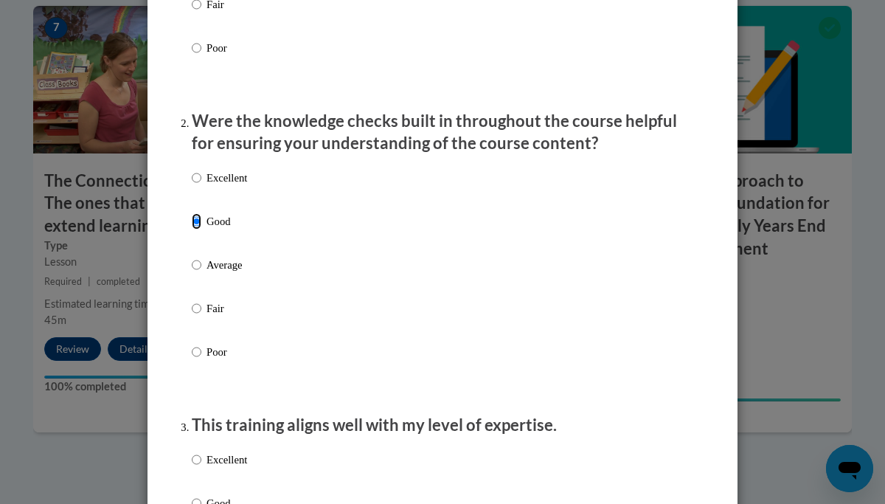
scroll to position [401, 0]
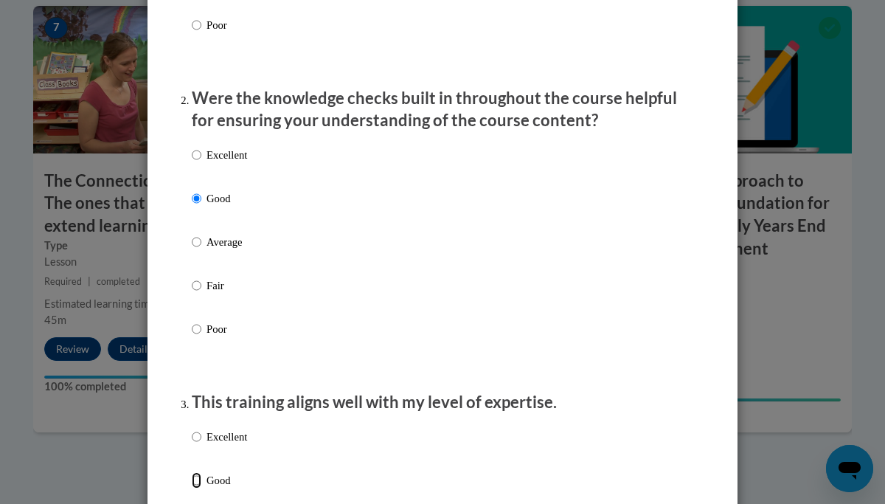
click at [195, 488] on input "Good" at bounding box center [197, 480] width 10 height 16
radio input "true"
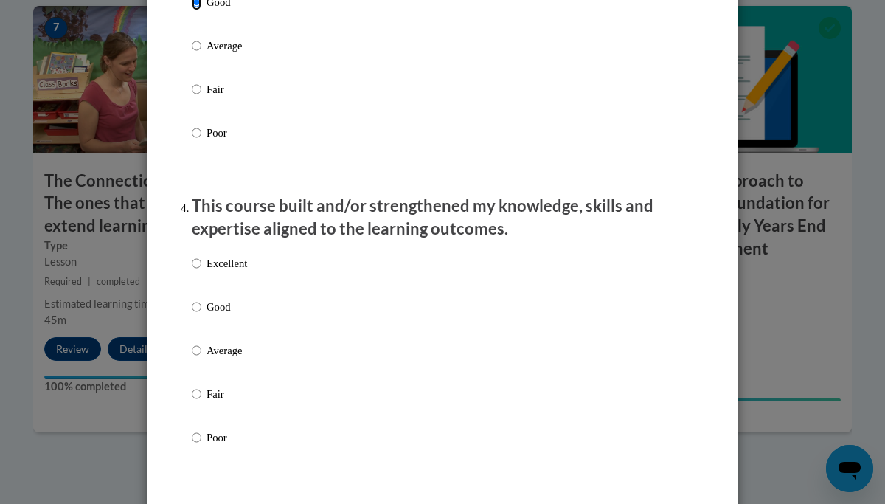
scroll to position [882, 0]
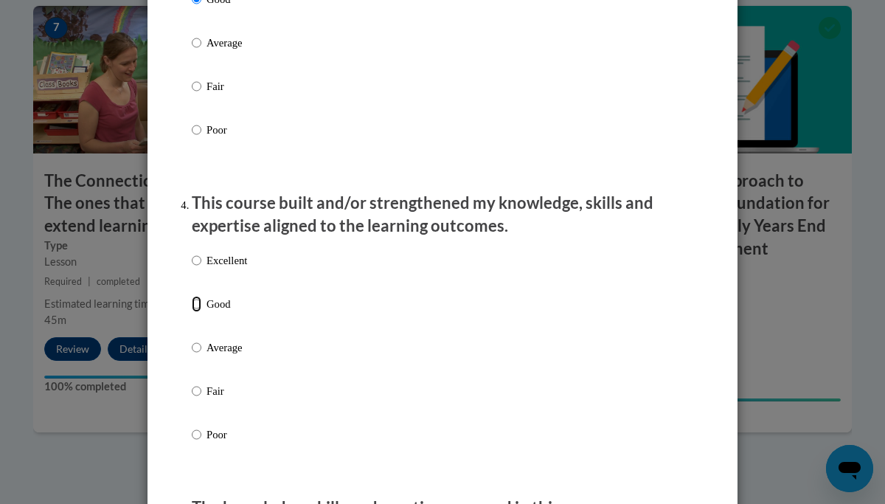
click at [197, 312] on input "Good" at bounding box center [197, 304] width 10 height 16
radio input "true"
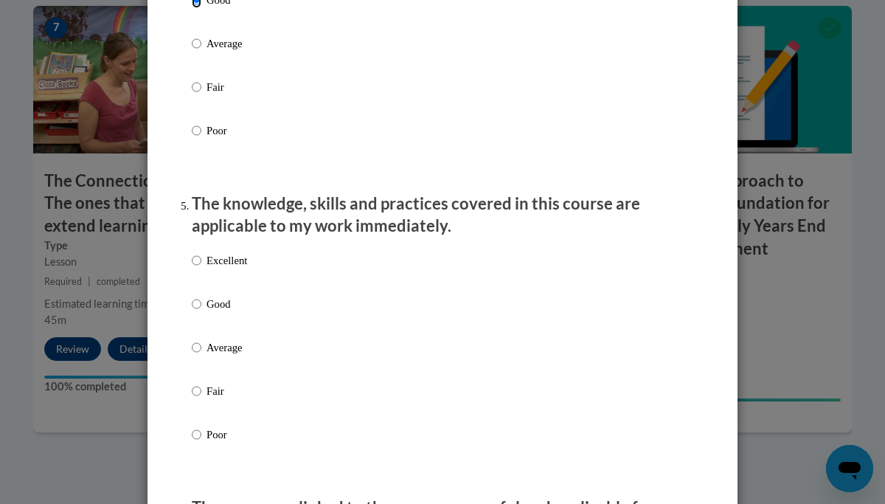
scroll to position [1199, 0]
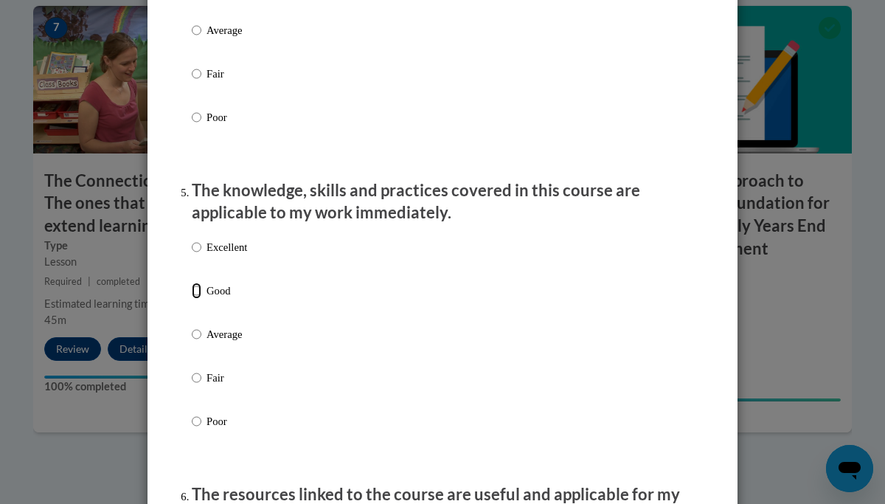
click at [195, 299] on input "Good" at bounding box center [197, 291] width 10 height 16
radio input "true"
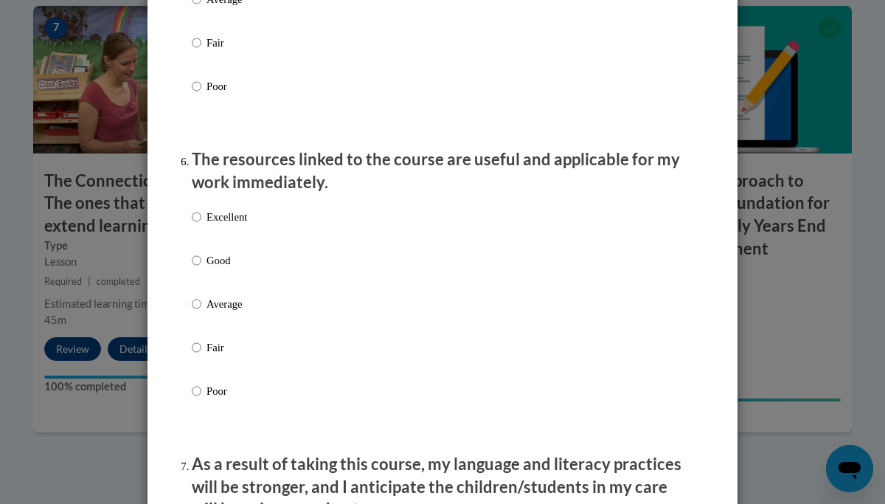
scroll to position [1537, 0]
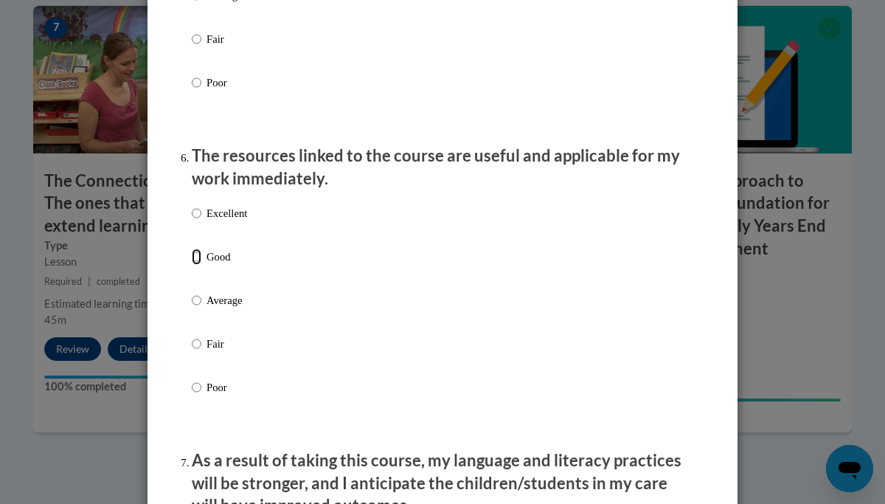
click at [193, 265] on input "Good" at bounding box center [197, 257] width 10 height 16
radio input "true"
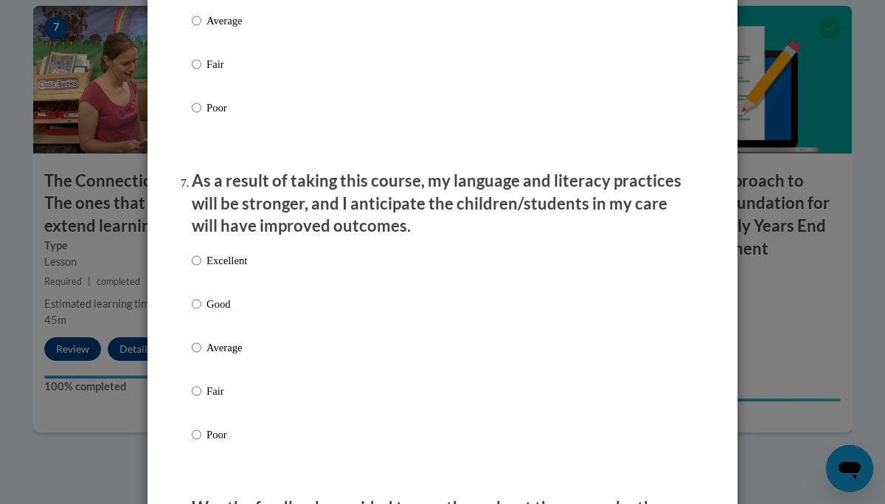
scroll to position [1837, 0]
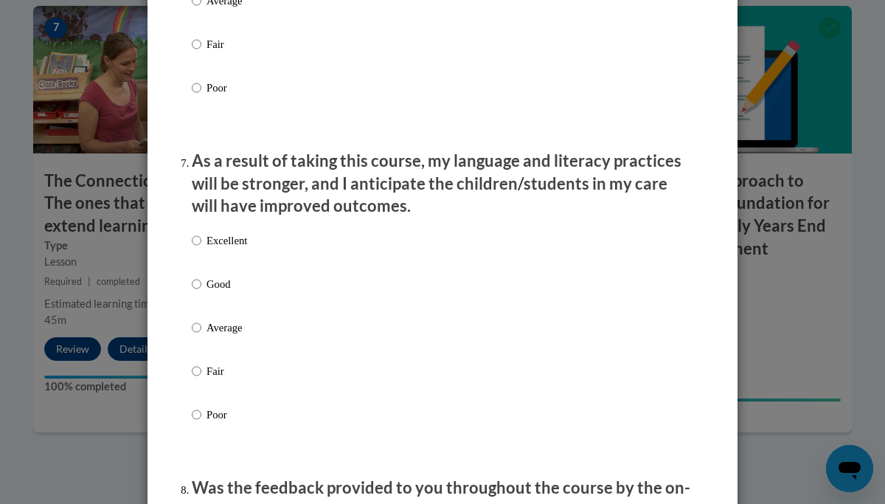
click at [195, 288] on div "Excellent Good Average Fair Poor" at bounding box center [219, 339] width 55 height 229
click at [199, 292] on input "Good" at bounding box center [197, 284] width 10 height 16
radio input "true"
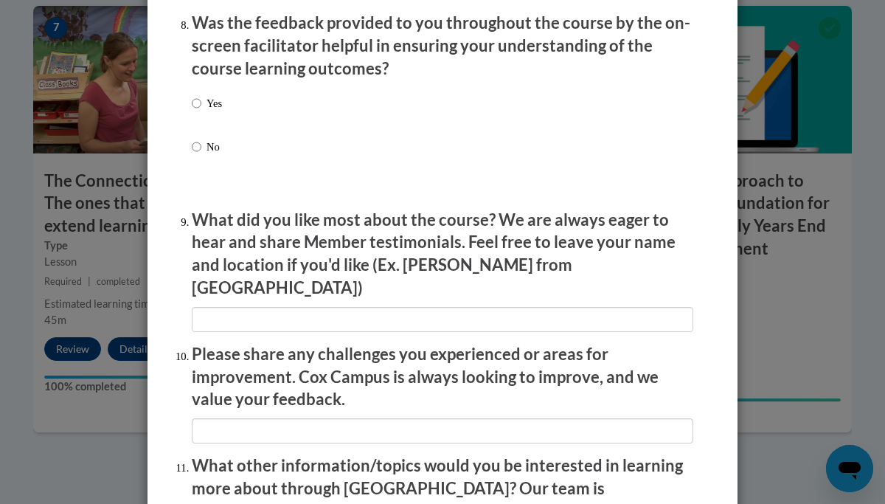
scroll to position [2304, 0]
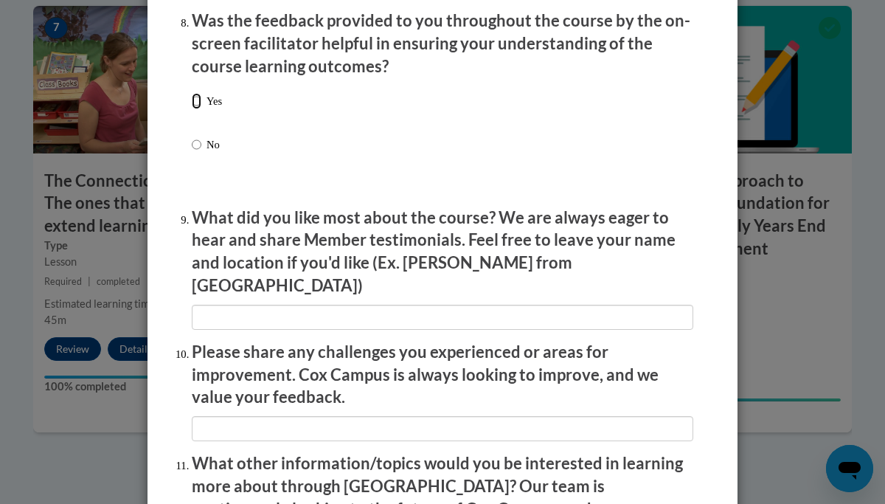
click at [198, 109] on input "Yes" at bounding box center [197, 101] width 10 height 16
radio input "true"
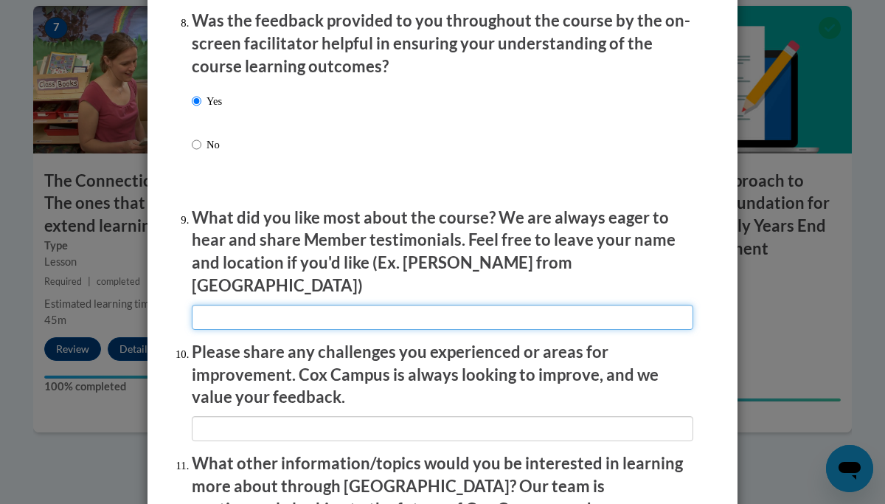
click at [337, 307] on input "textbox" at bounding box center [443, 317] width 502 height 25
type input "na"
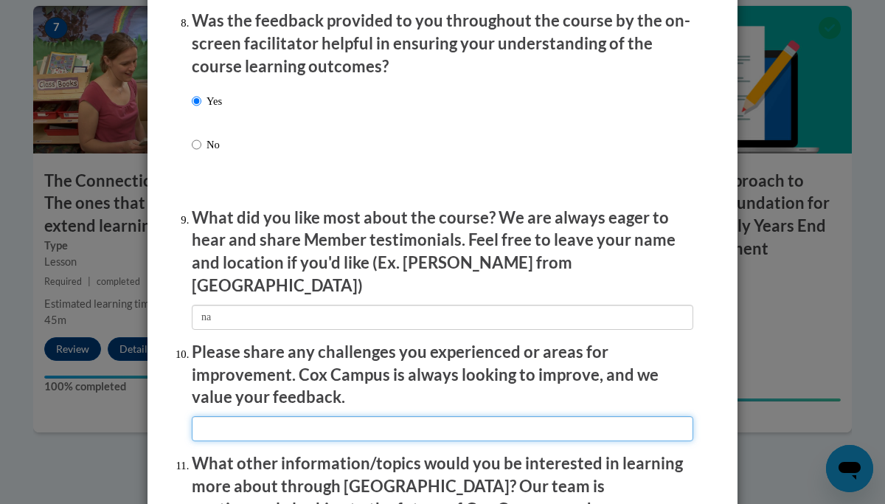
click at [314, 416] on input "textbox" at bounding box center [443, 428] width 502 height 25
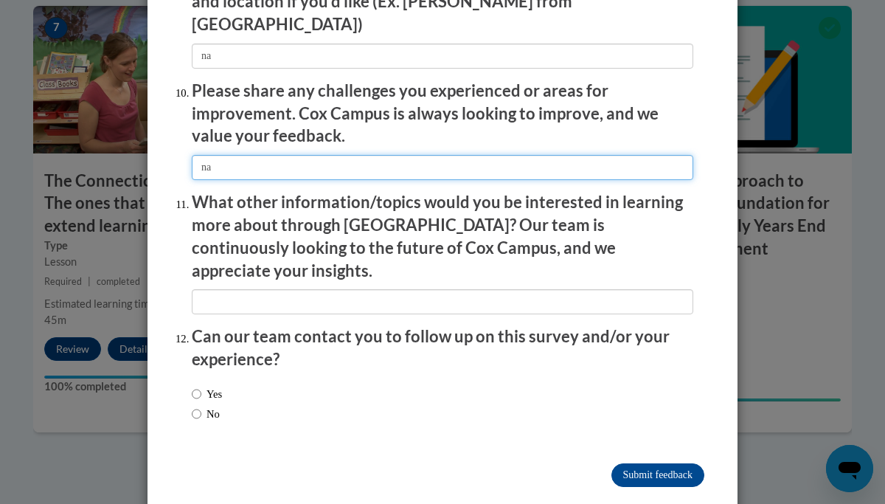
type input "na"
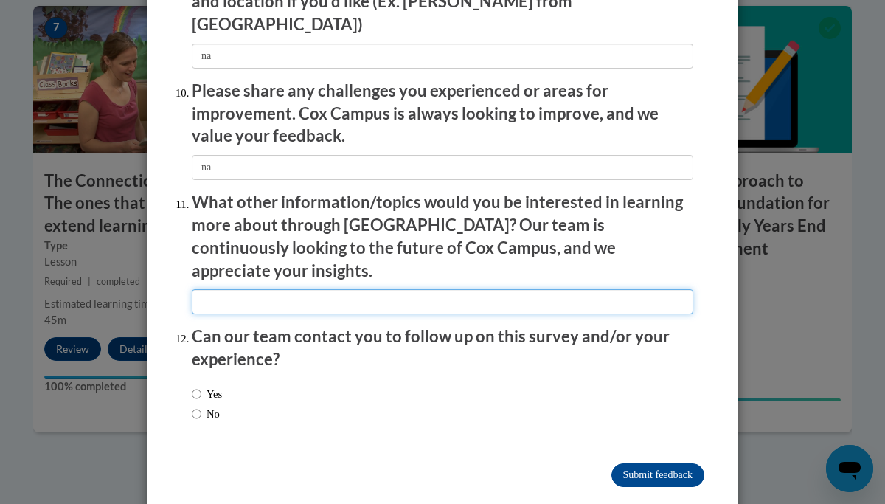
click at [390, 289] on input "textbox" at bounding box center [443, 301] width 502 height 25
type input "na"
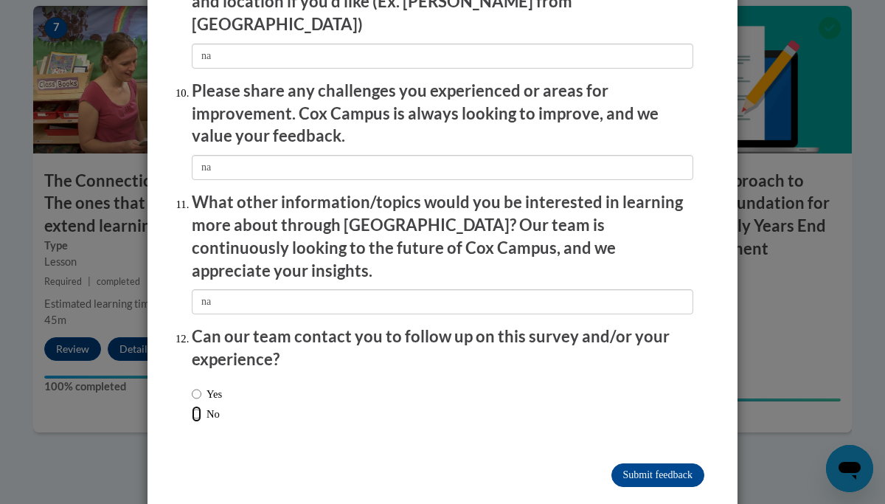
click at [196, 406] on input "No" at bounding box center [197, 414] width 10 height 16
radio input "true"
click at [634, 463] on input "Submit feedback" at bounding box center [658, 475] width 93 height 24
